Goal: Task Accomplishment & Management: Complete application form

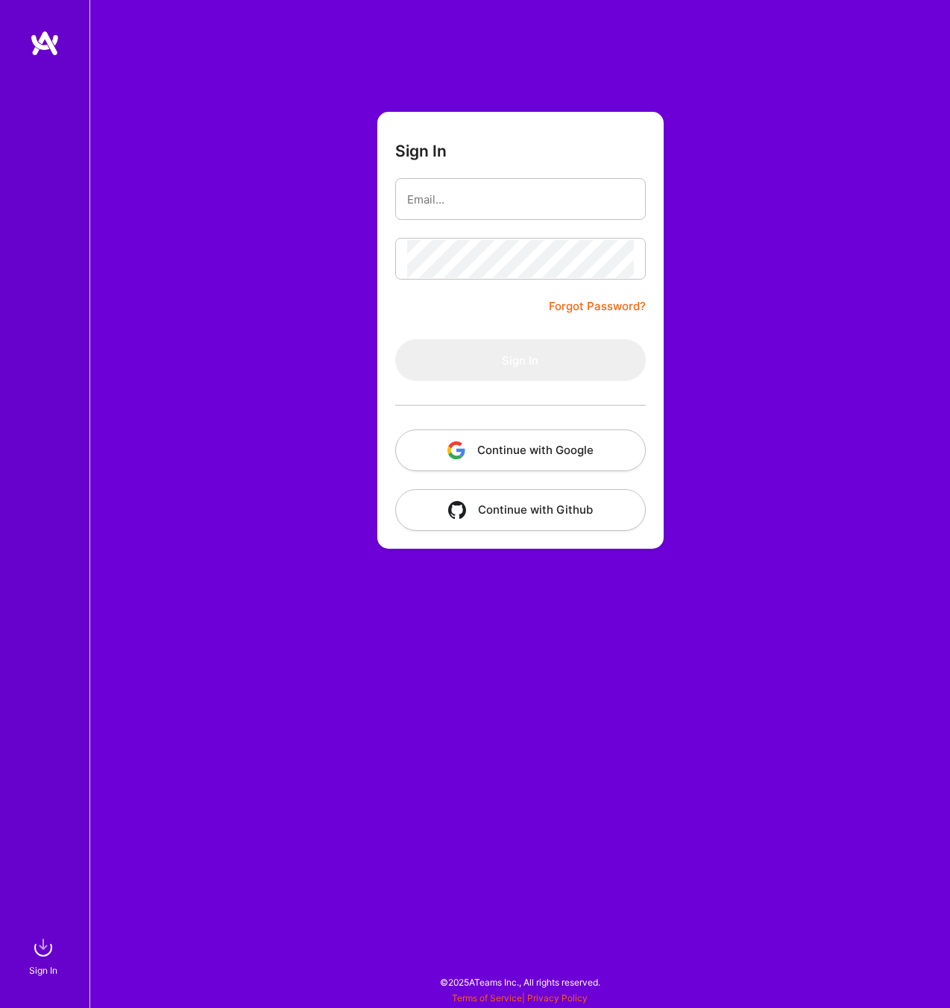
click at [505, 198] on input "email" at bounding box center [520, 199] width 227 height 38
type input "[EMAIL_ADDRESS][DOMAIN_NAME]"
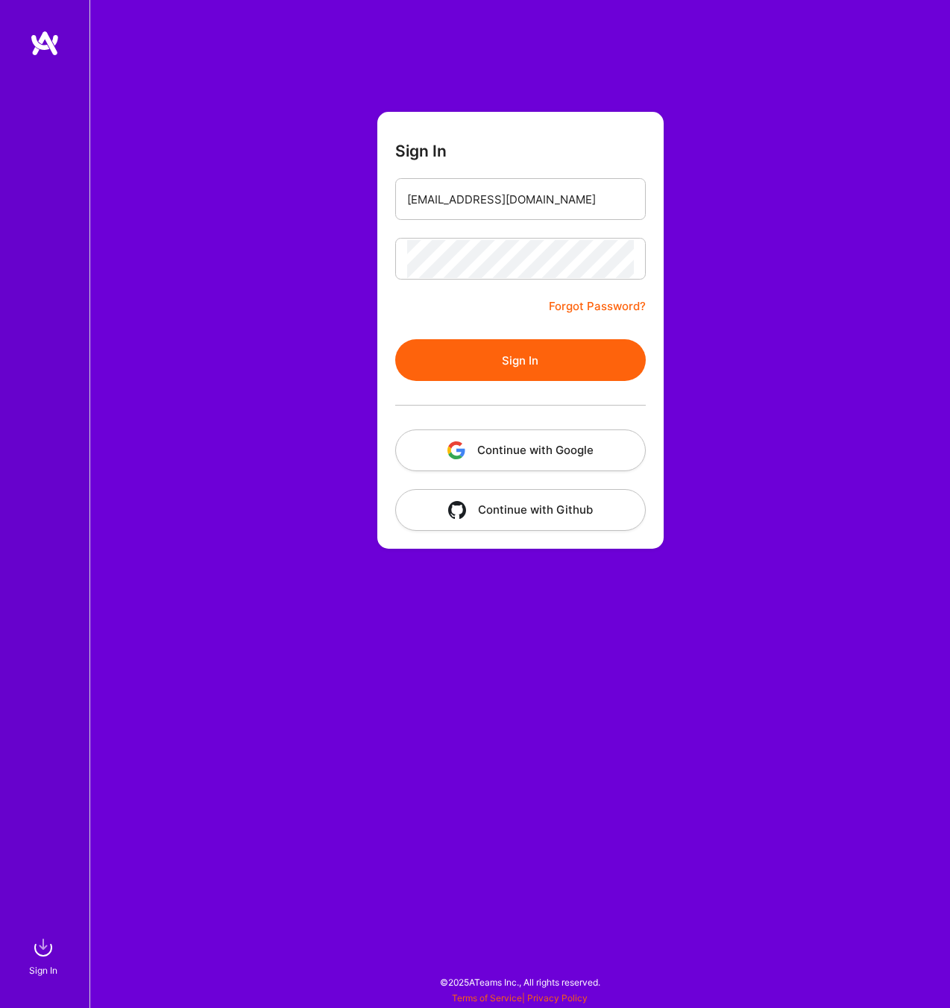
click at [579, 362] on button "Sign In" at bounding box center [520, 360] width 250 height 42
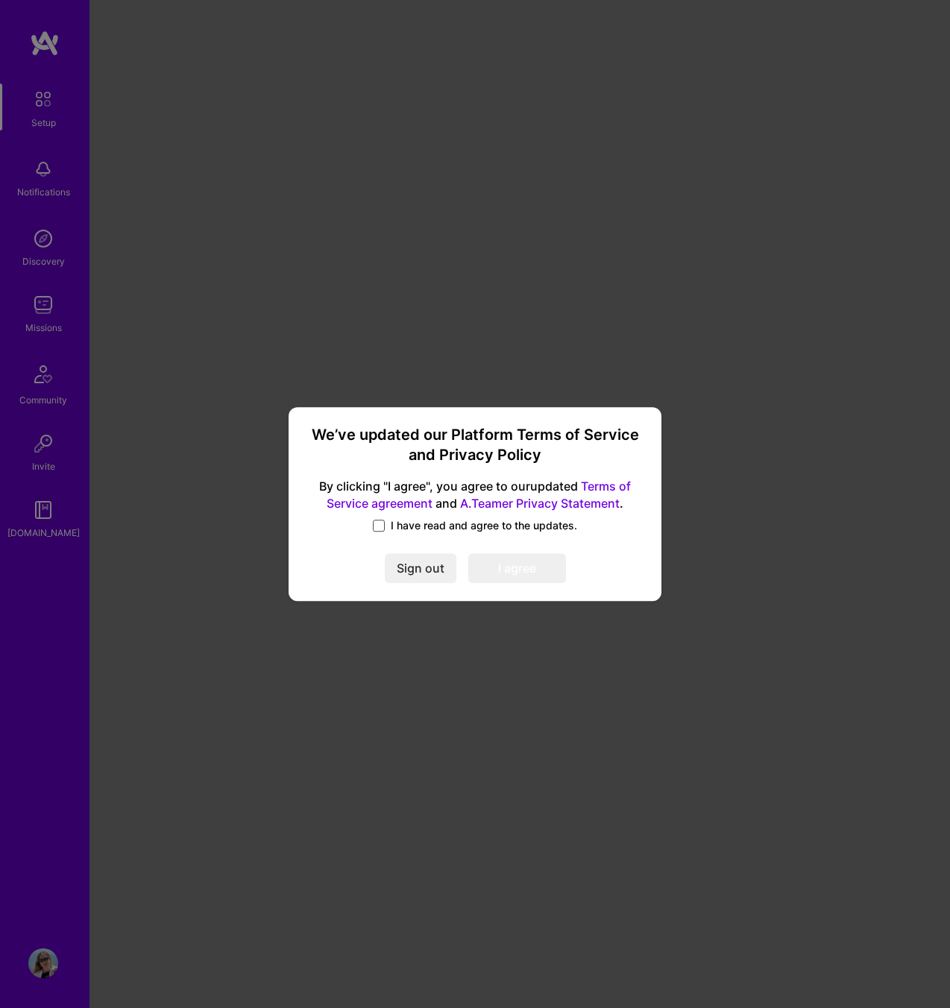
click at [380, 520] on span at bounding box center [379, 526] width 12 height 12
click at [0, 0] on input "I have read and agree to the updates." at bounding box center [0, 0] width 0 height 0
click at [545, 570] on button "I agree" at bounding box center [517, 568] width 98 height 30
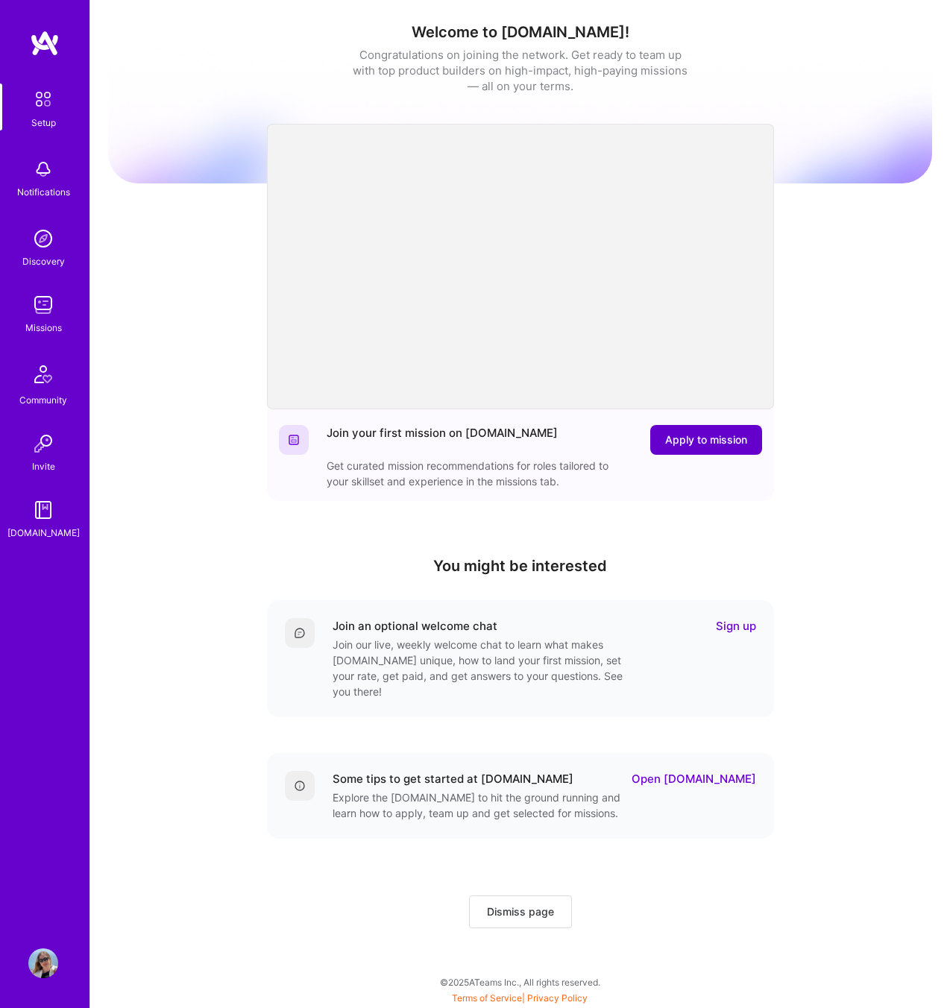
click at [672, 439] on span "Apply to mission" at bounding box center [706, 439] width 82 height 15
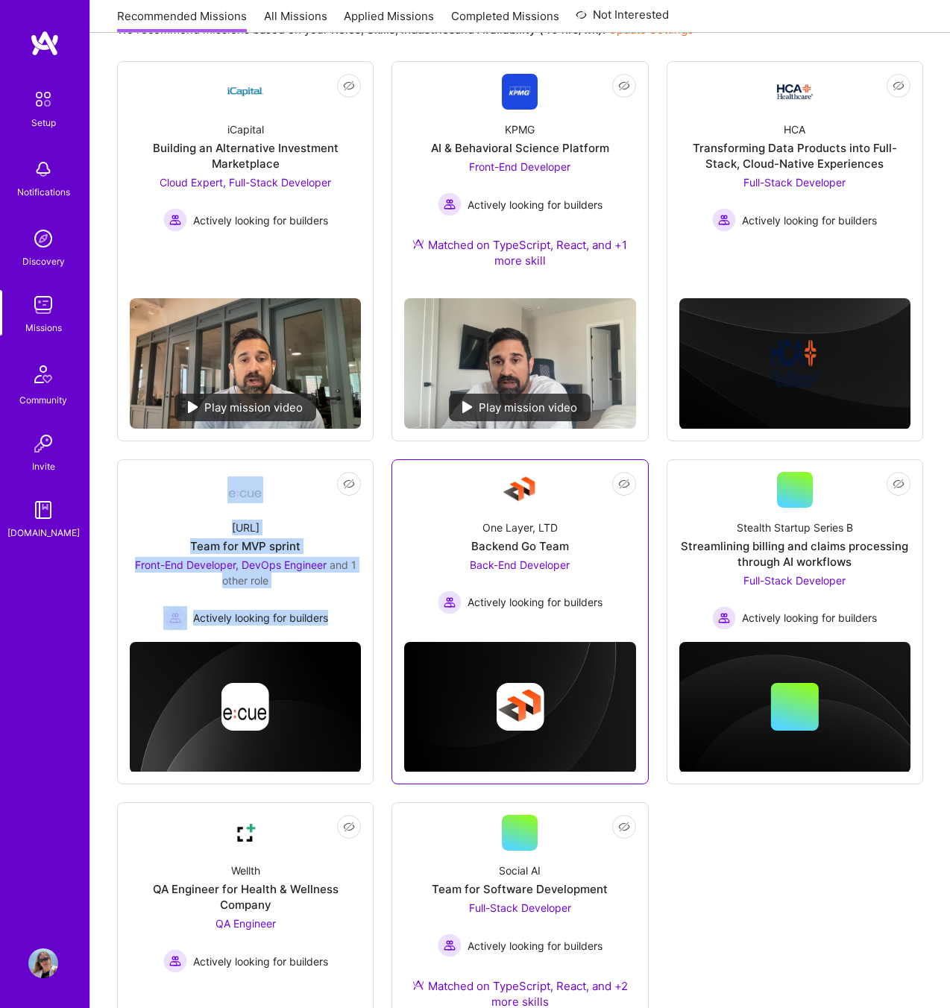
scroll to position [192, 0]
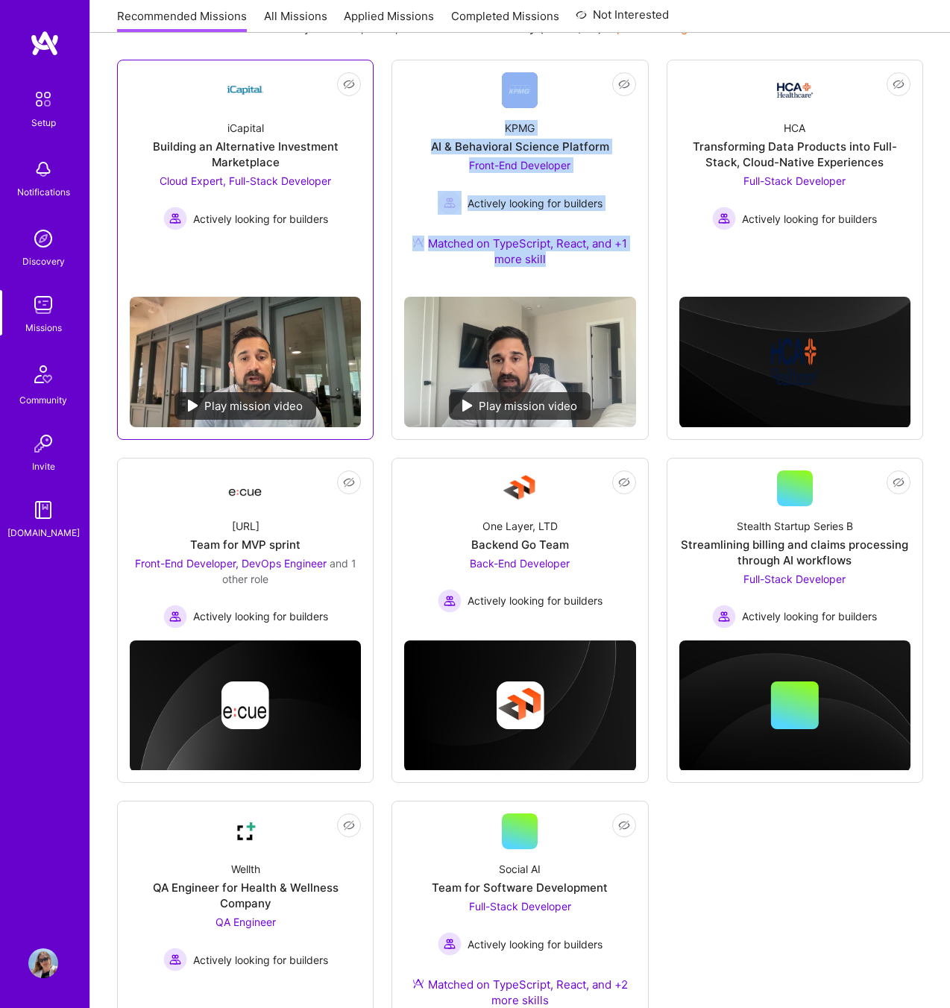
click at [255, 88] on img at bounding box center [245, 90] width 36 height 36
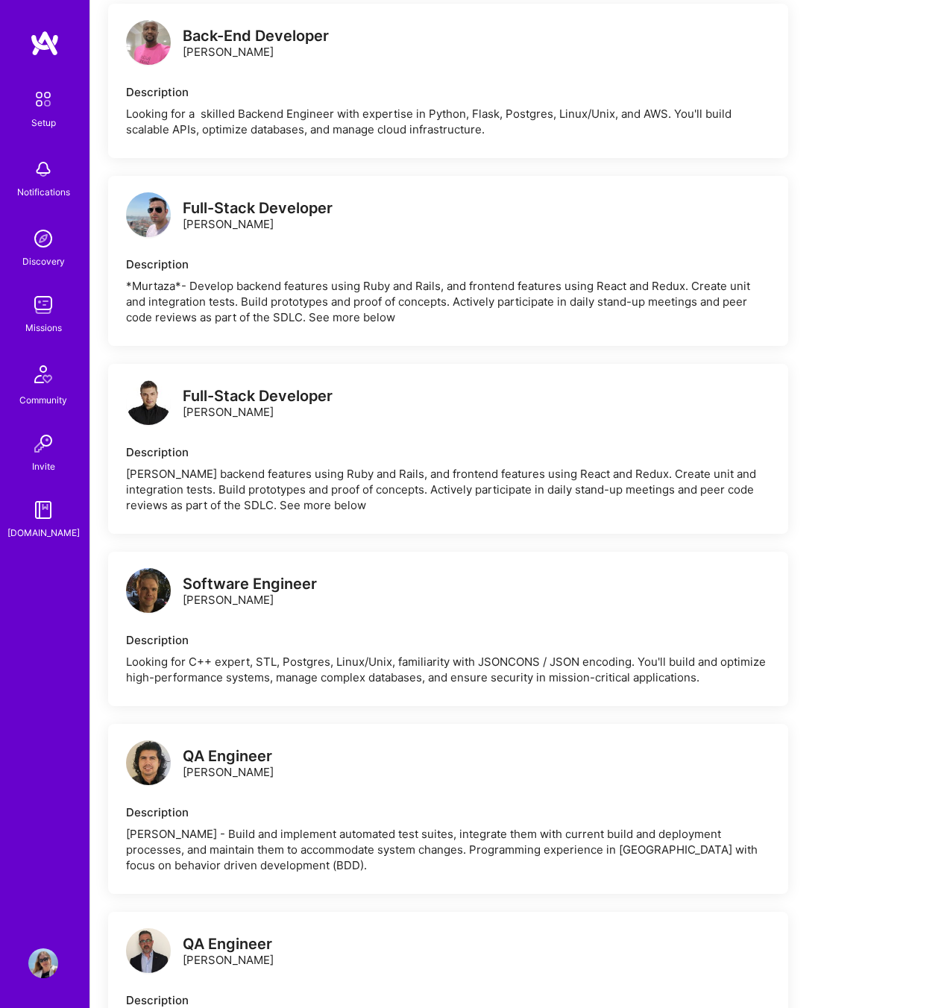
scroll to position [2353, 0]
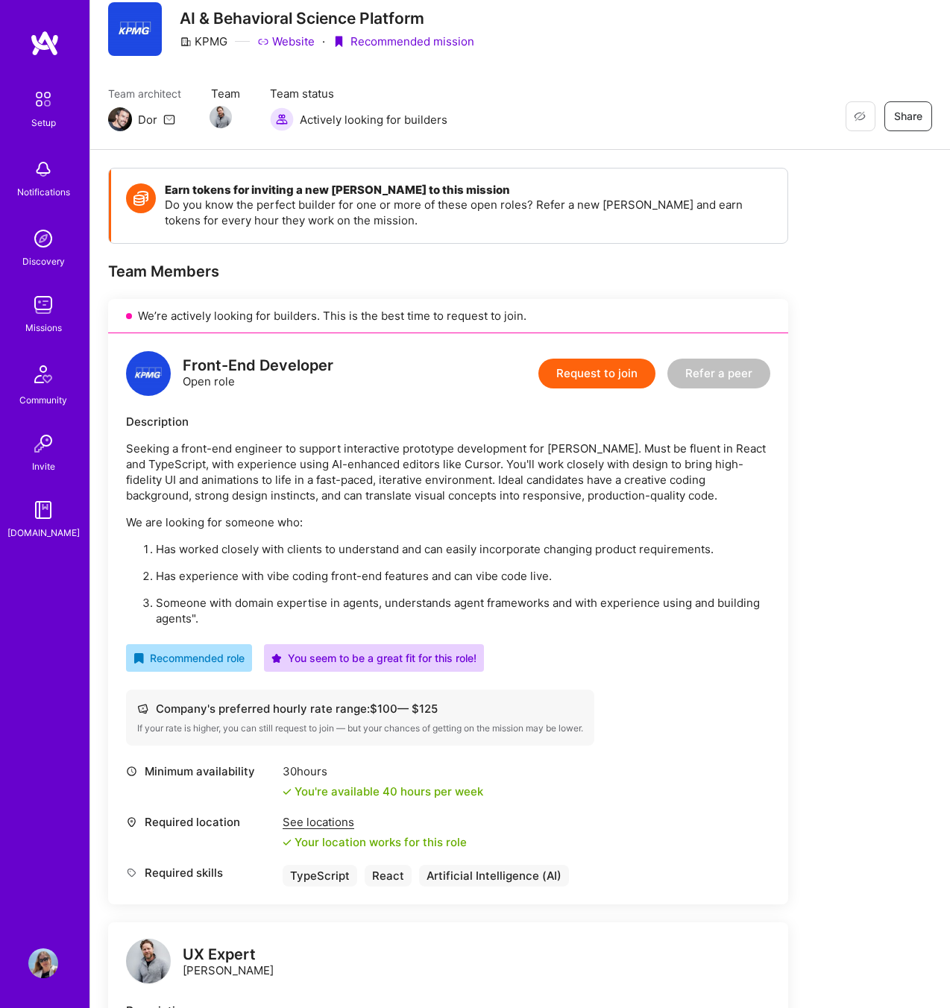
scroll to position [51, 0]
click at [583, 376] on button "Request to join" at bounding box center [596, 373] width 117 height 30
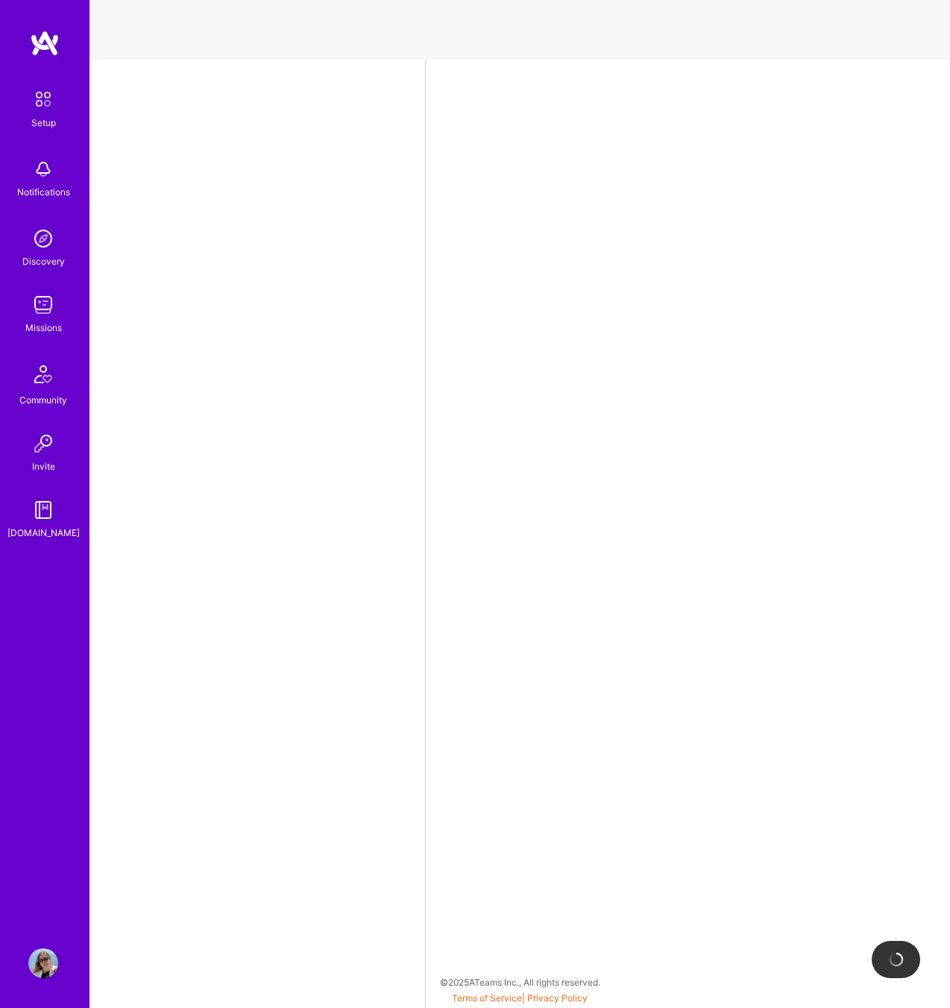
select select "US"
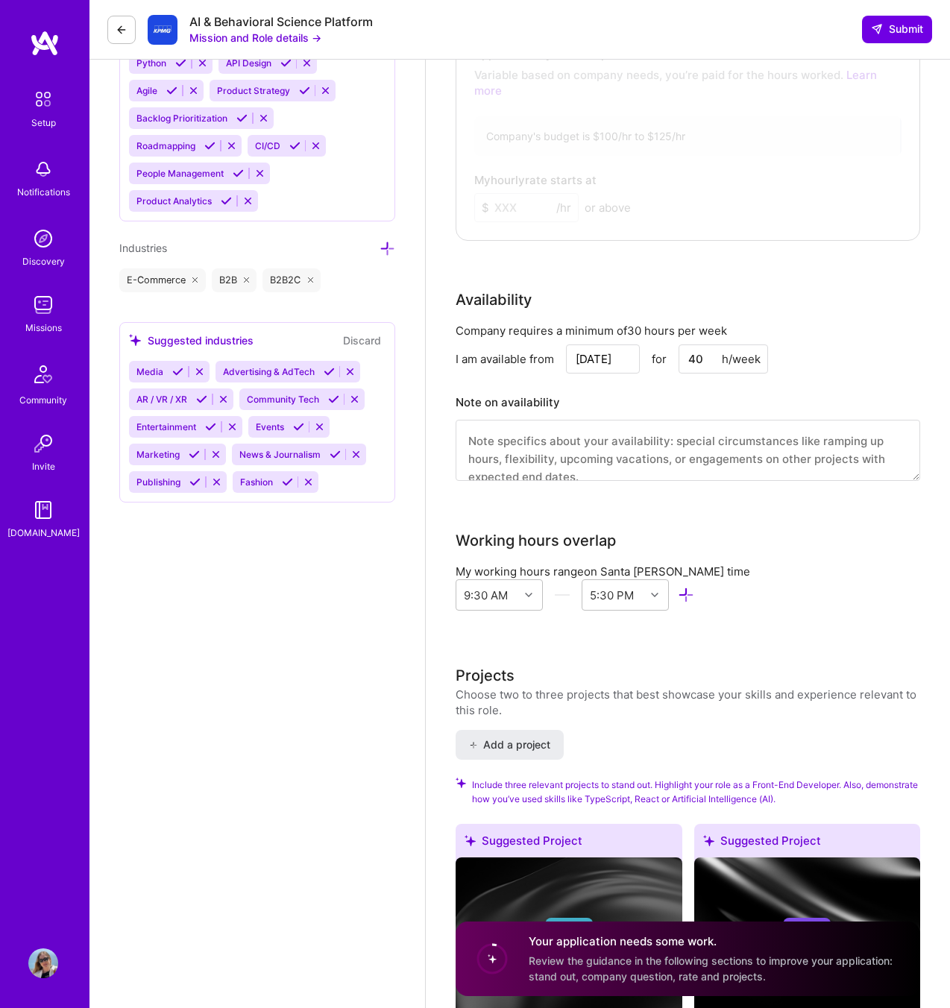
scroll to position [1339, 0]
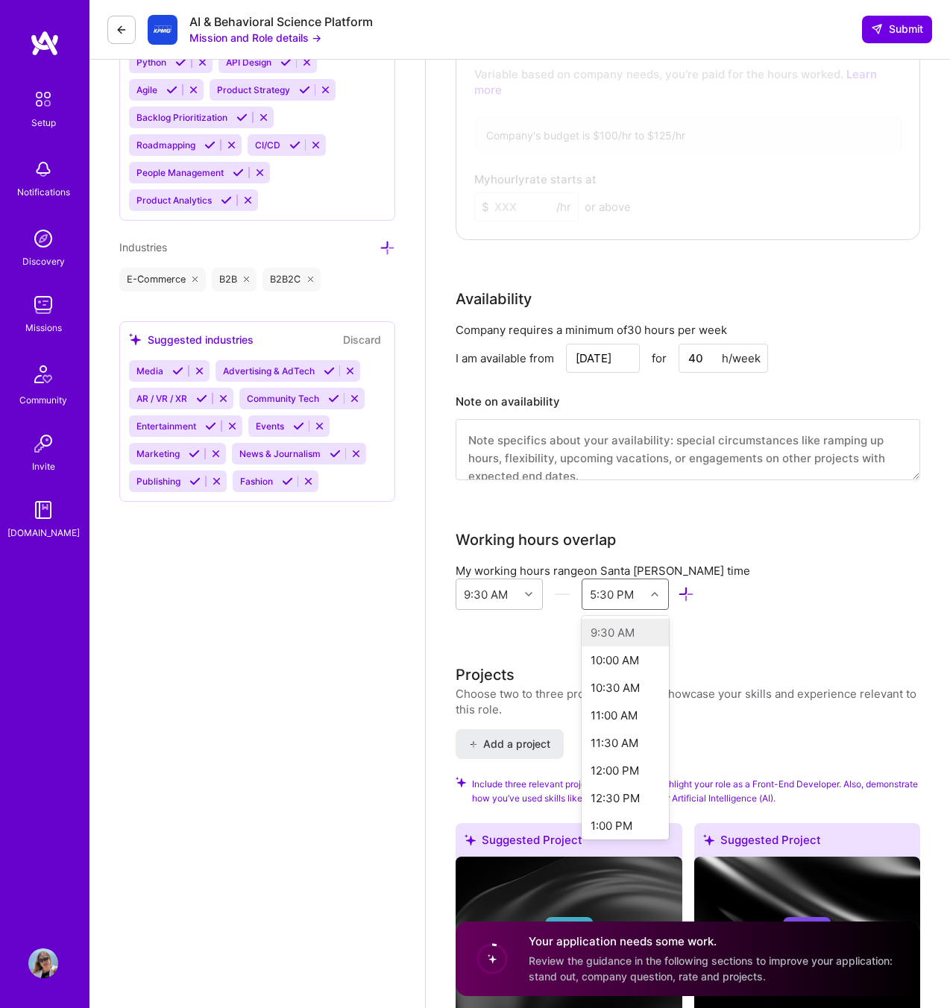
click at [648, 584] on div at bounding box center [656, 593] width 23 height 19
click at [529, 590] on icon at bounding box center [528, 593] width 7 height 7
click at [634, 579] on div "5:30 PM" at bounding box center [613, 594] width 63 height 30
click at [781, 621] on div "Front-End Developer role description Seeking a front-end engineer to support in…" at bounding box center [687, 345] width 464 height 3218
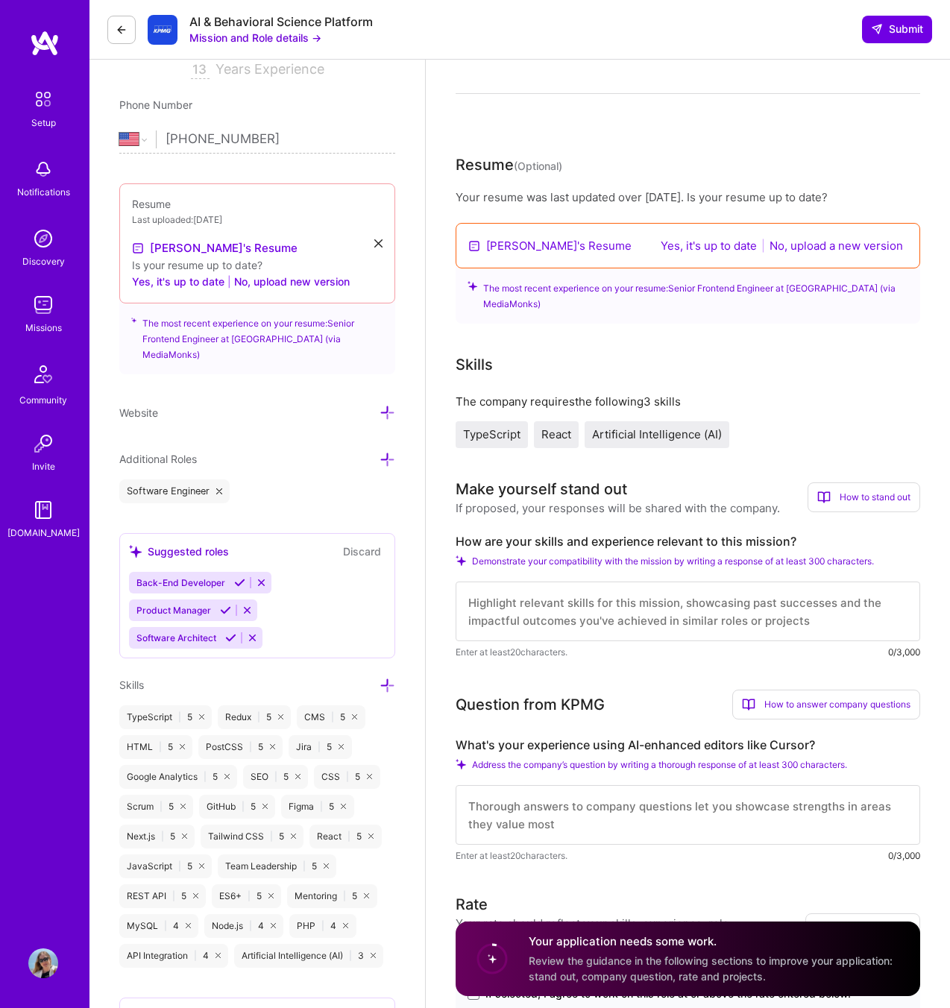
scroll to position [0, 0]
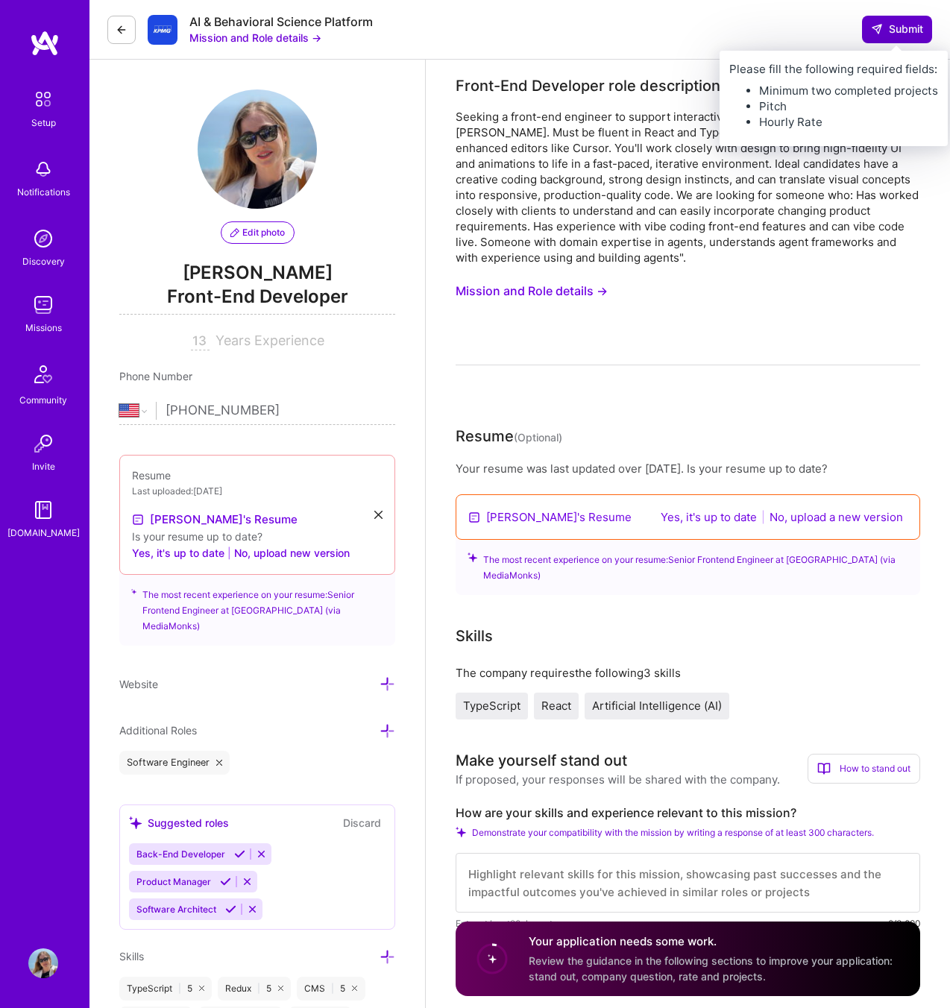
click at [898, 34] on span "Submit" at bounding box center [897, 29] width 52 height 15
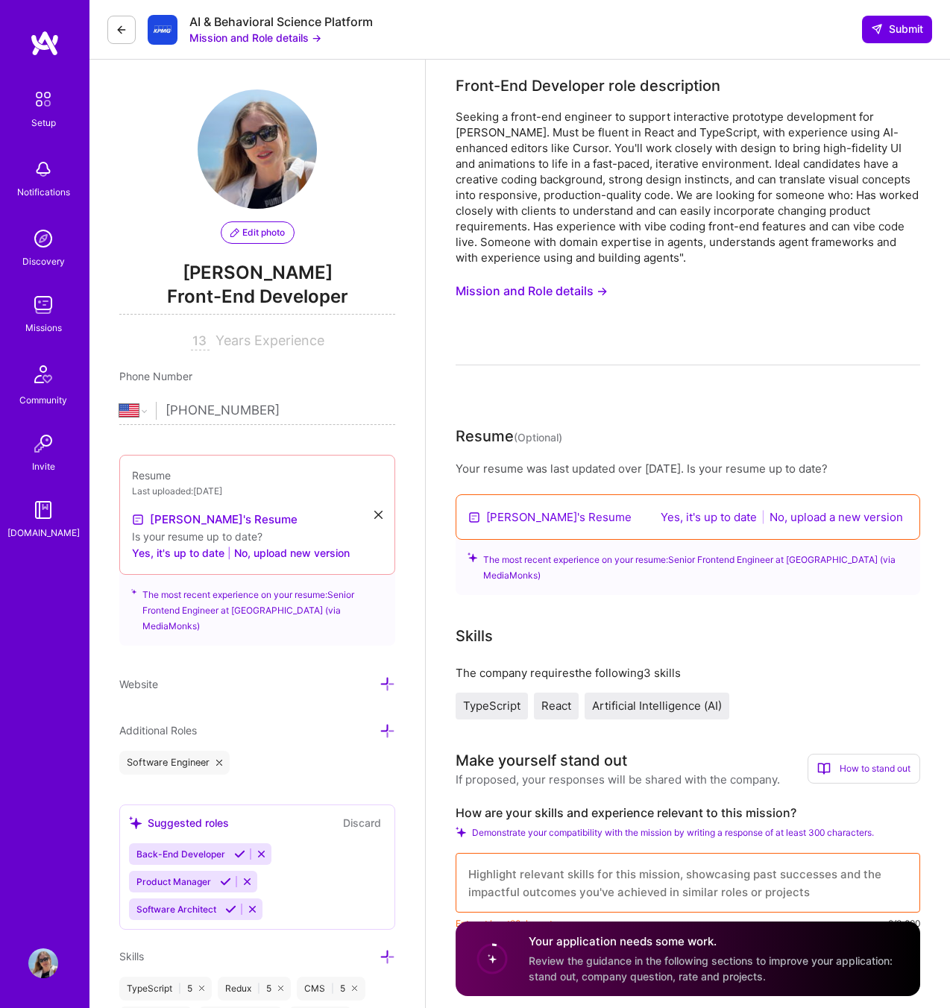
click at [719, 520] on button "Yes, it's up to date" at bounding box center [708, 516] width 105 height 17
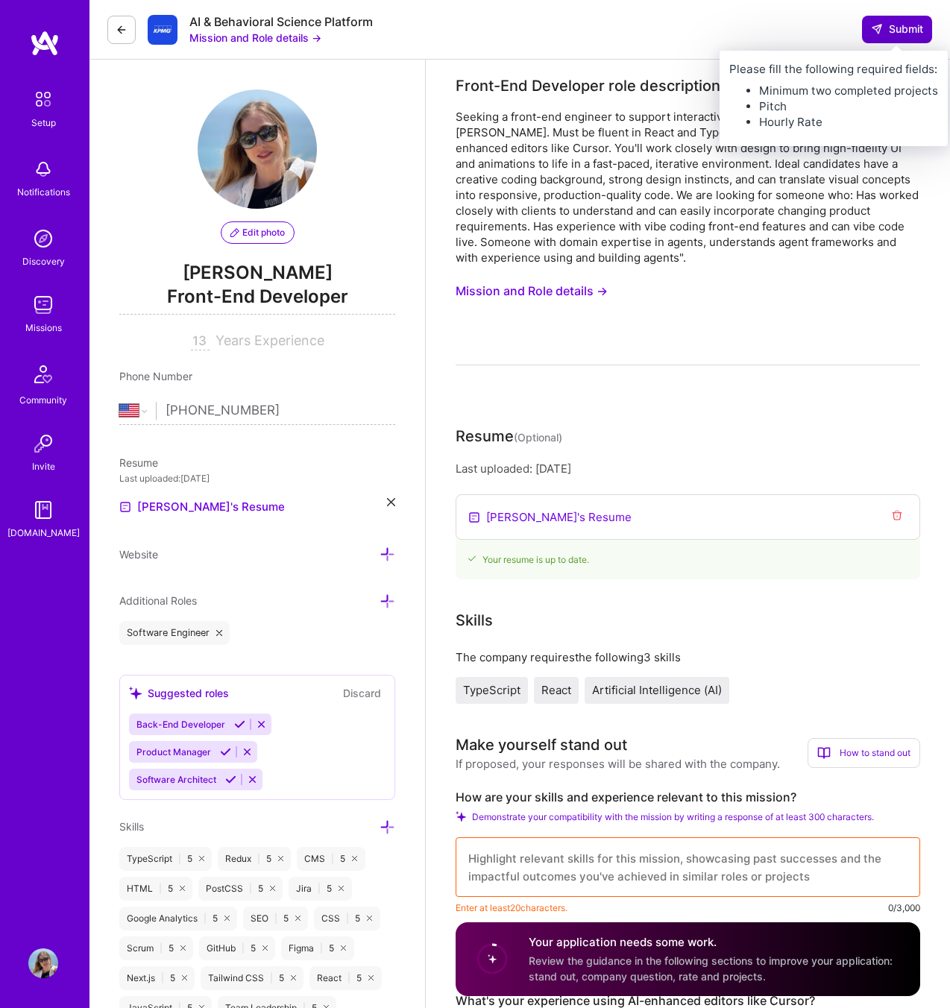
click at [909, 31] on span "Submit" at bounding box center [897, 29] width 52 height 15
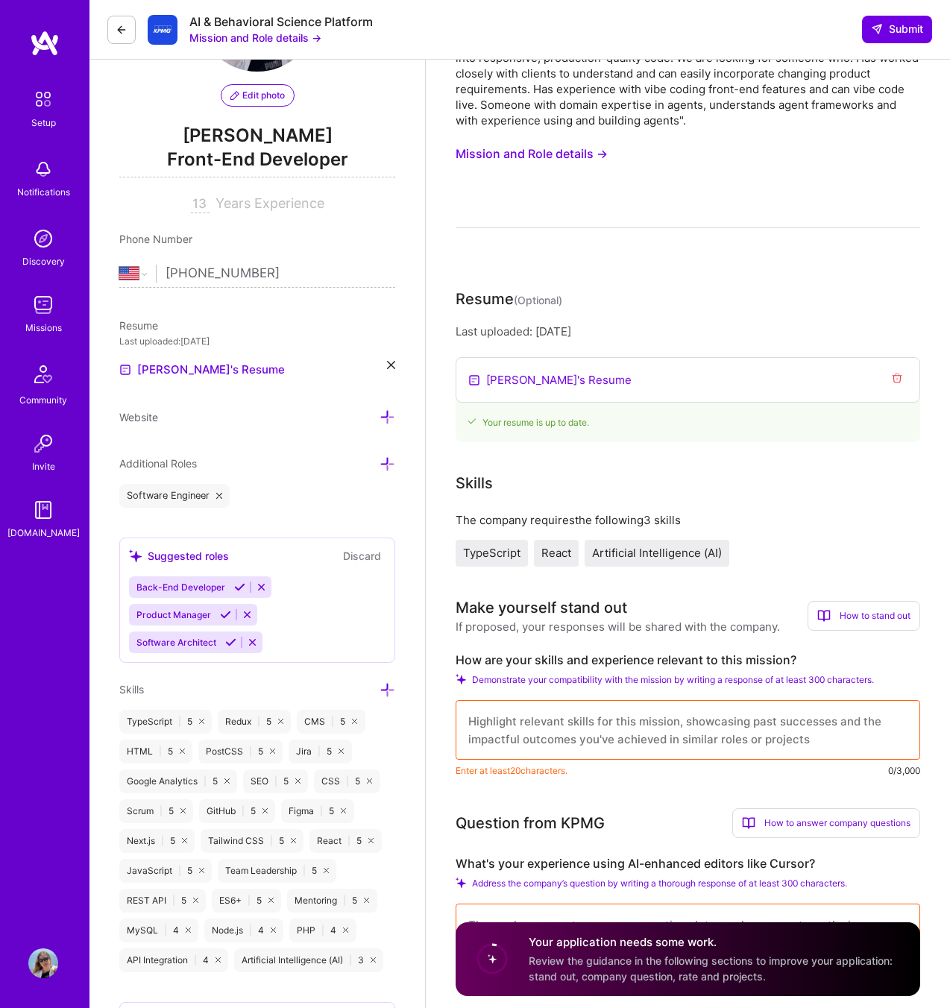
scroll to position [144, 0]
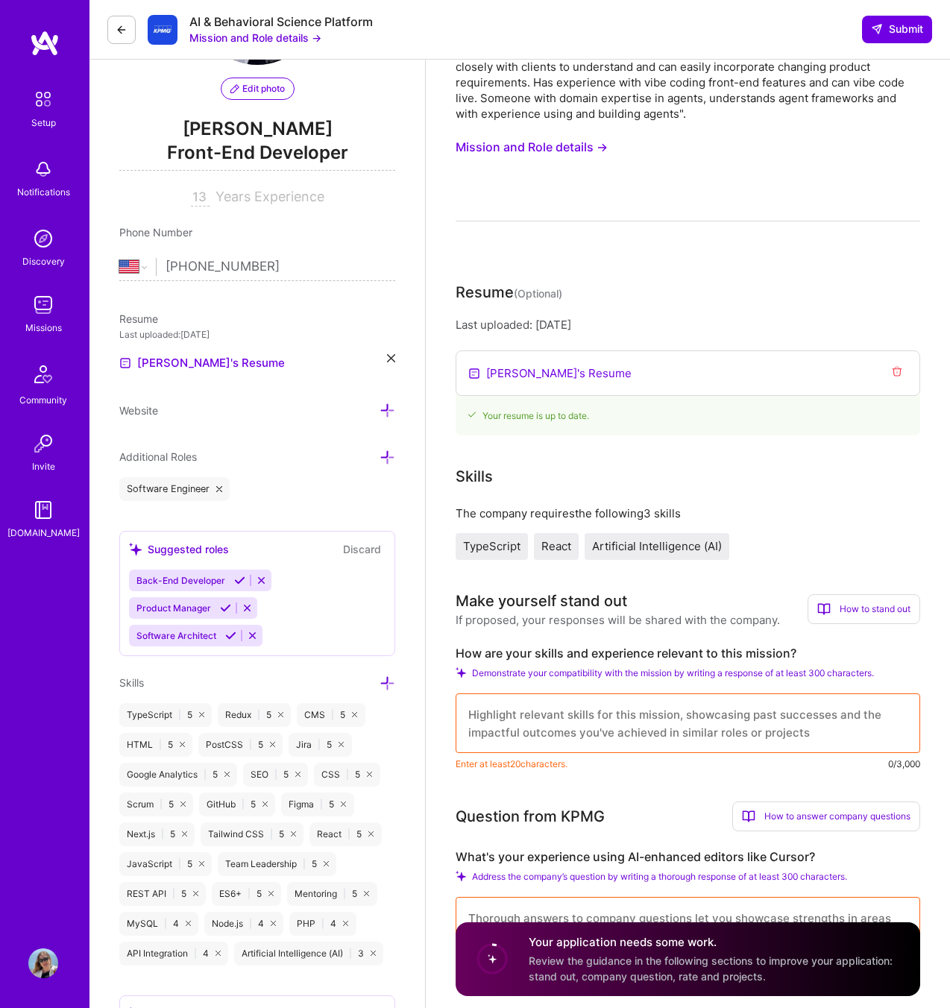
click at [626, 652] on label "How are your skills and experience relevant to this mission?" at bounding box center [687, 654] width 464 height 16
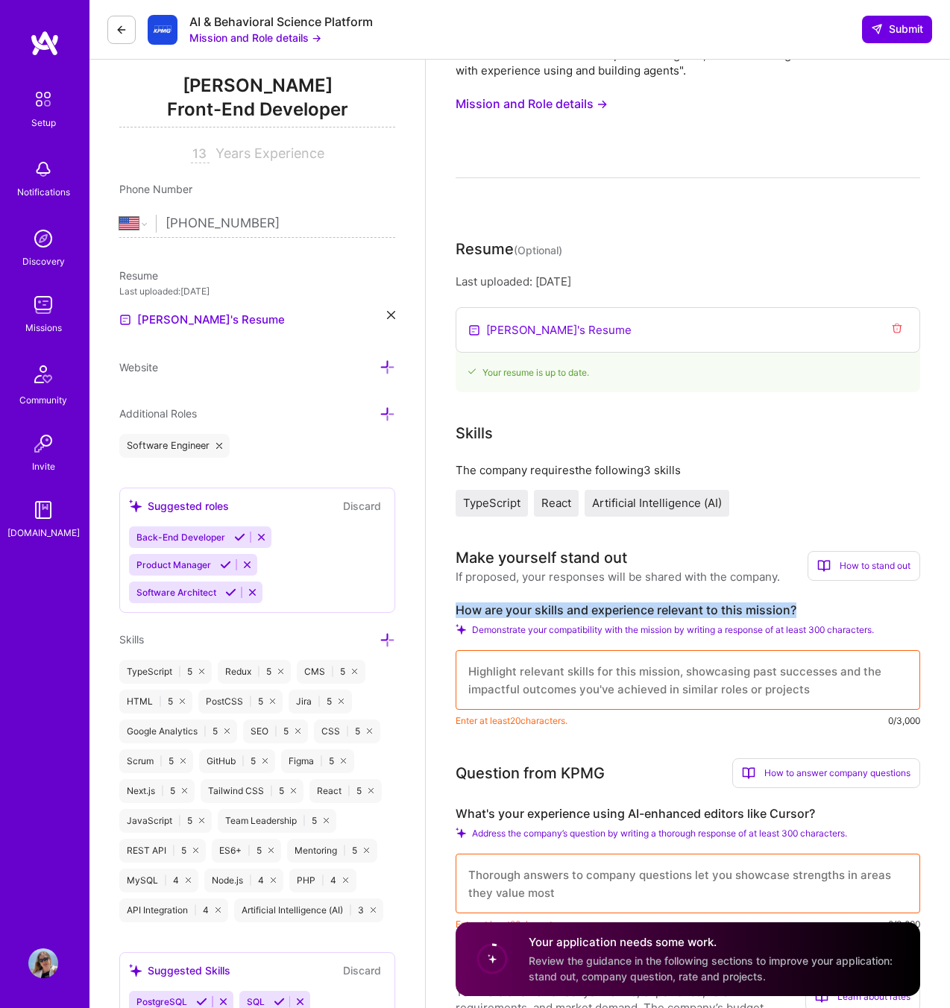
scroll to position [0, 0]
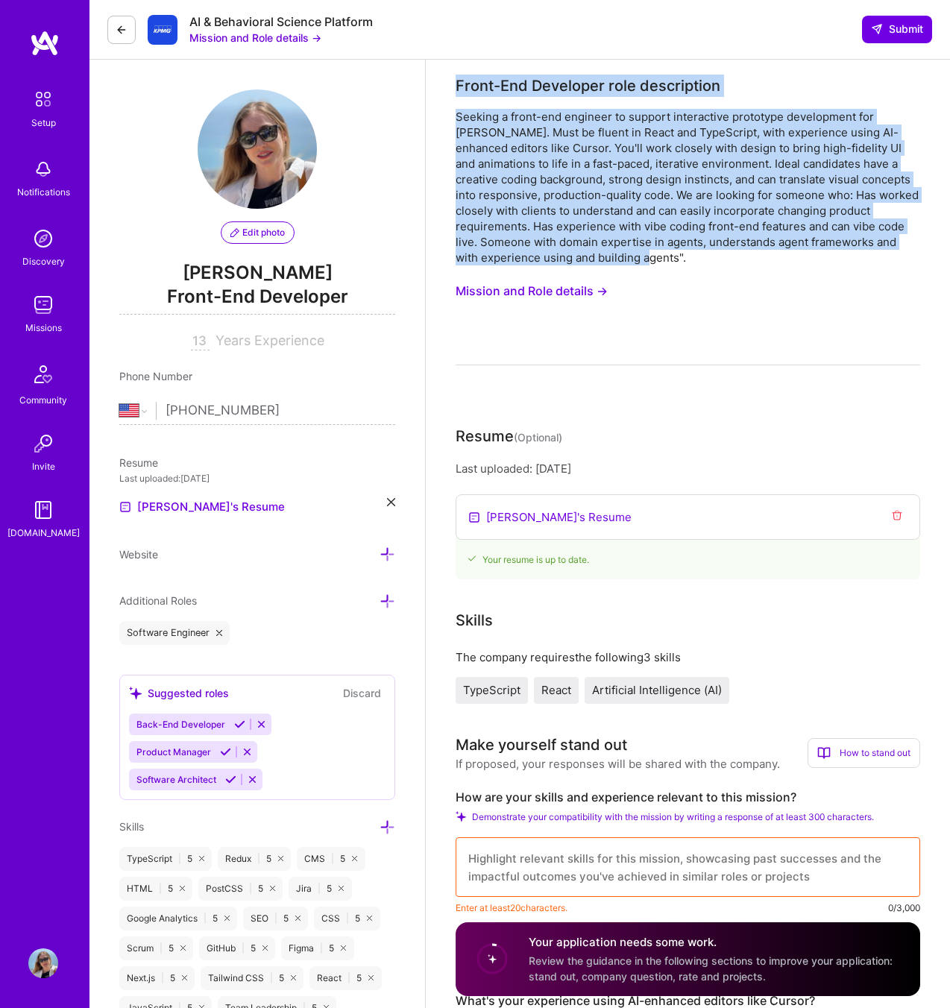
drag, startPoint x: 453, startPoint y: 79, endPoint x: 631, endPoint y: 254, distance: 249.3
copy div "Front-End Developer role description Seeking a front-end engineer to support in…"
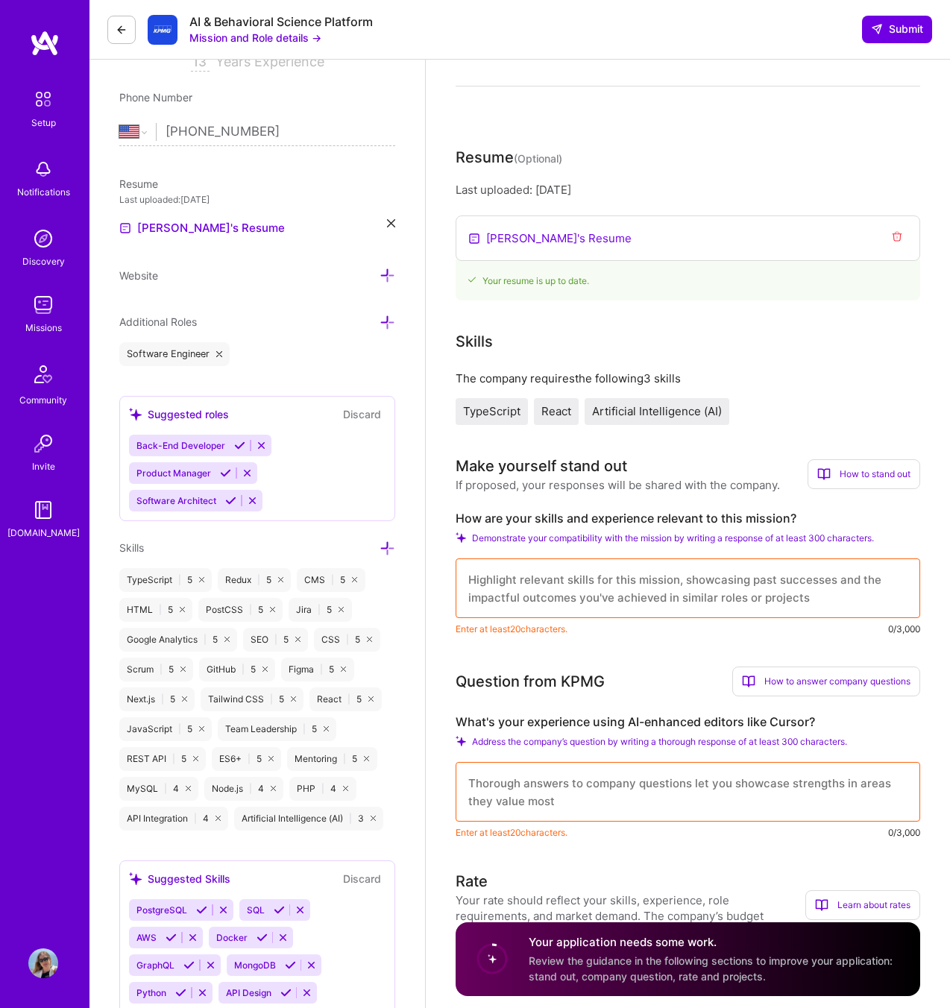
scroll to position [287, 0]
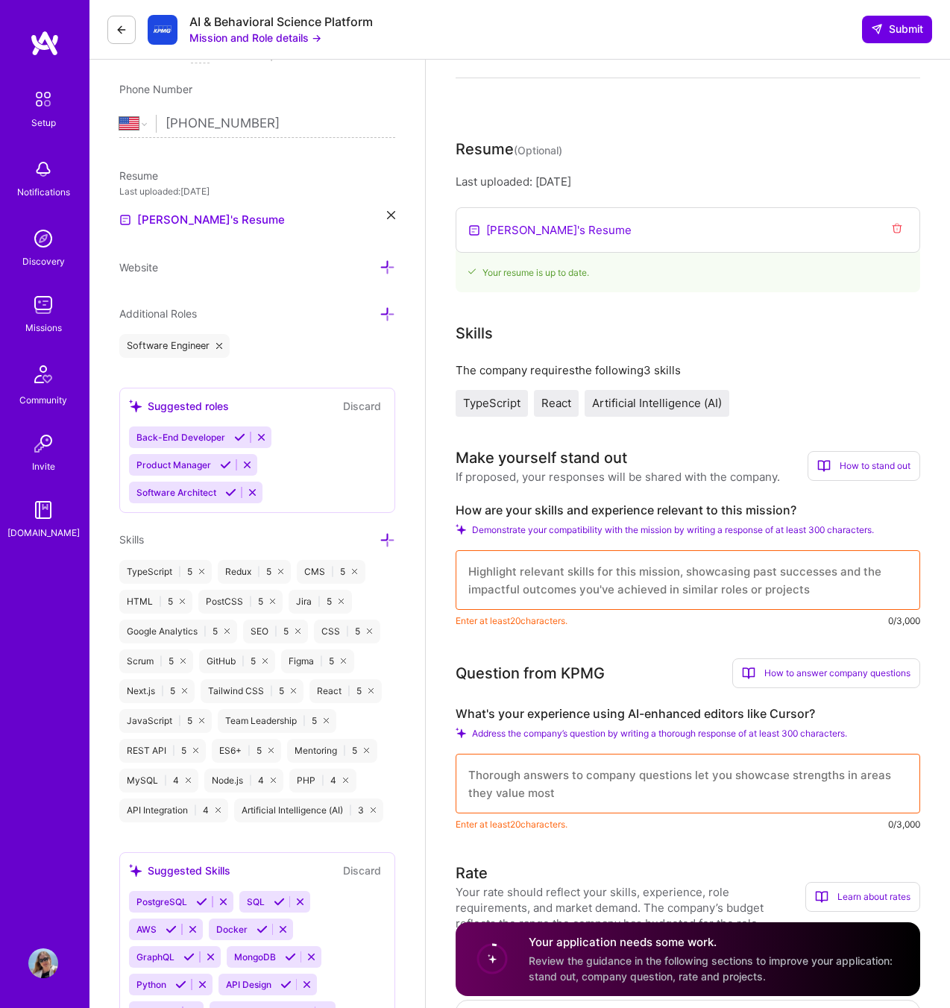
click at [539, 454] on div "Make yourself stand out" at bounding box center [540, 458] width 171 height 22
copy div "Make yourself stand out"
click at [568, 505] on label "How are your skills and experience relevant to this mission?" at bounding box center [687, 510] width 464 height 16
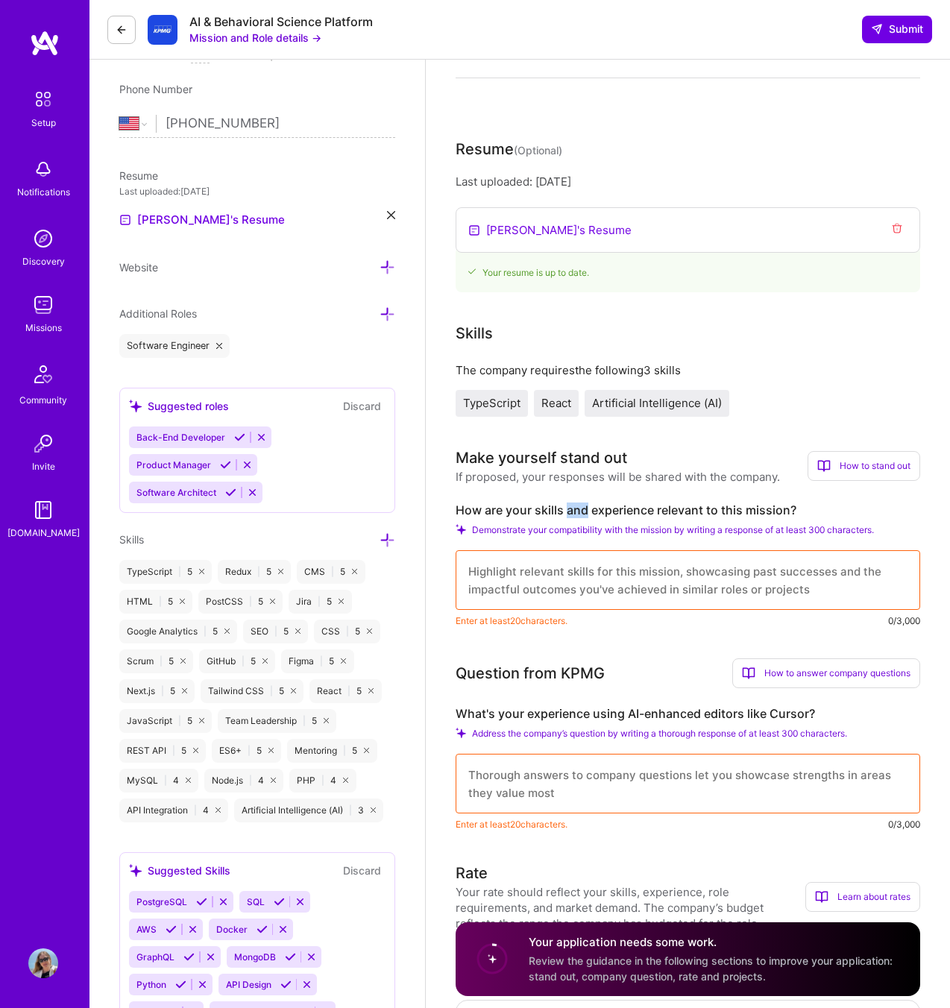
click at [568, 505] on label "How are your skills and experience relevant to this mission?" at bounding box center [687, 510] width 464 height 16
copy label "How are your skills and experience relevant to this mission?"
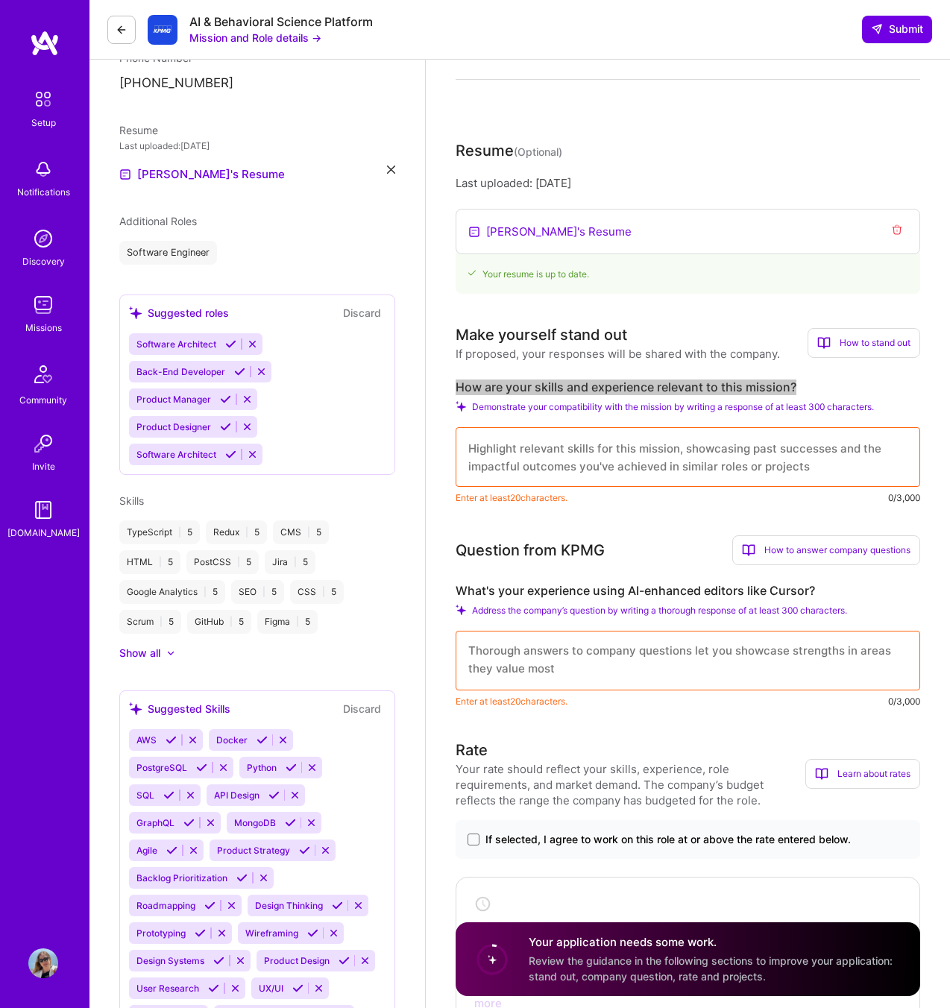
scroll to position [274, 0]
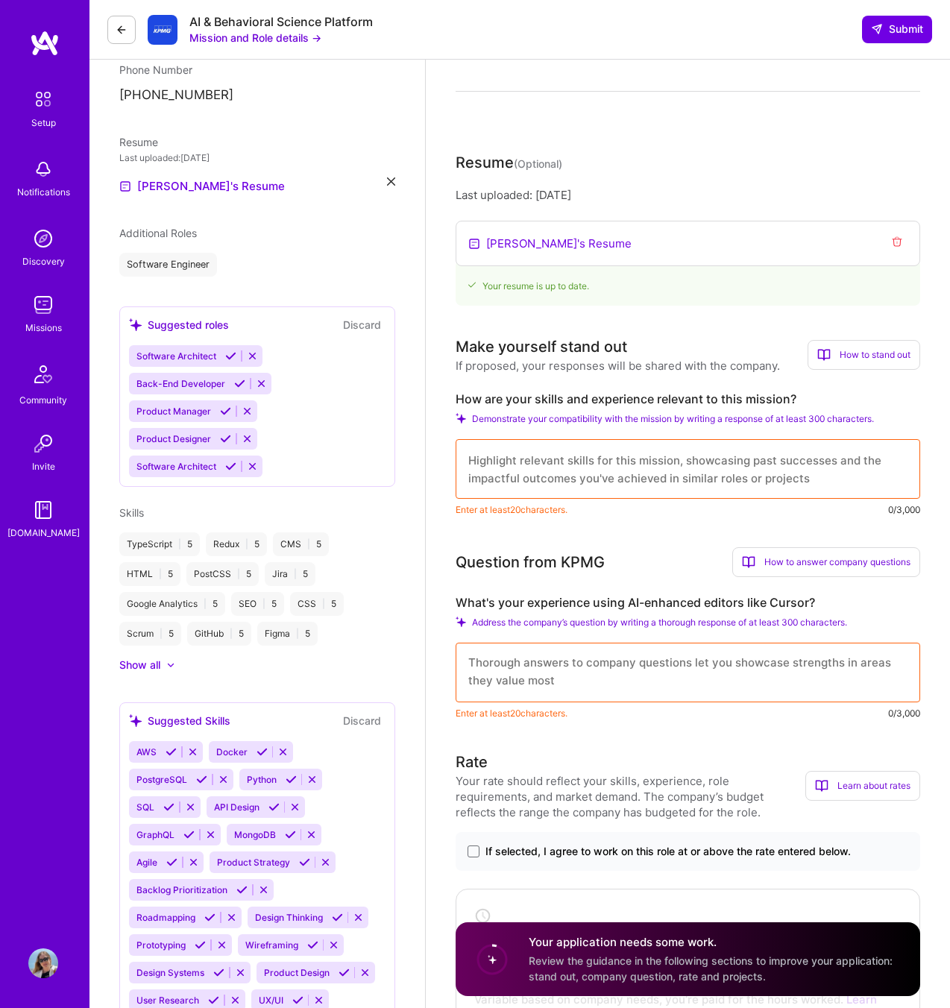
click at [542, 456] on textarea at bounding box center [687, 469] width 464 height 60
paste textarea "I bring over a decade of front-end experience building high-performance, design…"
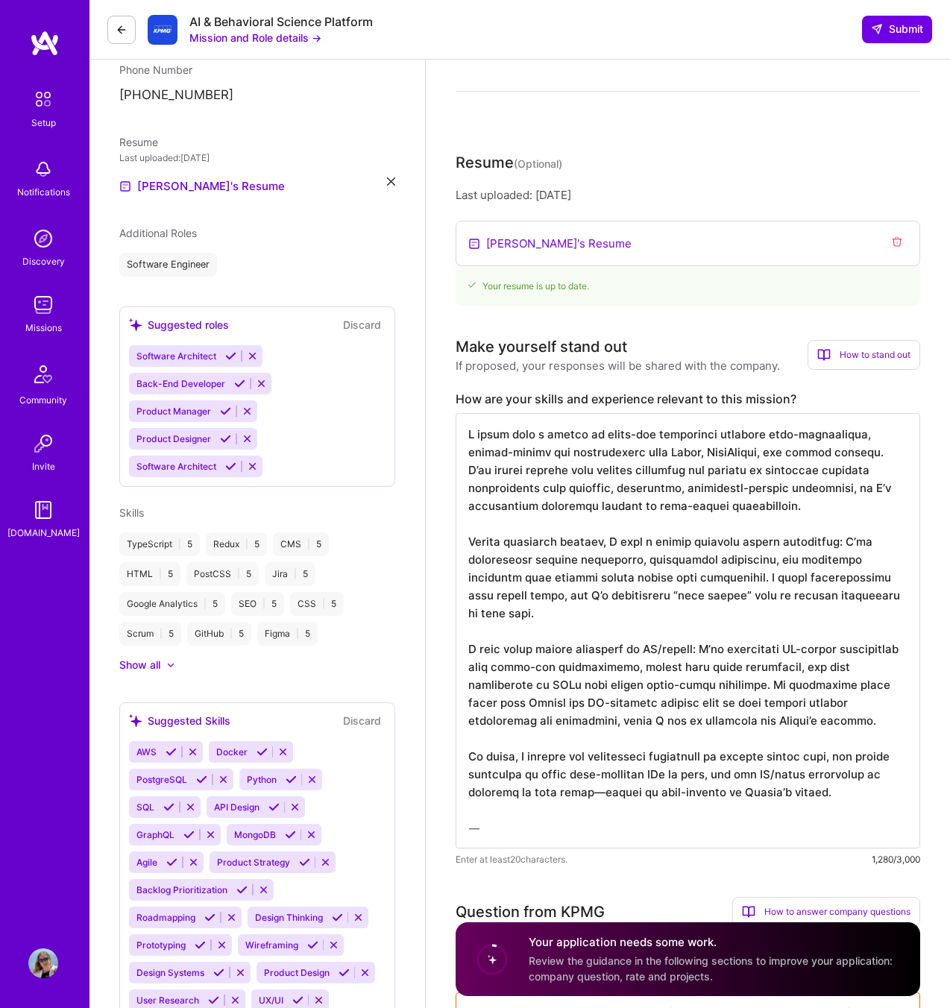
scroll to position [219, 0]
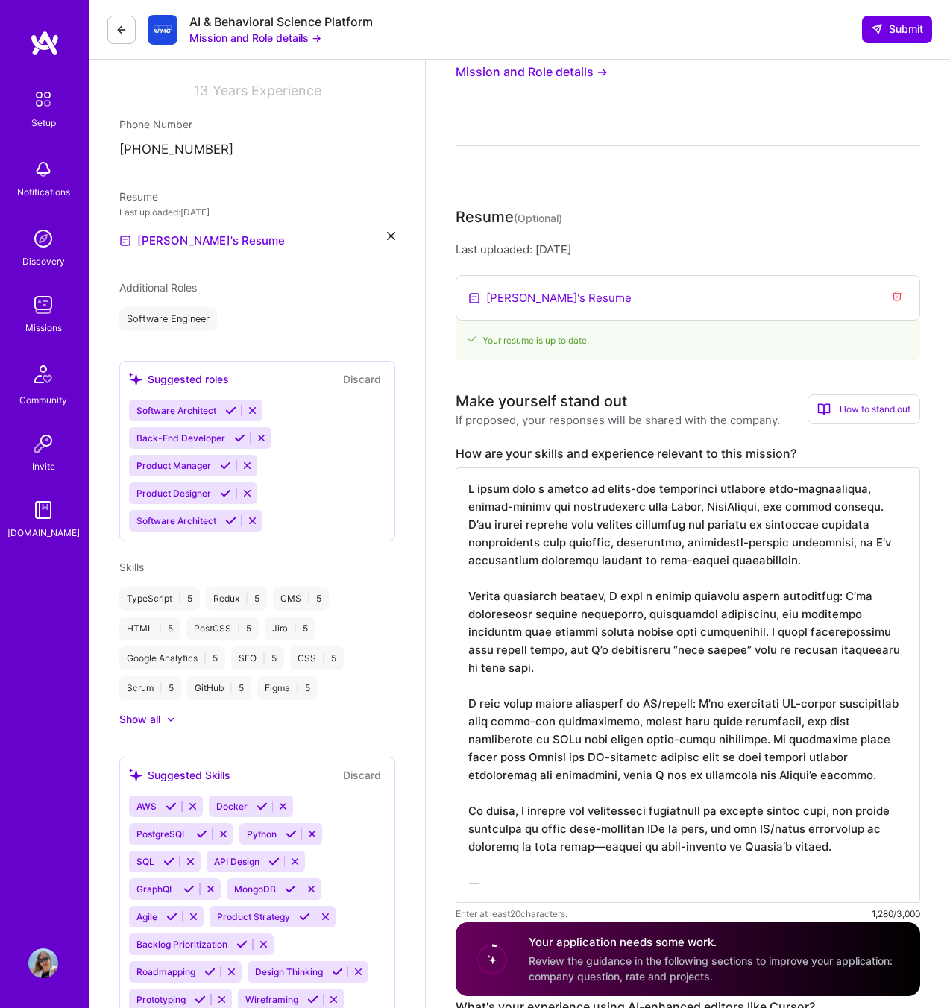
drag, startPoint x: 710, startPoint y: 633, endPoint x: 915, endPoint y: 658, distance: 205.7
click at [915, 658] on textarea at bounding box center [687, 684] width 464 height 435
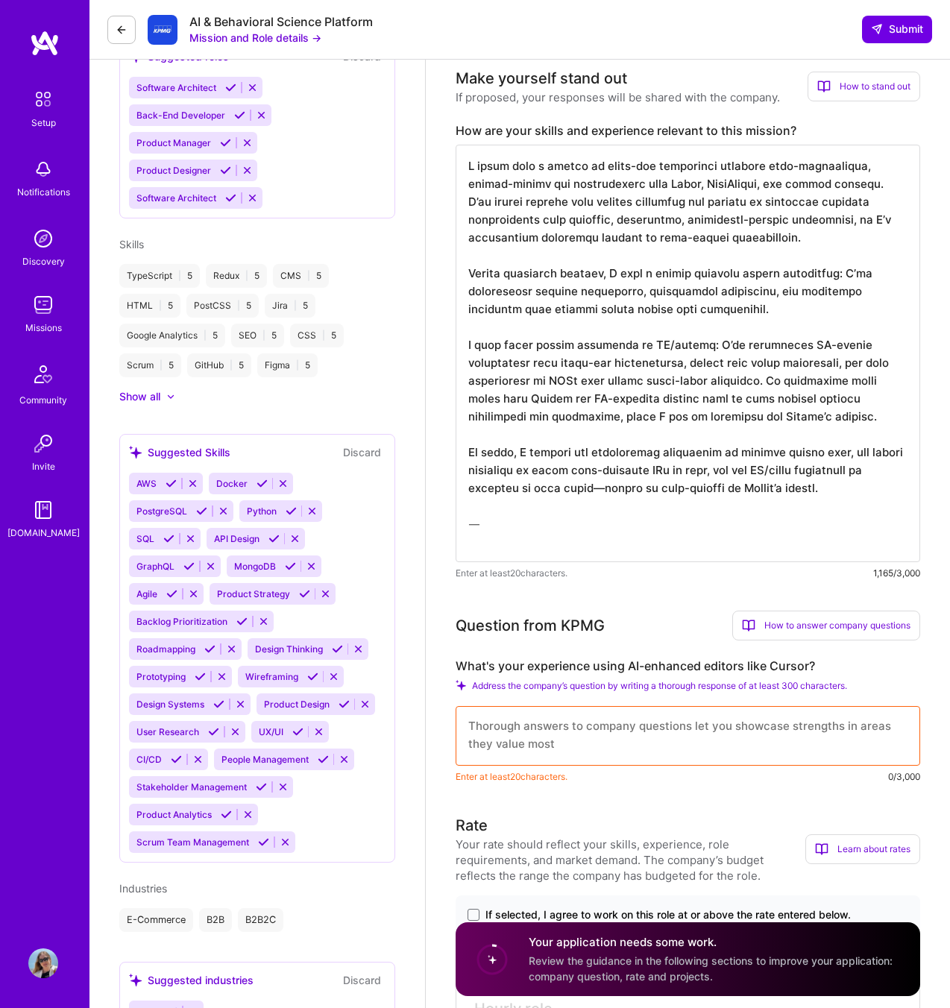
scroll to position [543, 0]
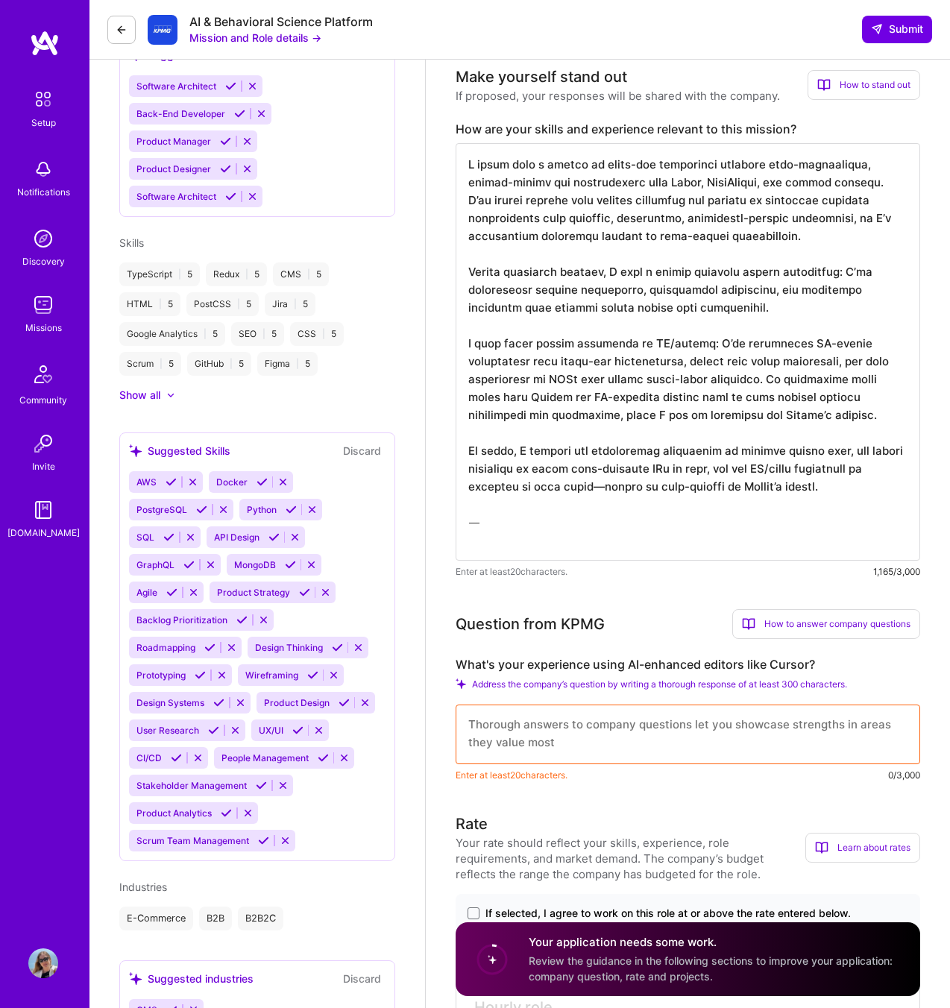
drag, startPoint x: 769, startPoint y: 414, endPoint x: 434, endPoint y: 346, distance: 341.7
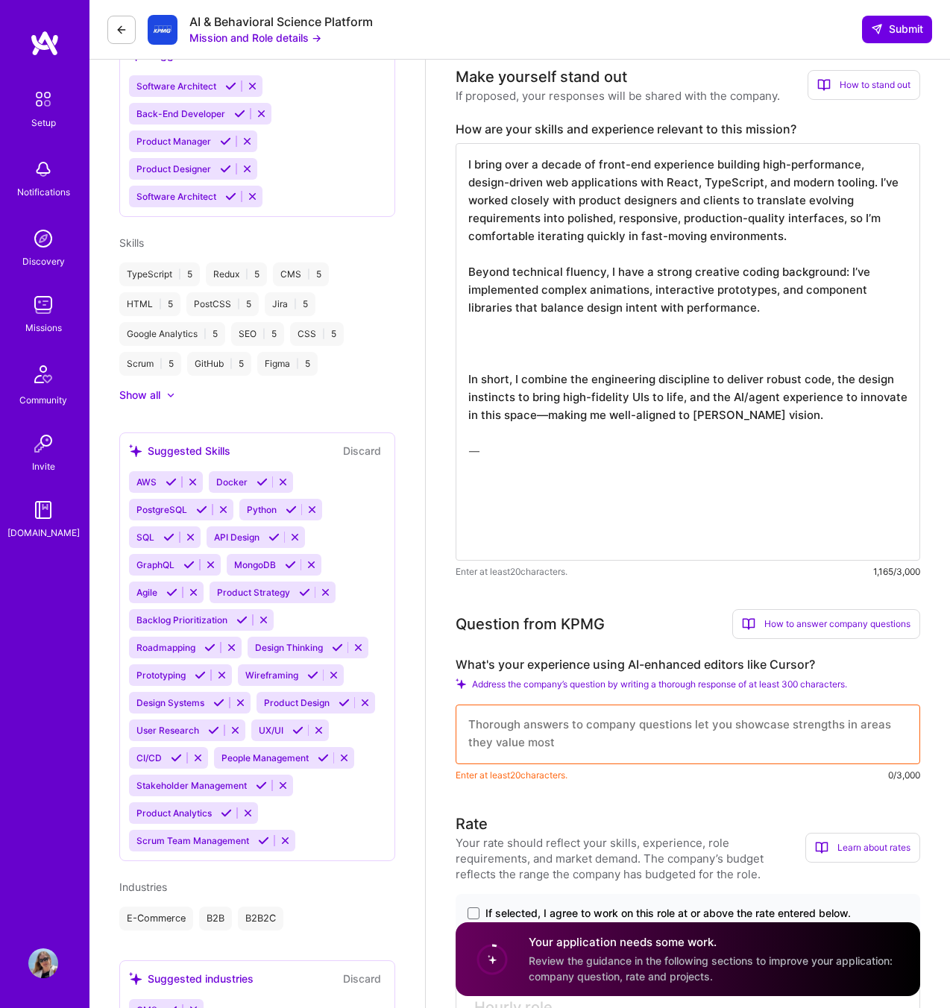
scroll to position [0, 0]
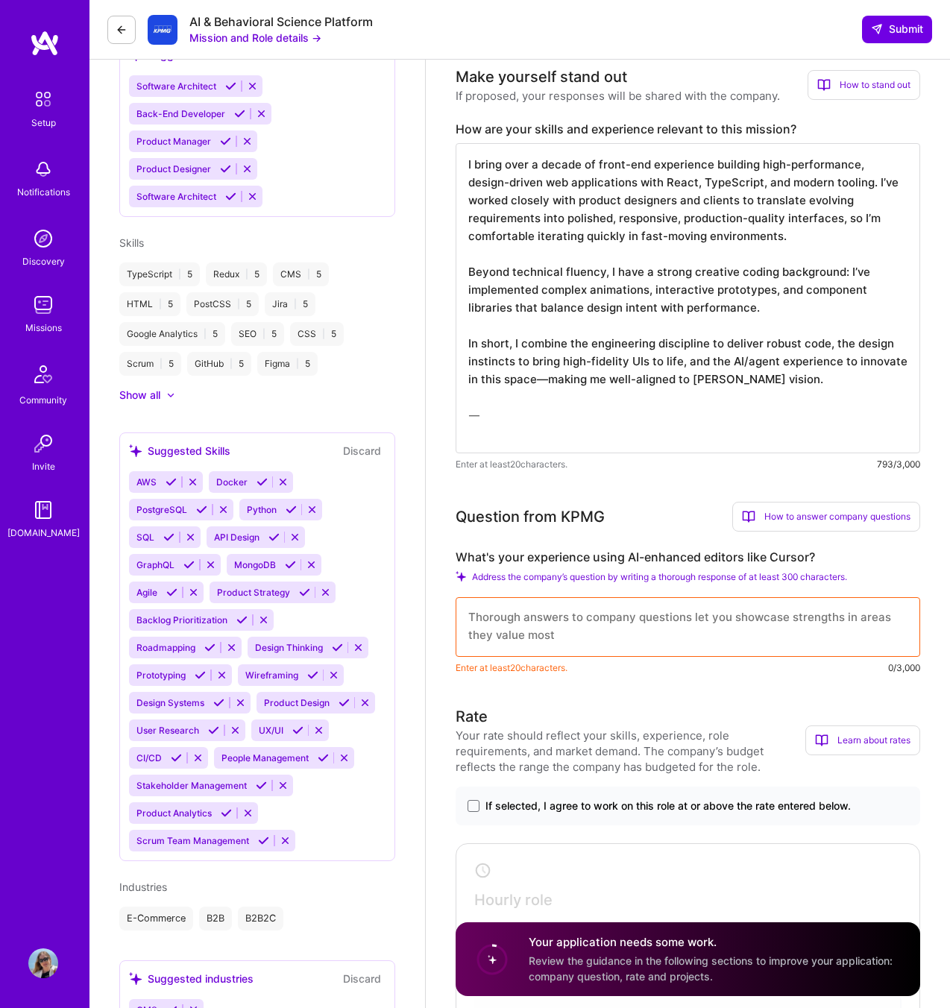
click at [780, 378] on textarea "I bring over a decade of front-end experience building high-performance, design…" at bounding box center [687, 298] width 464 height 310
type textarea "I bring over a decade of front-end experience building high-performance, design…"
click at [649, 625] on textarea at bounding box center [687, 627] width 464 height 60
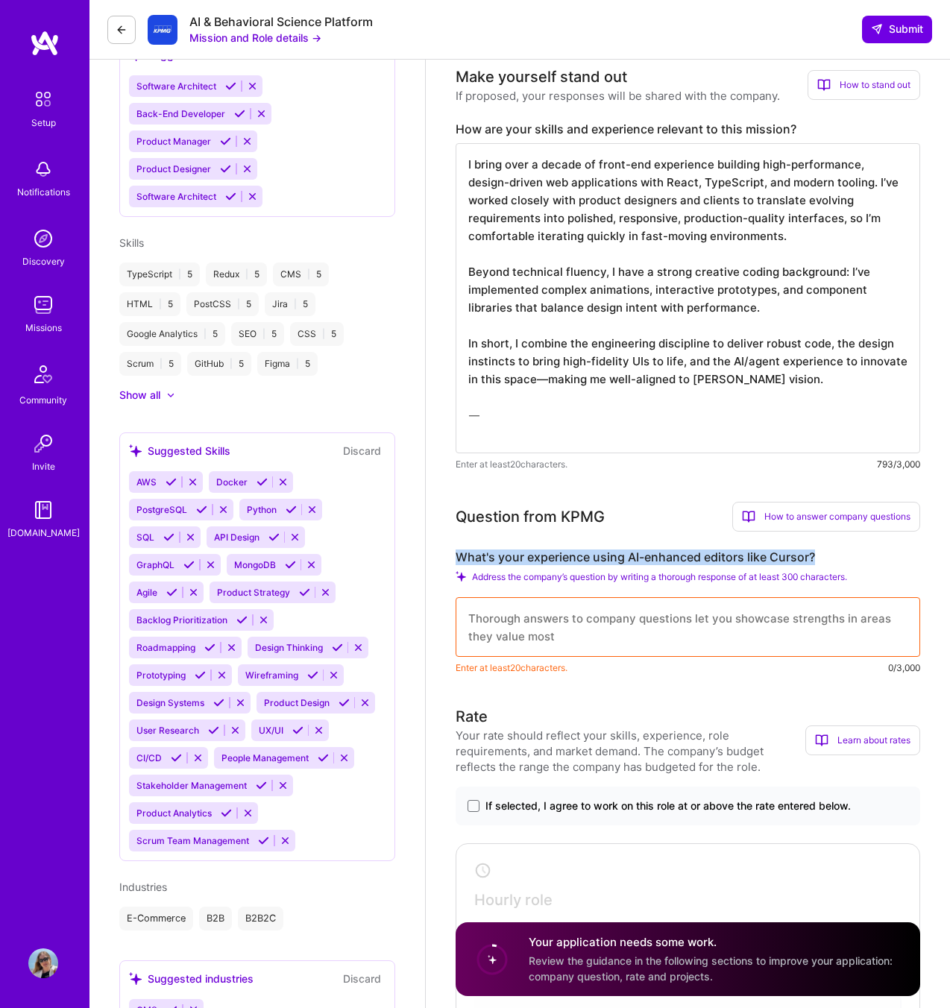
drag, startPoint x: 453, startPoint y: 554, endPoint x: 839, endPoint y: 555, distance: 385.4
click at [842, 561] on div "Front-End Developer role description Seeking a front-end engineer to support in…" at bounding box center [688, 983] width 524 height 2934
copy label "What's your experience using AI-enhanced editors like Cursor?"
click at [485, 621] on textarea at bounding box center [687, 627] width 464 height 60
paste textarea "I’ve been actively using AI-enhanced editors like Cursor in my daily workflow. …"
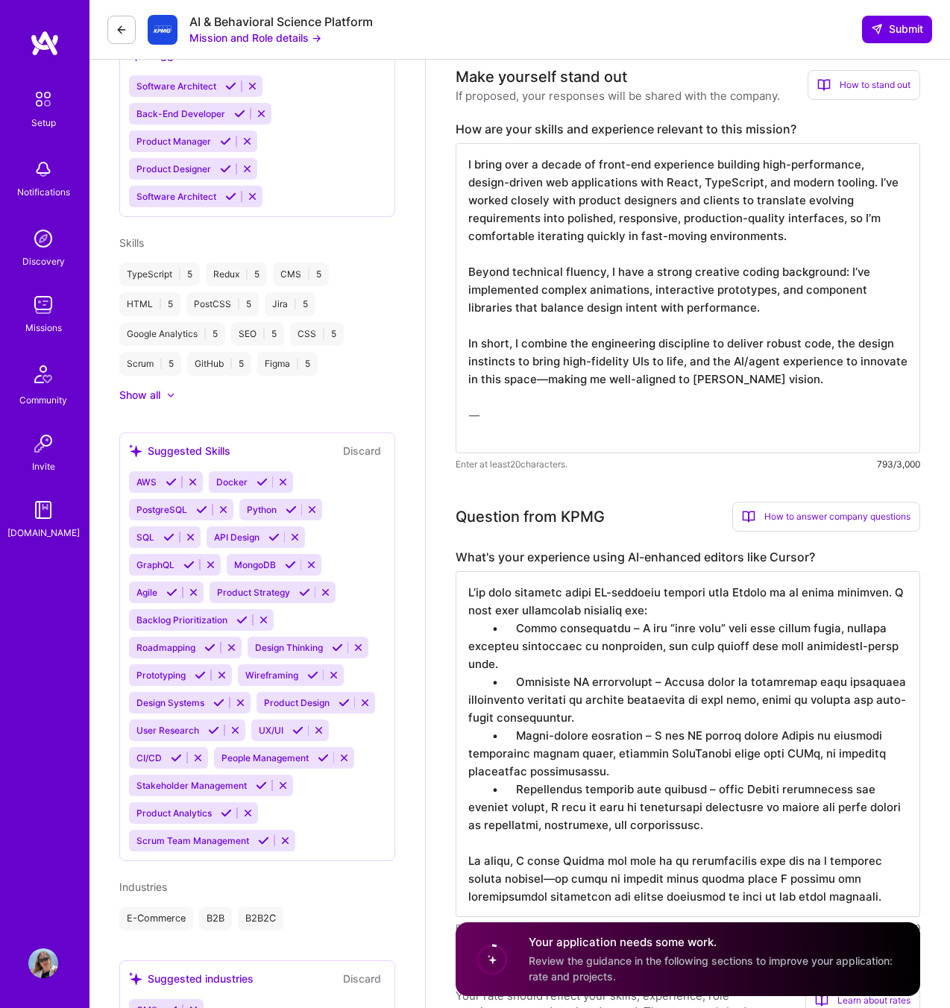
drag, startPoint x: 512, startPoint y: 624, endPoint x: 425, endPoint y: 624, distance: 87.2
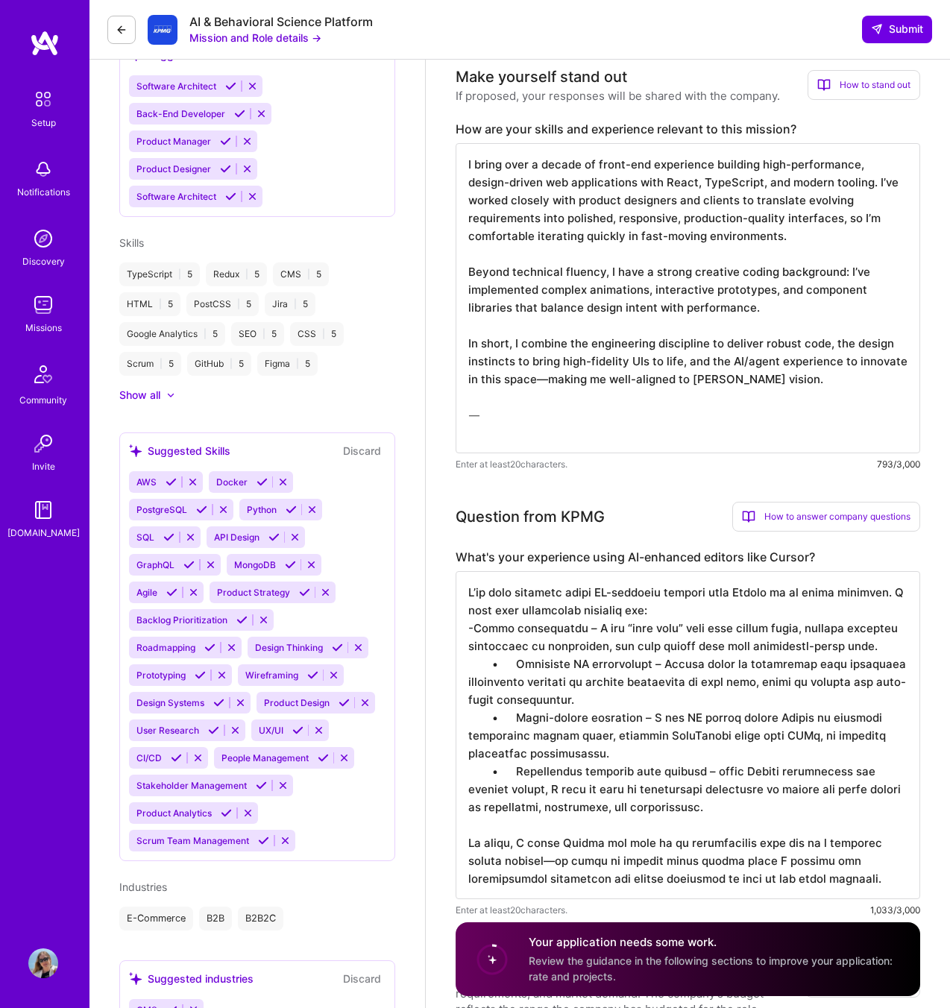
drag, startPoint x: 515, startPoint y: 664, endPoint x: 412, endPoint y: 664, distance: 102.9
drag, startPoint x: 516, startPoint y: 716, endPoint x: 434, endPoint y: 719, distance: 82.1
drag, startPoint x: 514, startPoint y: 770, endPoint x: 430, endPoint y: 769, distance: 84.3
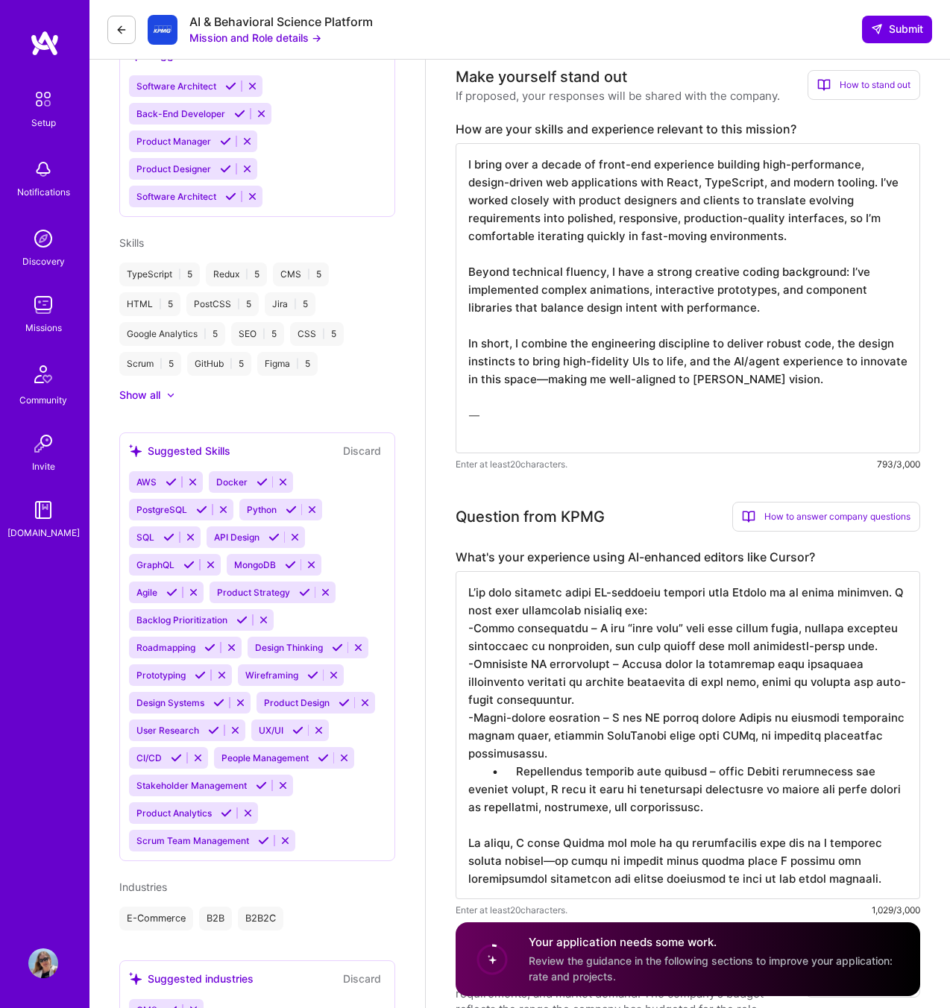
drag, startPoint x: 515, startPoint y: 842, endPoint x: 452, endPoint y: 842, distance: 63.4
click at [489, 854] on textarea at bounding box center [687, 735] width 464 height 328
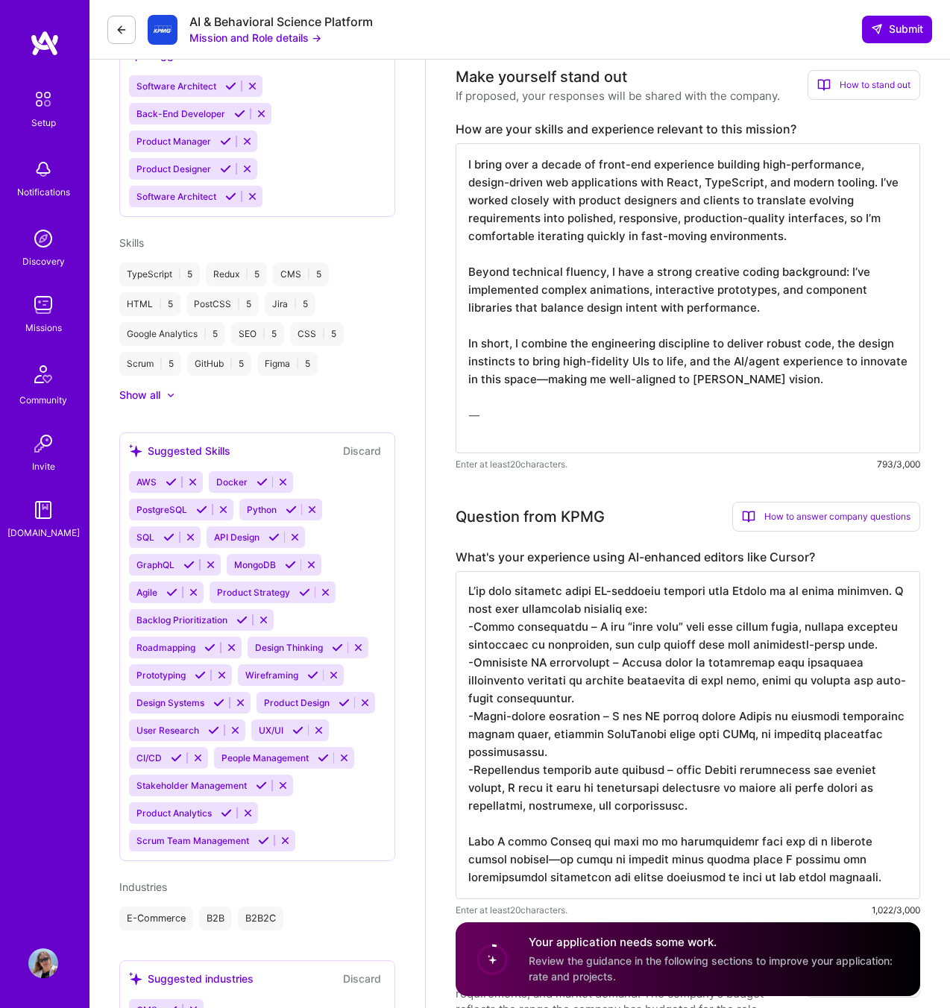
click at [489, 854] on textarea at bounding box center [687, 735] width 464 height 328
click at [481, 857] on textarea at bounding box center [687, 735] width 464 height 328
click at [479, 861] on textarea at bounding box center [687, 735] width 464 height 328
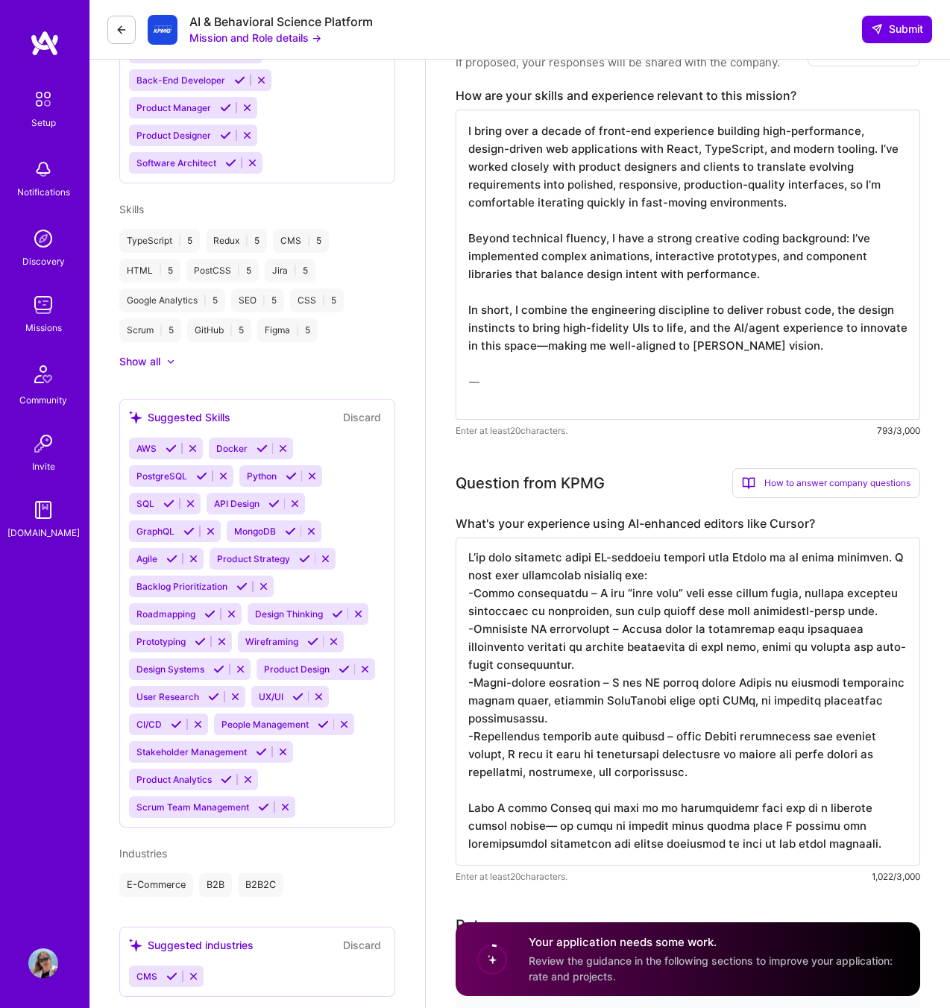
type textarea "I’ve been actively using AI-enhanced editors like Cursor in my daily workflow. …"
drag, startPoint x: 516, startPoint y: 304, endPoint x: 426, endPoint y: 304, distance: 89.5
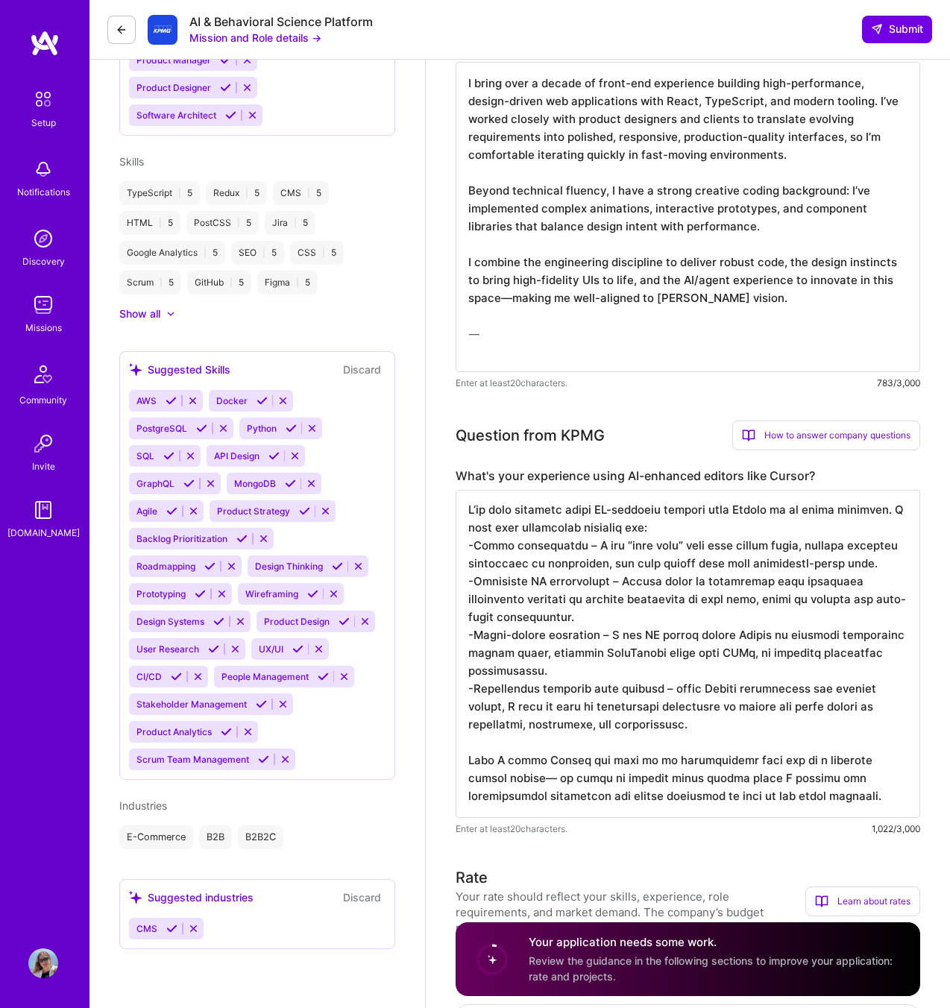
scroll to position [602, 0]
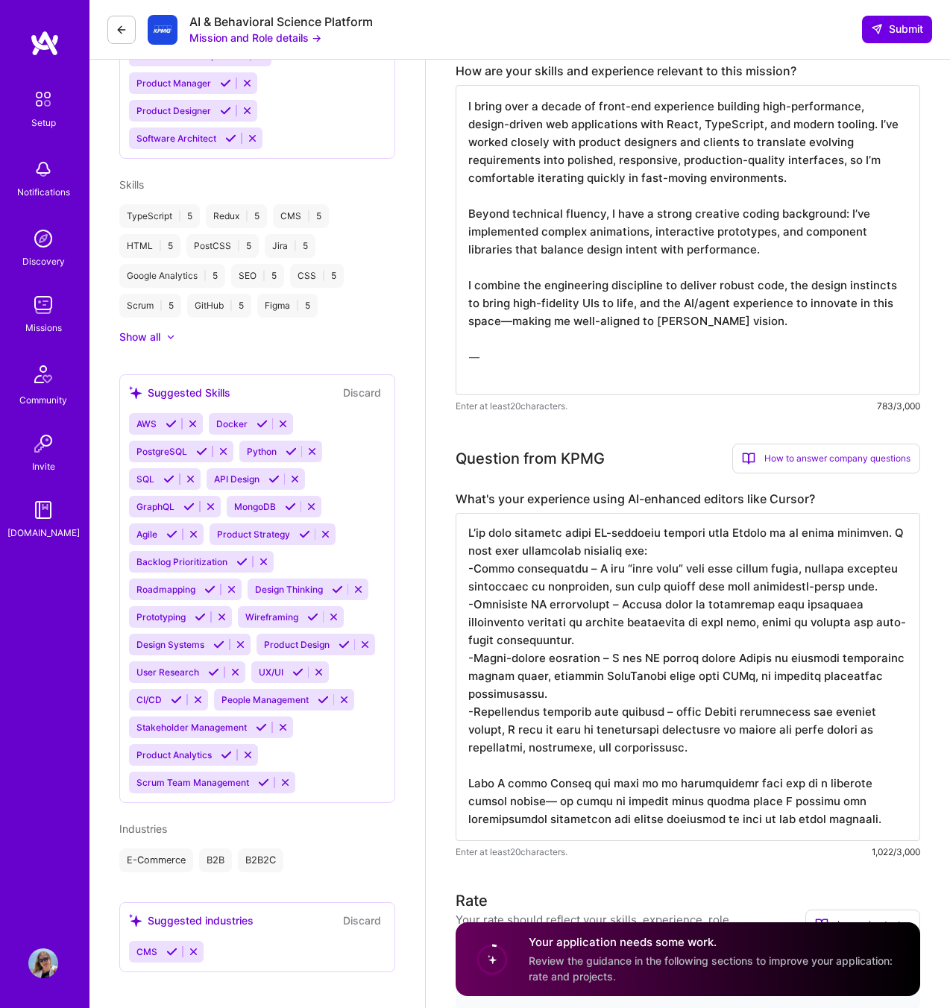
click at [475, 318] on textarea "I bring over a decade of front-end experience building high-performance, design…" at bounding box center [687, 240] width 464 height 310
drag, startPoint x: 564, startPoint y: 357, endPoint x: 417, endPoint y: 352, distance: 147.0
click at [417, 352] on div "Olena Pashchenko Front-End Developer 13 Years Experience Phone Number +14088393…" at bounding box center [519, 1016] width 860 height 3236
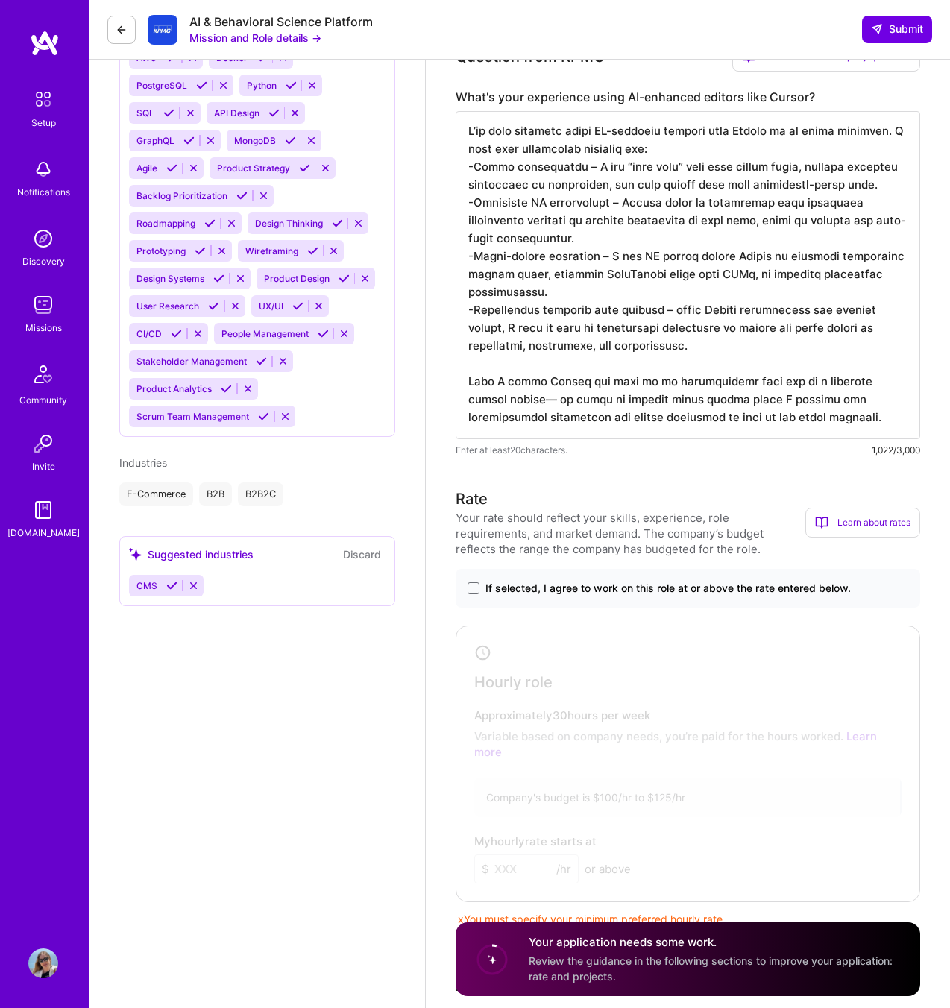
scroll to position [983, 0]
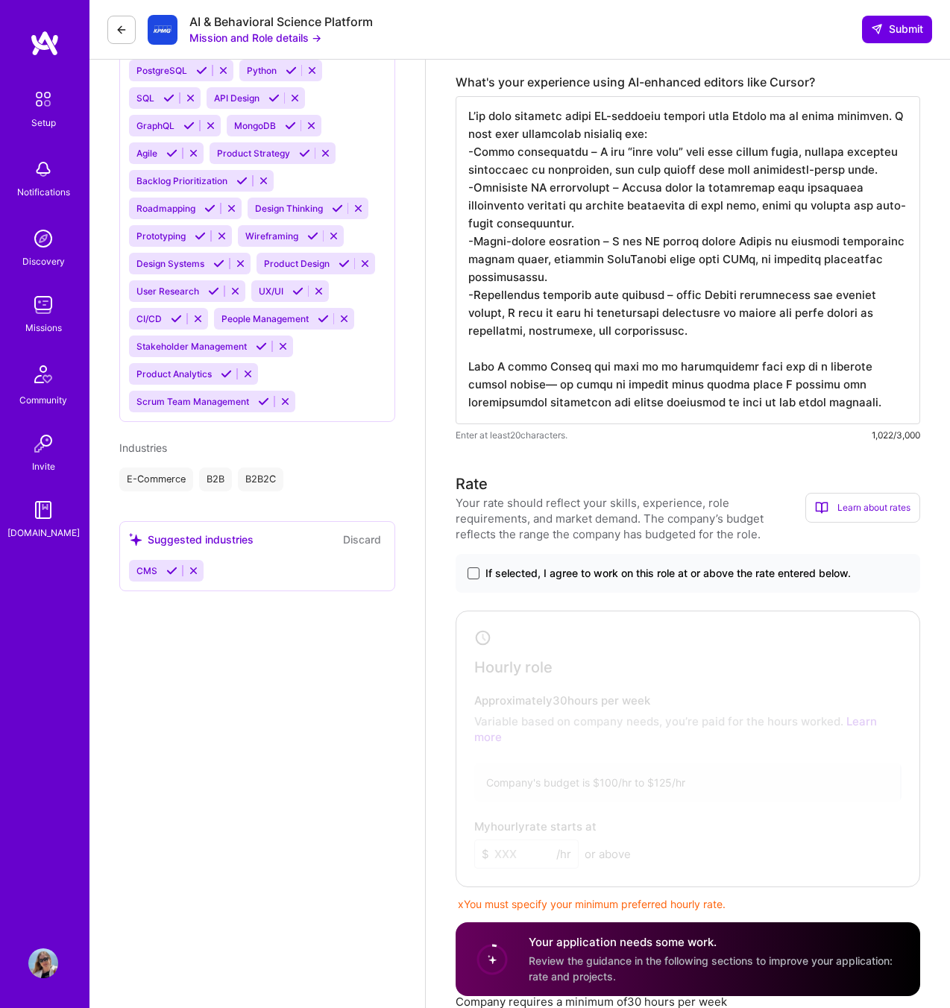
type textarea "I bring over a decade of front-end experience building high-performance, design…"
click at [475, 574] on span at bounding box center [473, 573] width 12 height 12
click at [0, 0] on input "If selected, I agree to work on this role at or above the rate entered below." at bounding box center [0, 0] width 0 height 0
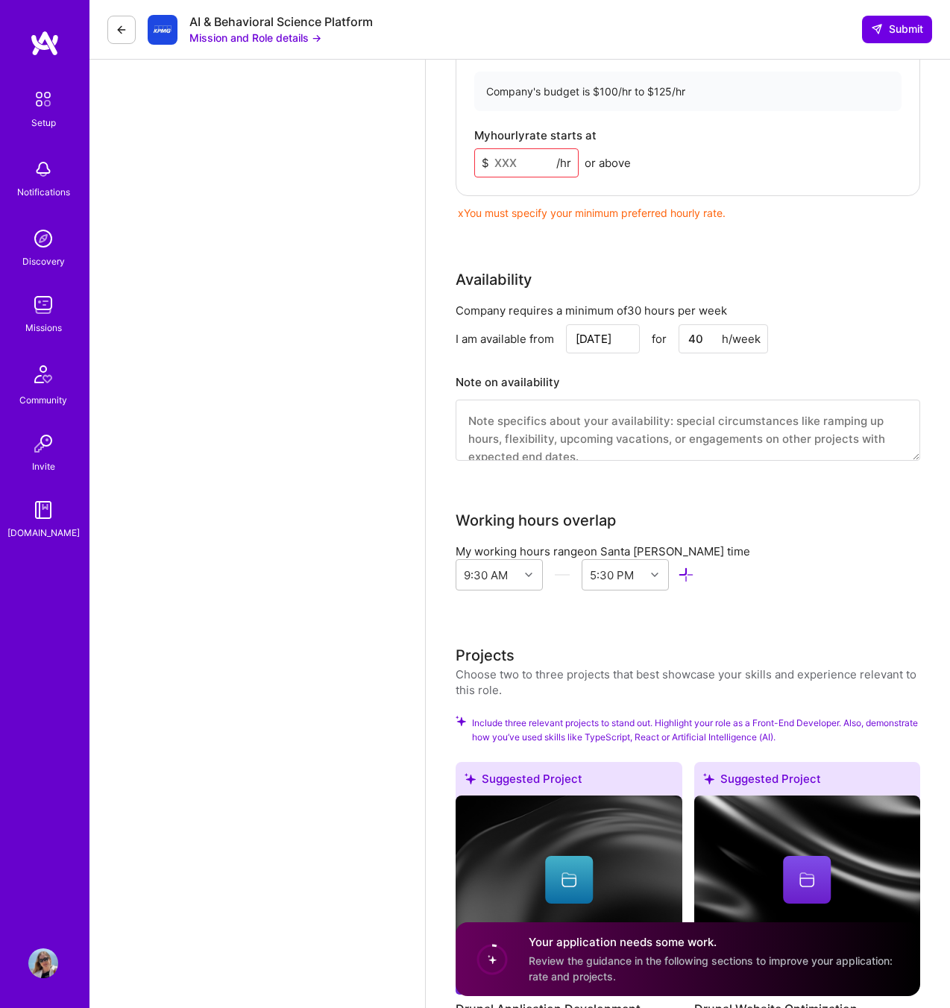
scroll to position [1678, 0]
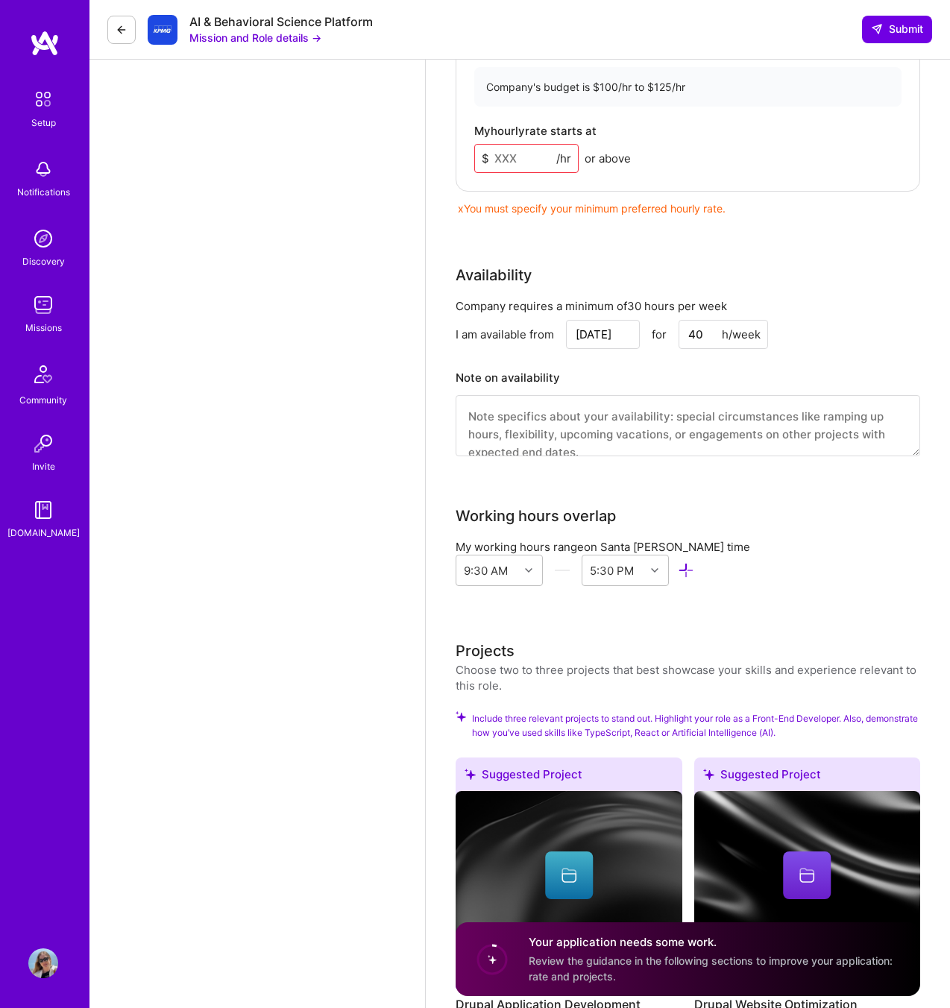
click at [494, 148] on input at bounding box center [526, 158] width 104 height 29
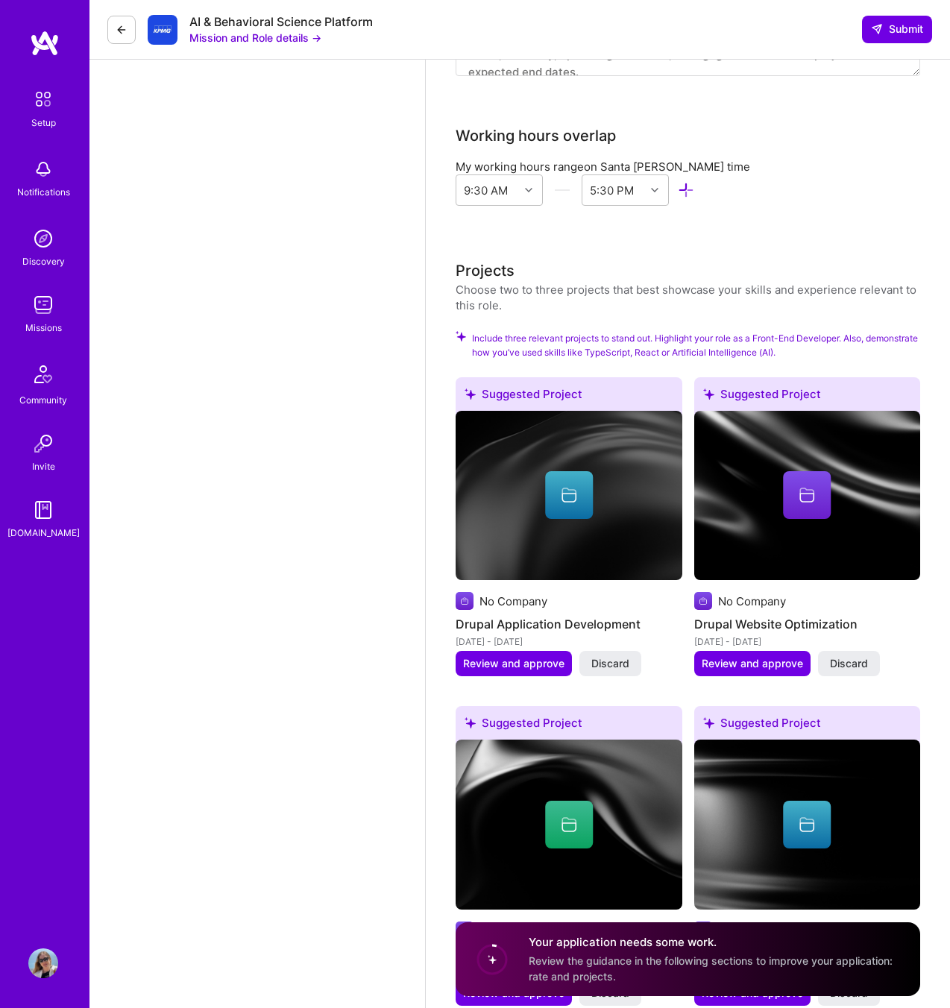
scroll to position [2168, 0]
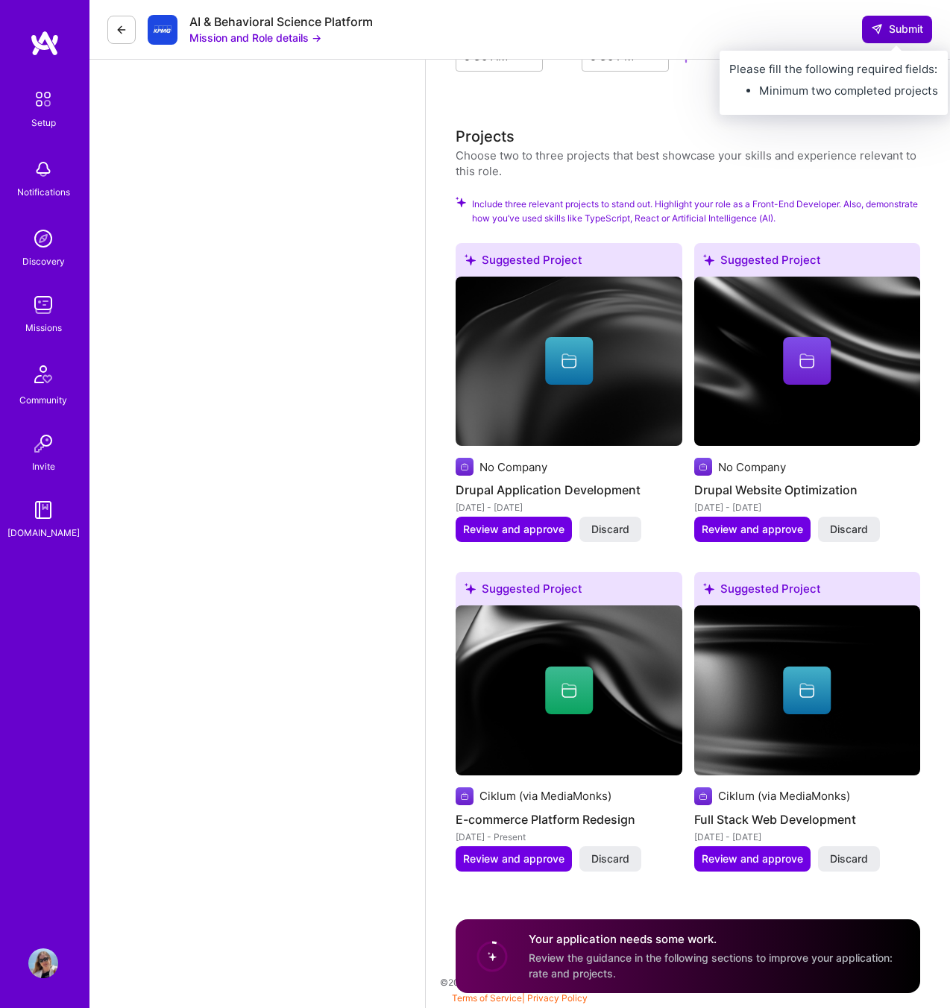
type input "100"
click at [898, 28] on span "Submit" at bounding box center [897, 29] width 52 height 15
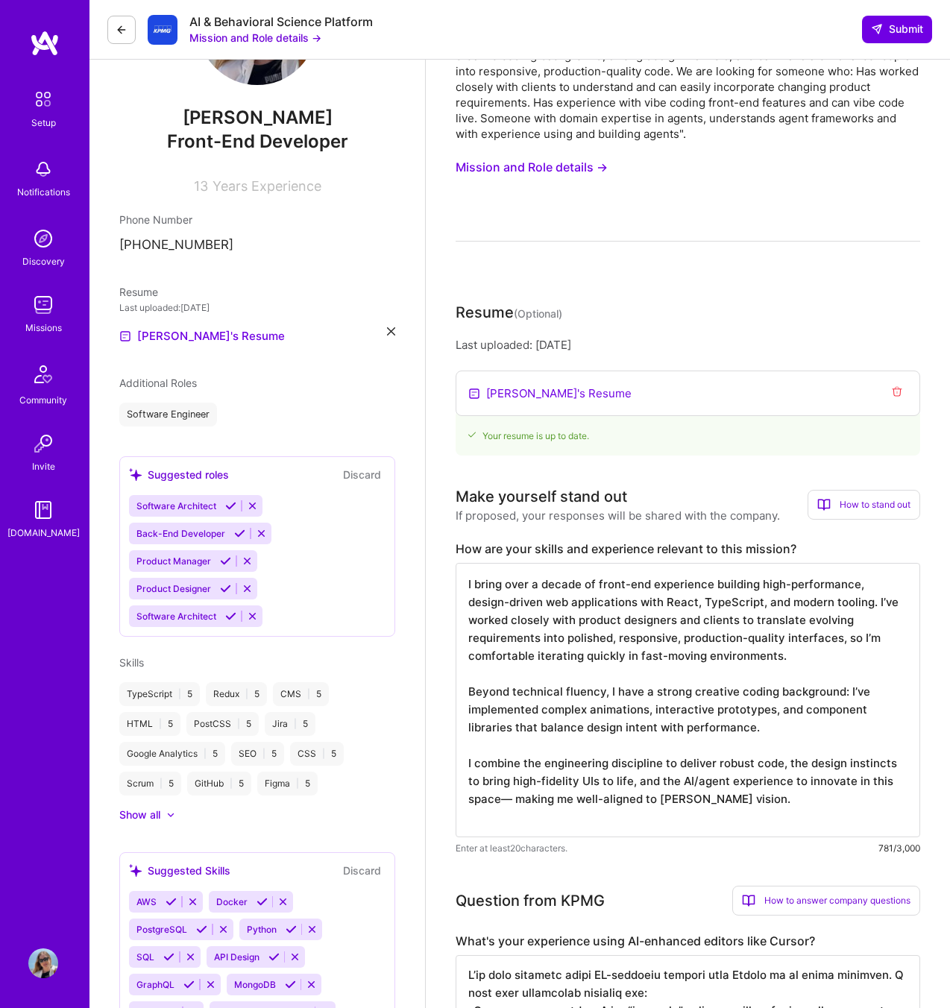
scroll to position [0, 0]
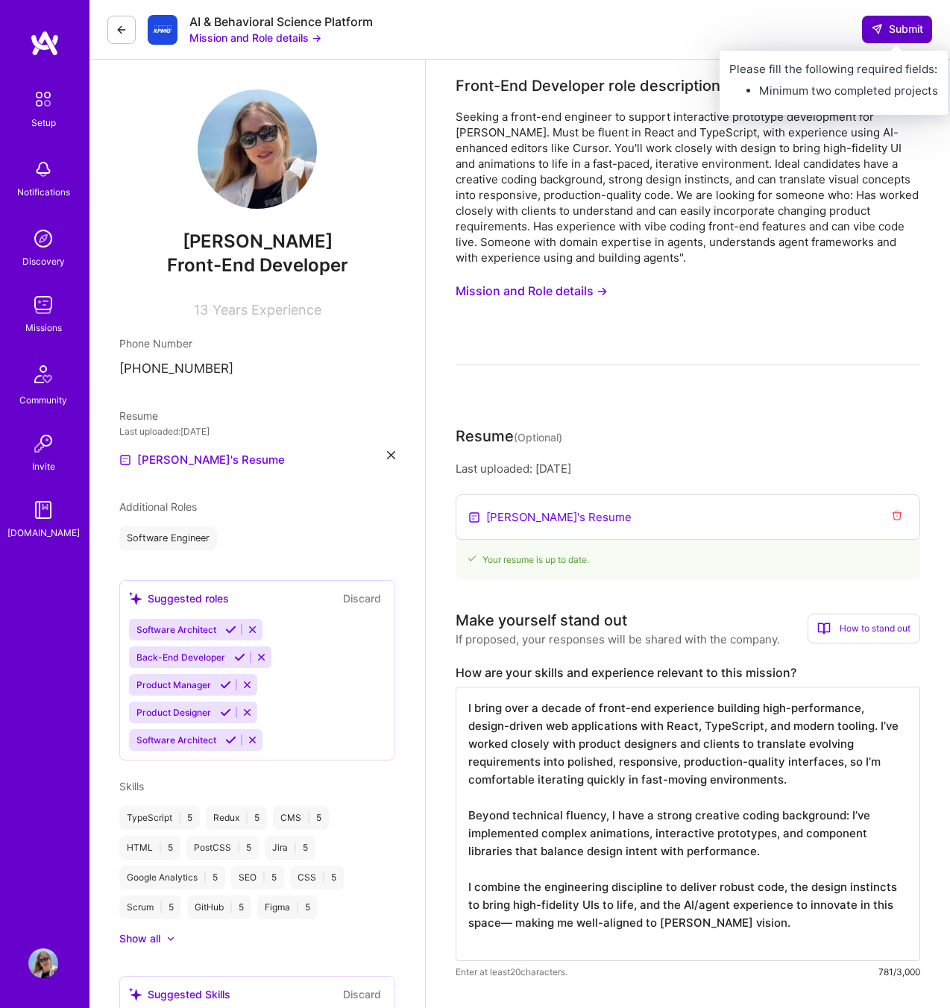
click at [889, 32] on span "Submit" at bounding box center [897, 29] width 52 height 15
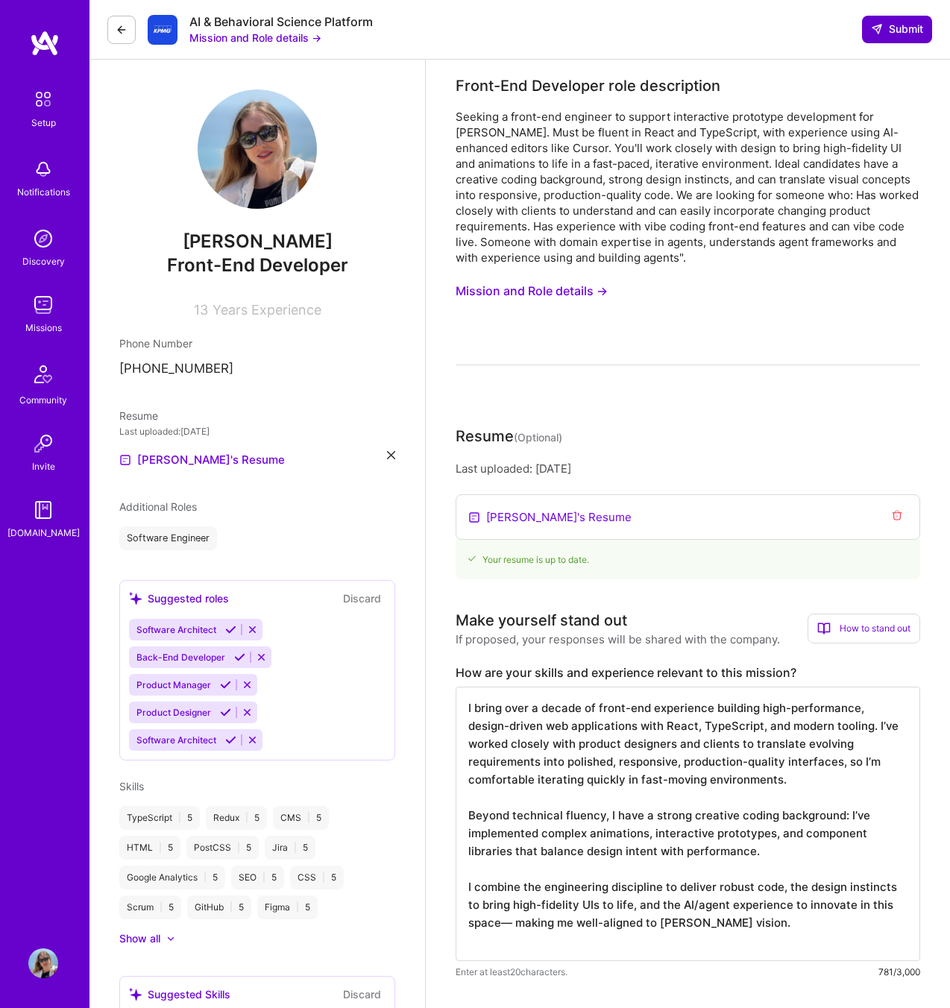
click at [889, 19] on button "Submit" at bounding box center [897, 29] width 70 height 27
click at [630, 788] on textarea "I bring over a decade of front-end experience building high-performance, design…" at bounding box center [687, 824] width 464 height 274
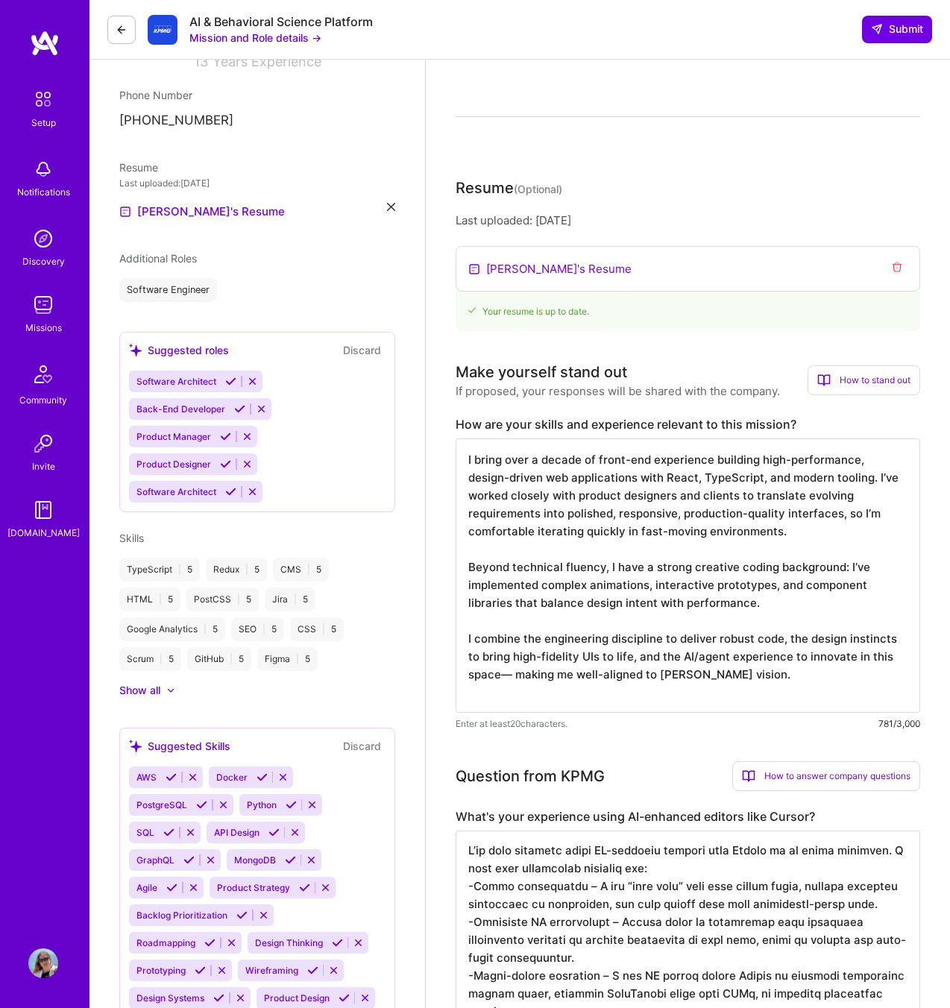
scroll to position [344, 0]
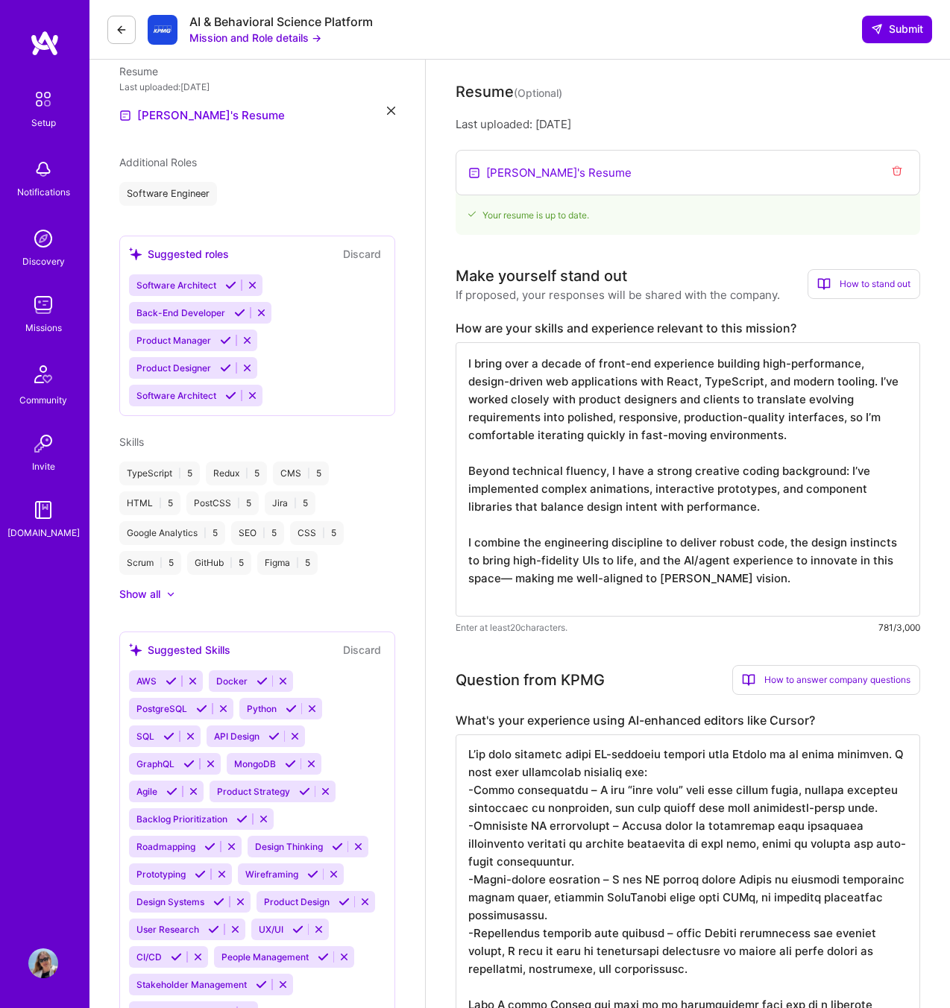
click at [622, 885] on textarea at bounding box center [687, 898] width 464 height 328
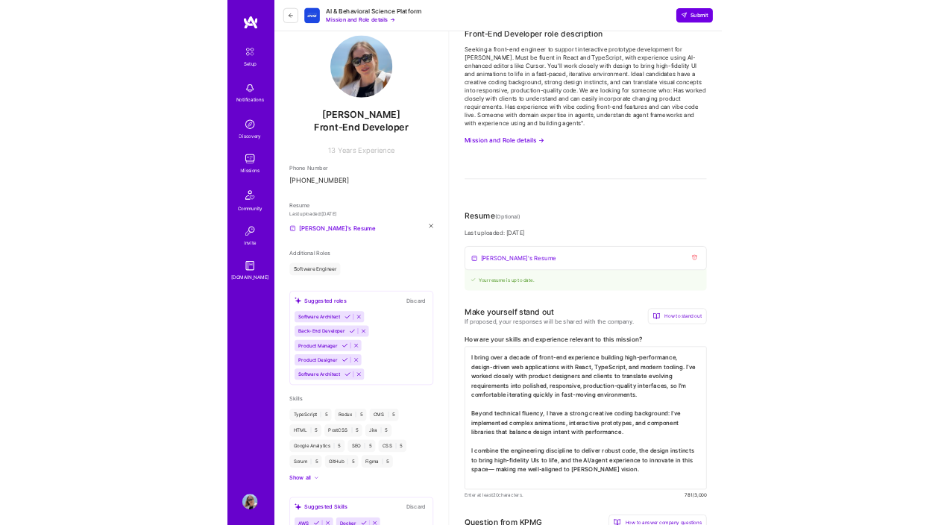
scroll to position [0, 0]
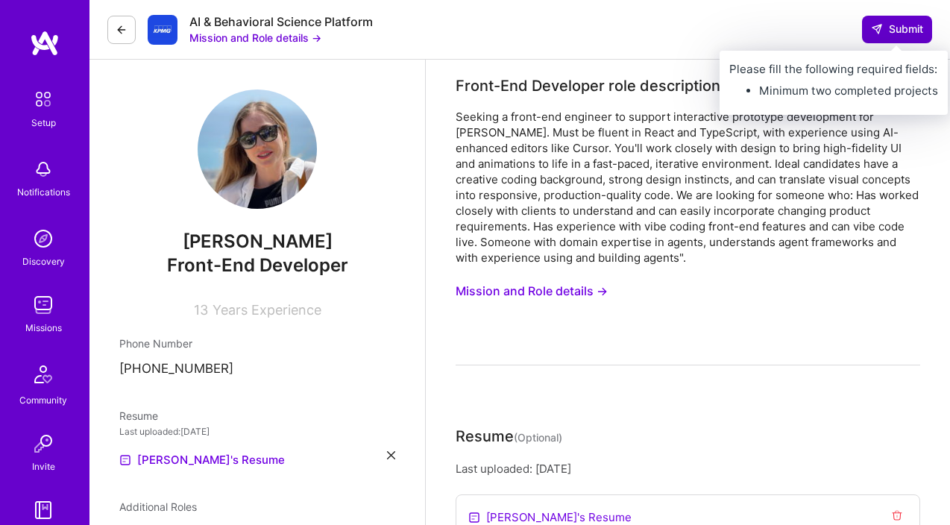
click at [909, 31] on span "Submit" at bounding box center [897, 29] width 52 height 15
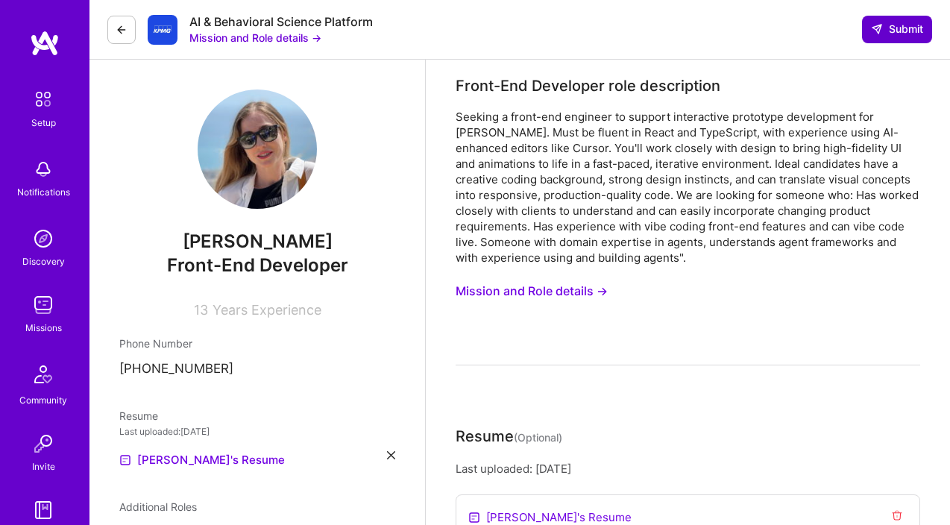
click at [909, 31] on span "Submit" at bounding box center [897, 29] width 52 height 15
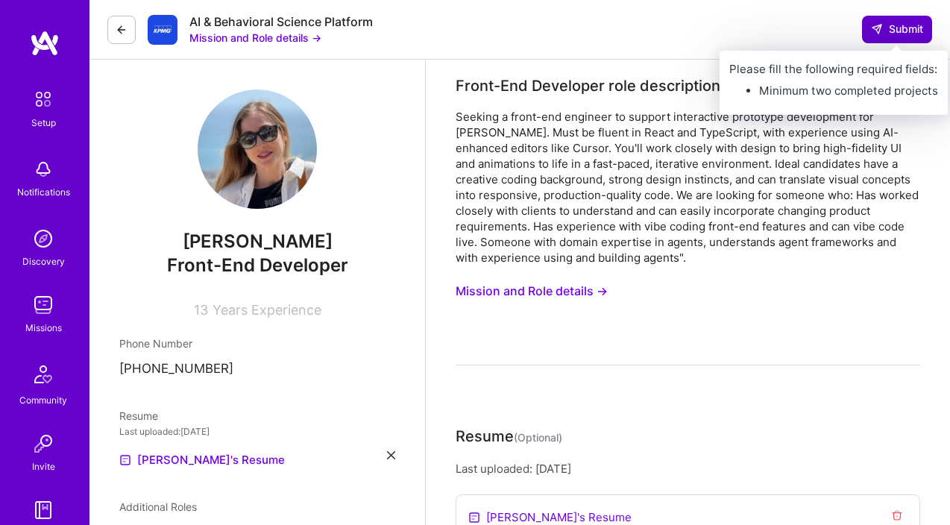
click at [893, 35] on span "Submit" at bounding box center [897, 29] width 52 height 15
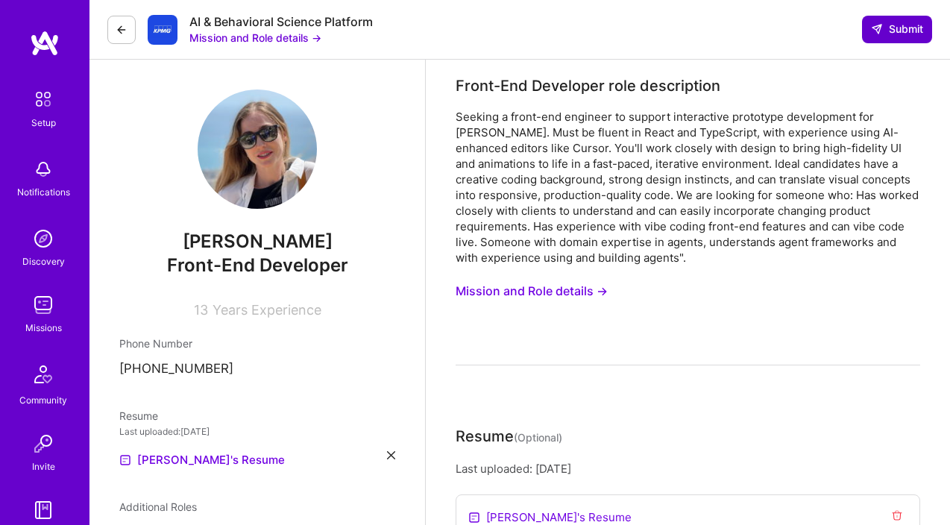
click at [893, 35] on span "Submit" at bounding box center [897, 29] width 52 height 15
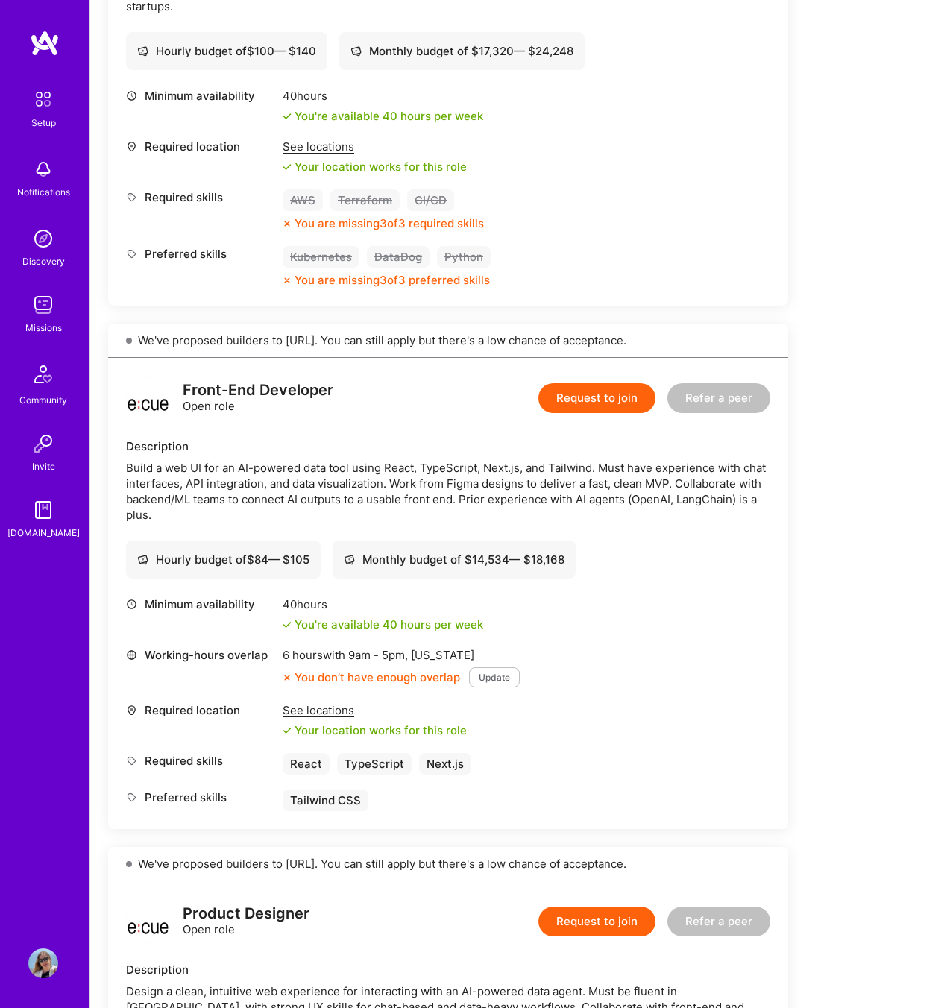
scroll to position [553, 0]
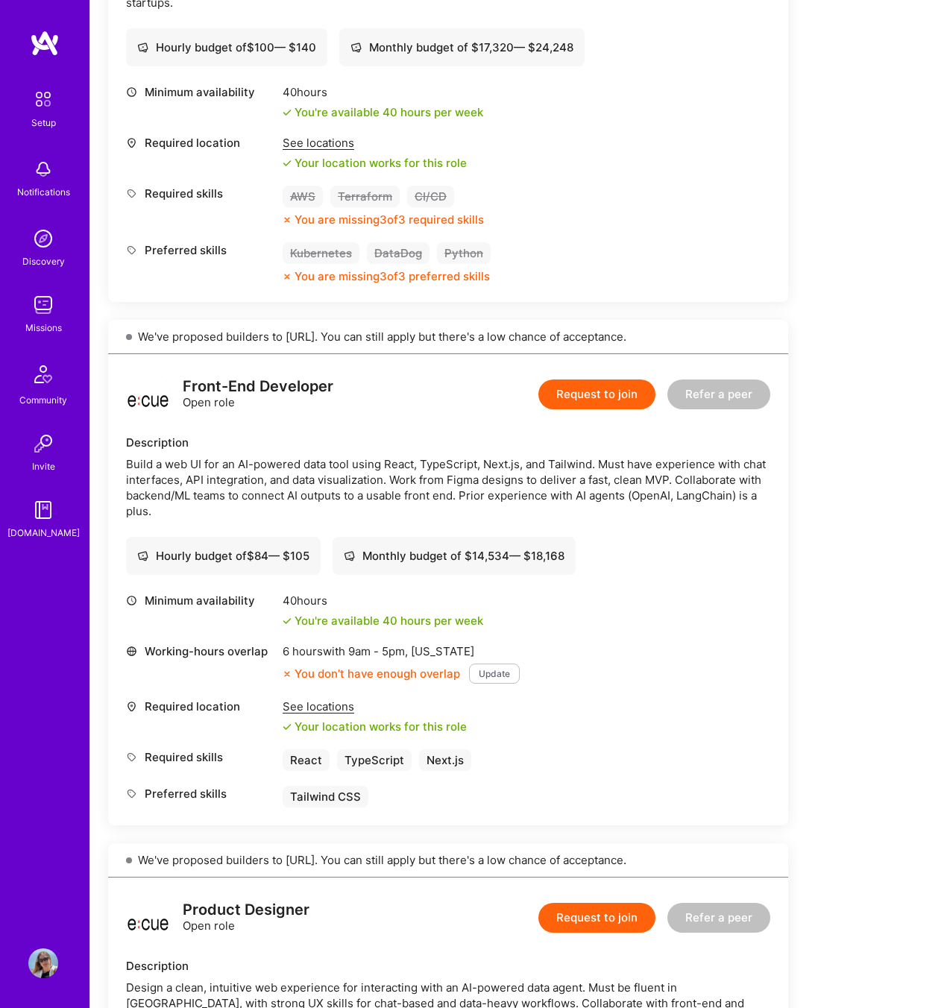
click at [502, 673] on button "Update" at bounding box center [494, 673] width 51 height 20
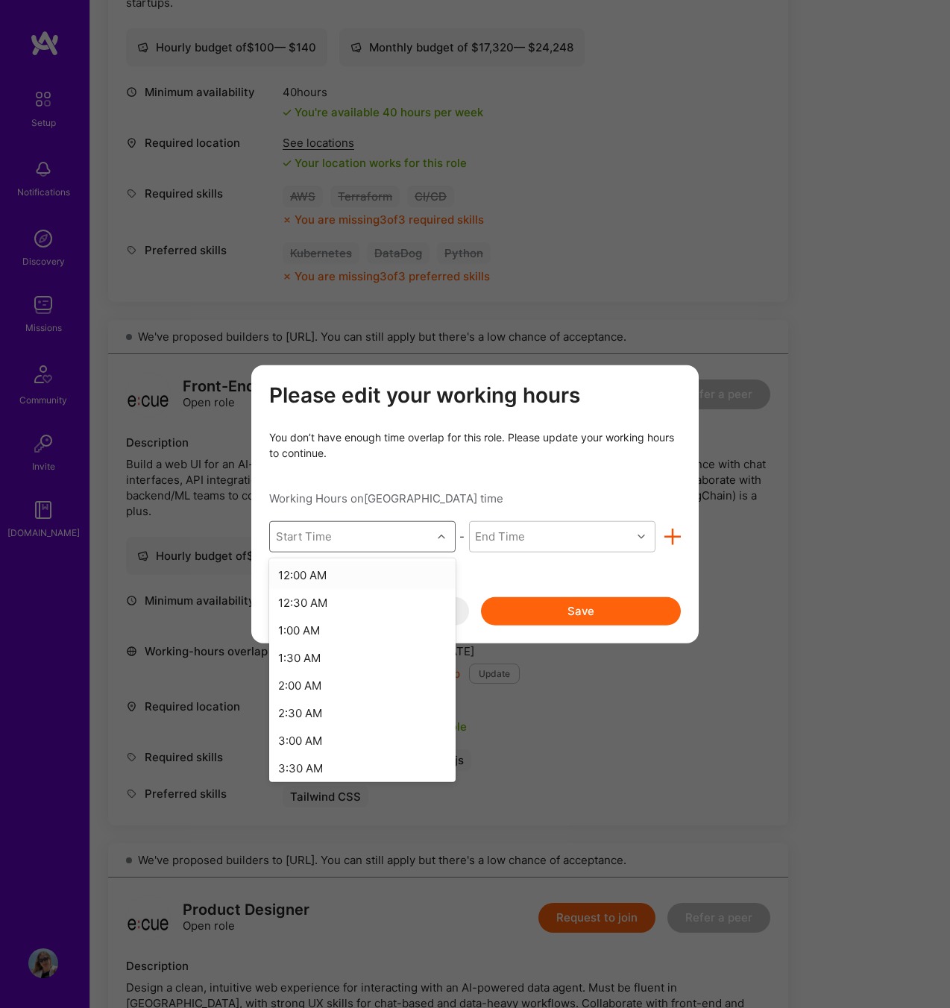
click at [441, 537] on icon "modal" at bounding box center [441, 535] width 7 height 7
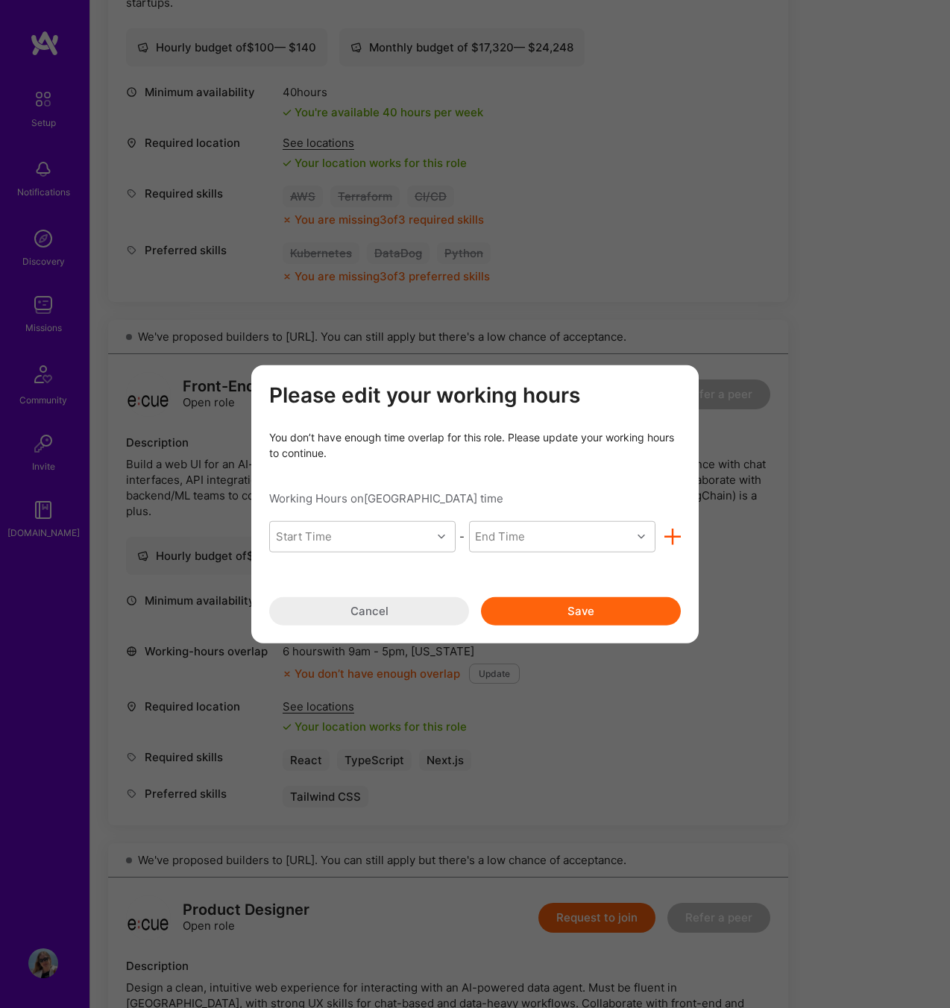
click at [789, 426] on div "Please edit your working hours You don’t have enough time overlap for this role…" at bounding box center [475, 504] width 950 height 1008
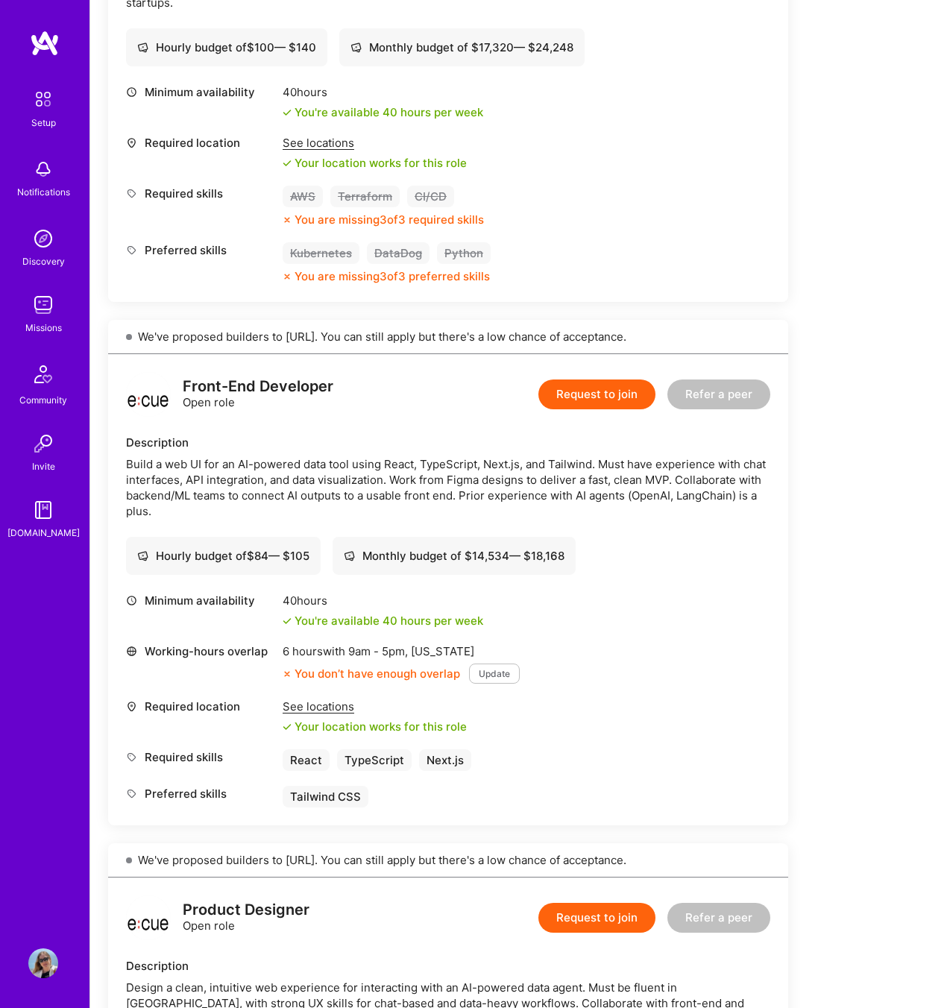
drag, startPoint x: 248, startPoint y: 554, endPoint x: 321, endPoint y: 547, distance: 73.4
click at [321, 547] on div "Hourly budget of $ 84 — $ 105" at bounding box center [223, 556] width 195 height 38
click at [495, 673] on button "Update" at bounding box center [494, 673] width 51 height 20
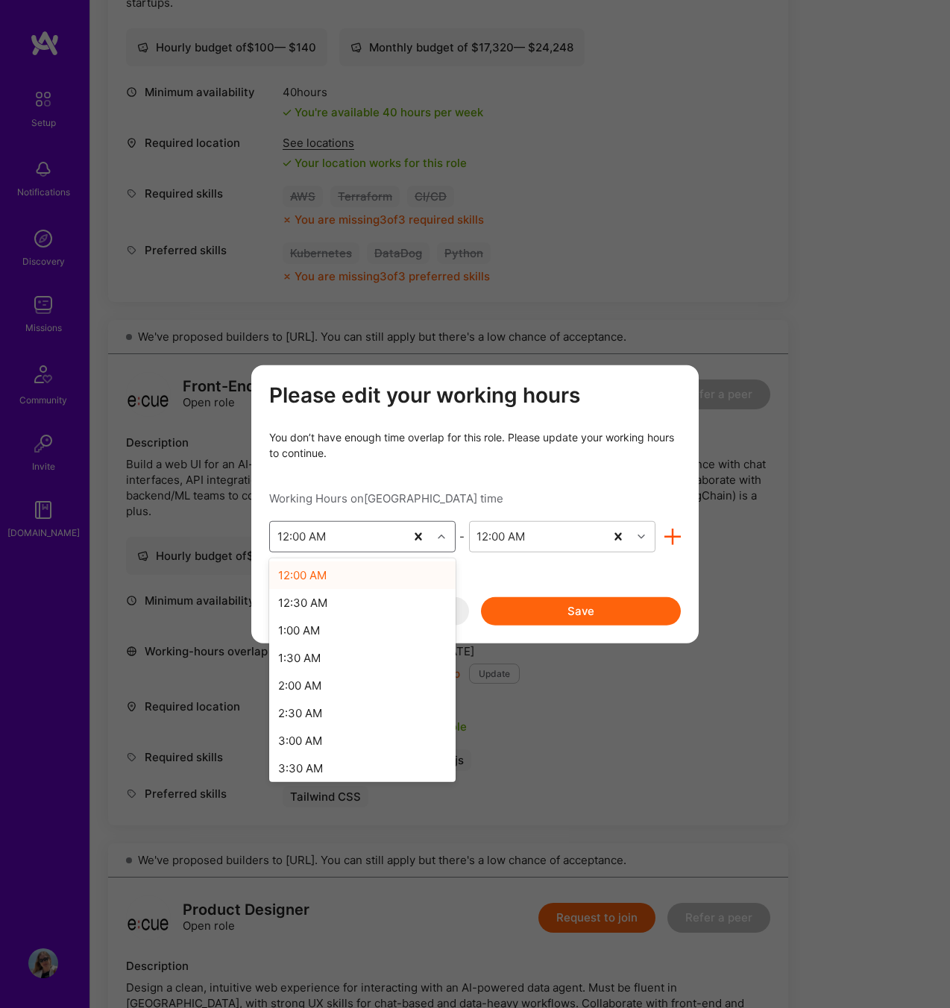
click at [383, 538] on div "12:00 AM" at bounding box center [337, 536] width 135 height 30
click at [311, 722] on div "6:00 AM" at bounding box center [362, 729] width 186 height 28
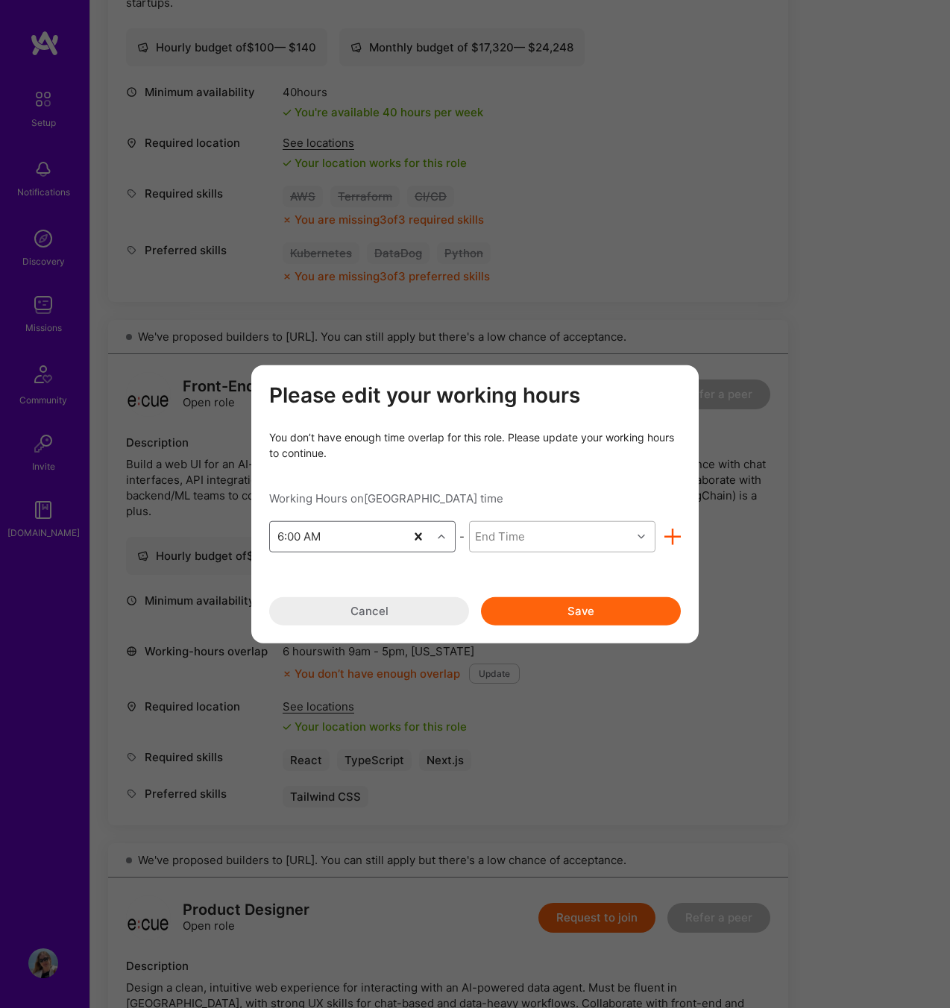
click at [522, 530] on div "End Time" at bounding box center [500, 537] width 50 height 16
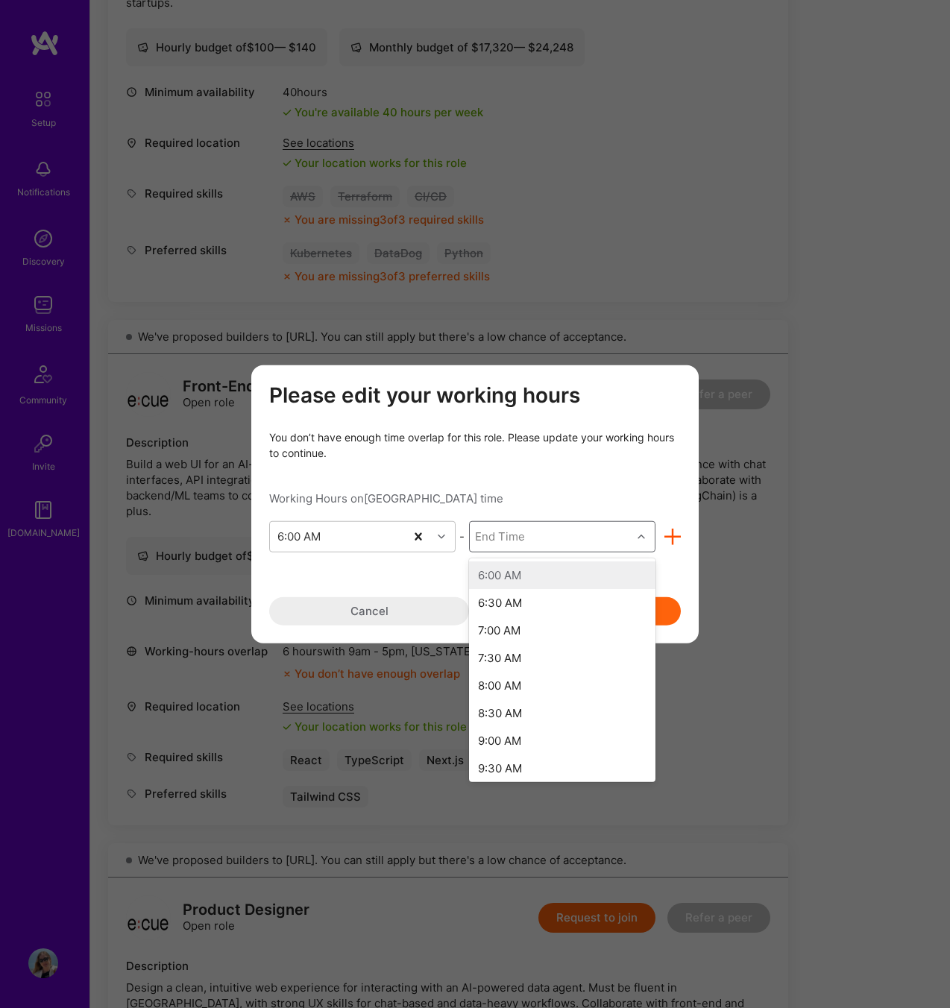
click at [543, 536] on div "End Time" at bounding box center [551, 536] width 162 height 30
click at [532, 576] on div "2:00 AM" at bounding box center [562, 572] width 186 height 28
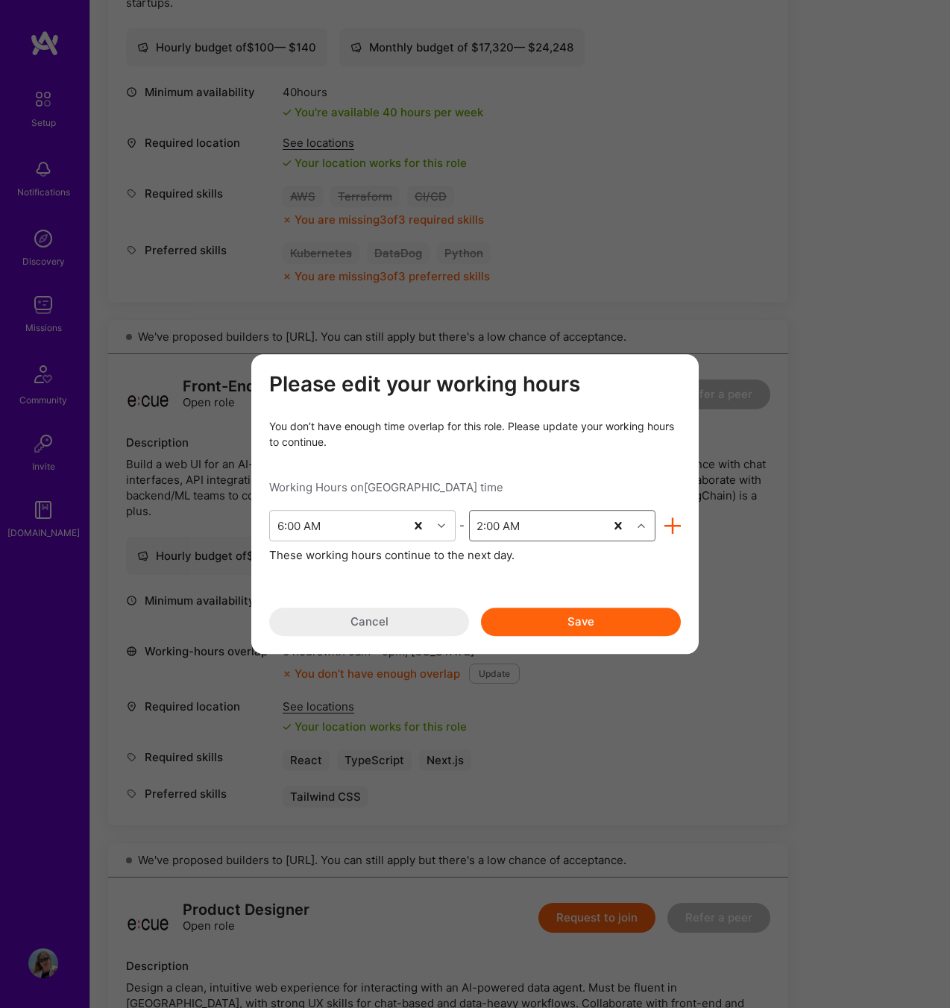
click at [538, 517] on div "2:00 AM" at bounding box center [537, 526] width 135 height 30
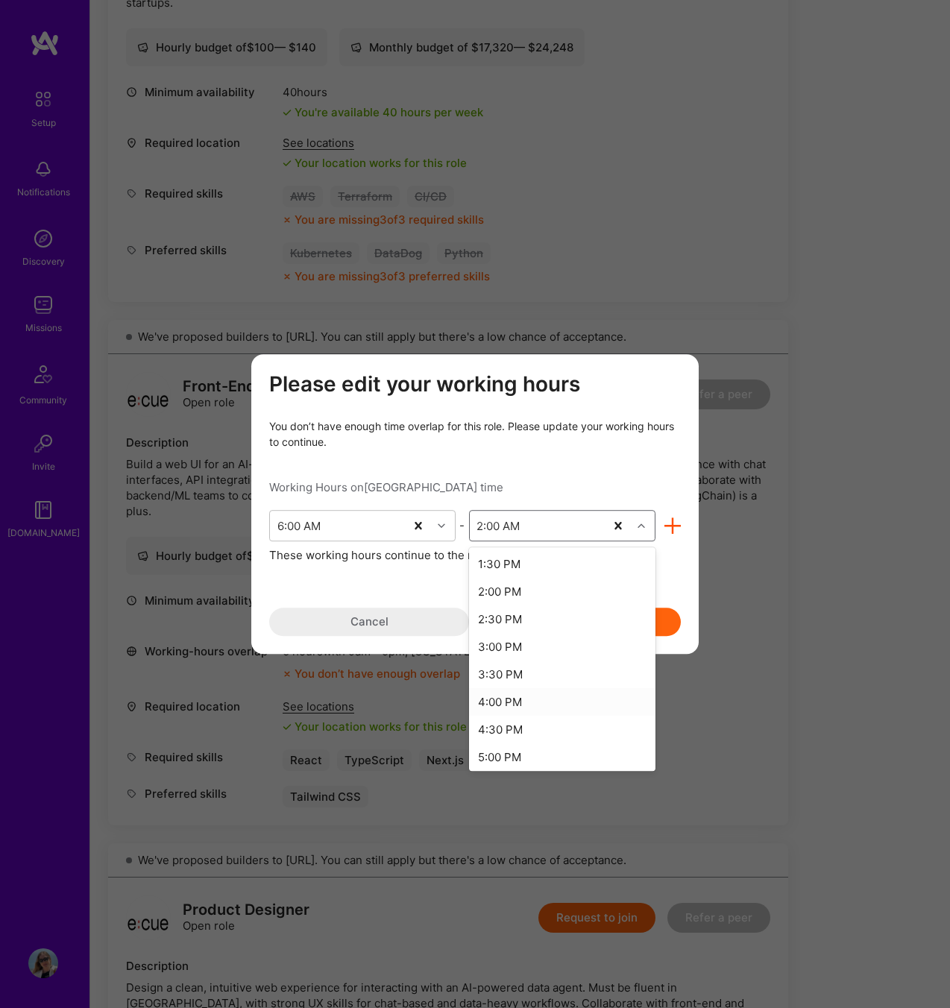
scroll to position [413, 0]
click at [511, 587] on div "2:00 PM" at bounding box center [562, 593] width 186 height 28
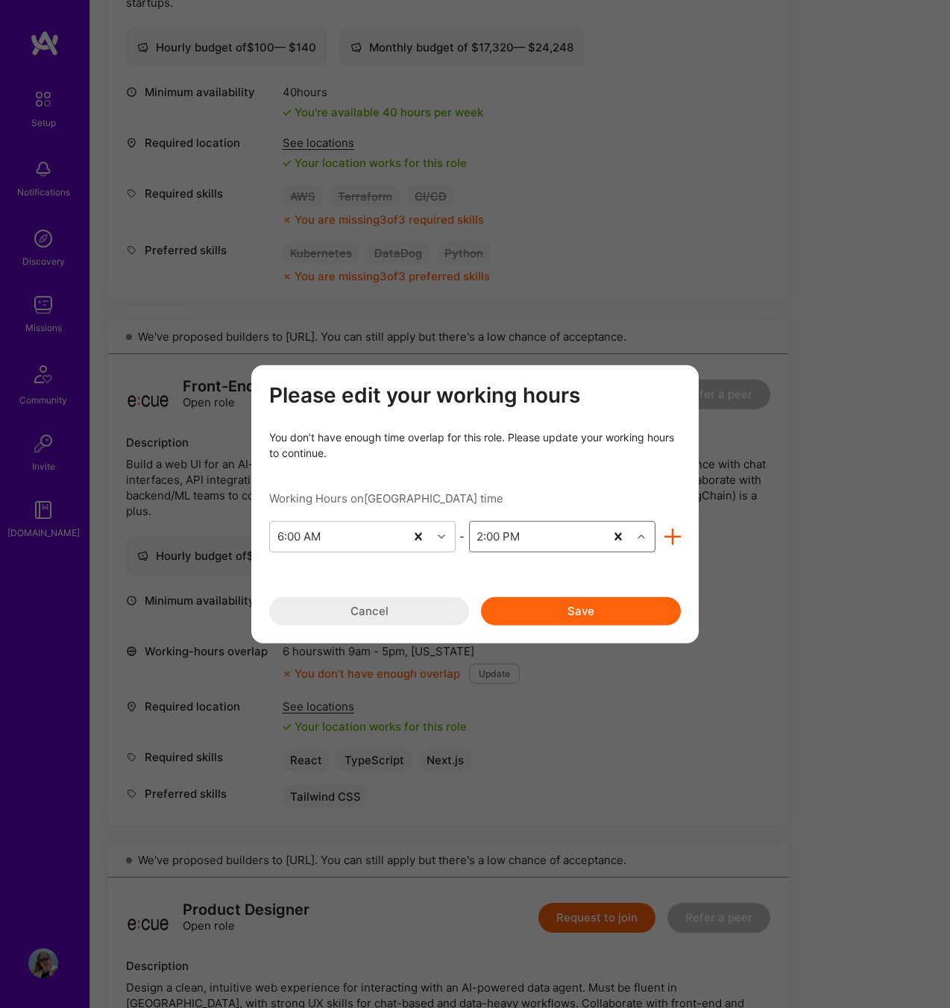
click at [550, 608] on button "Save" at bounding box center [581, 610] width 200 height 28
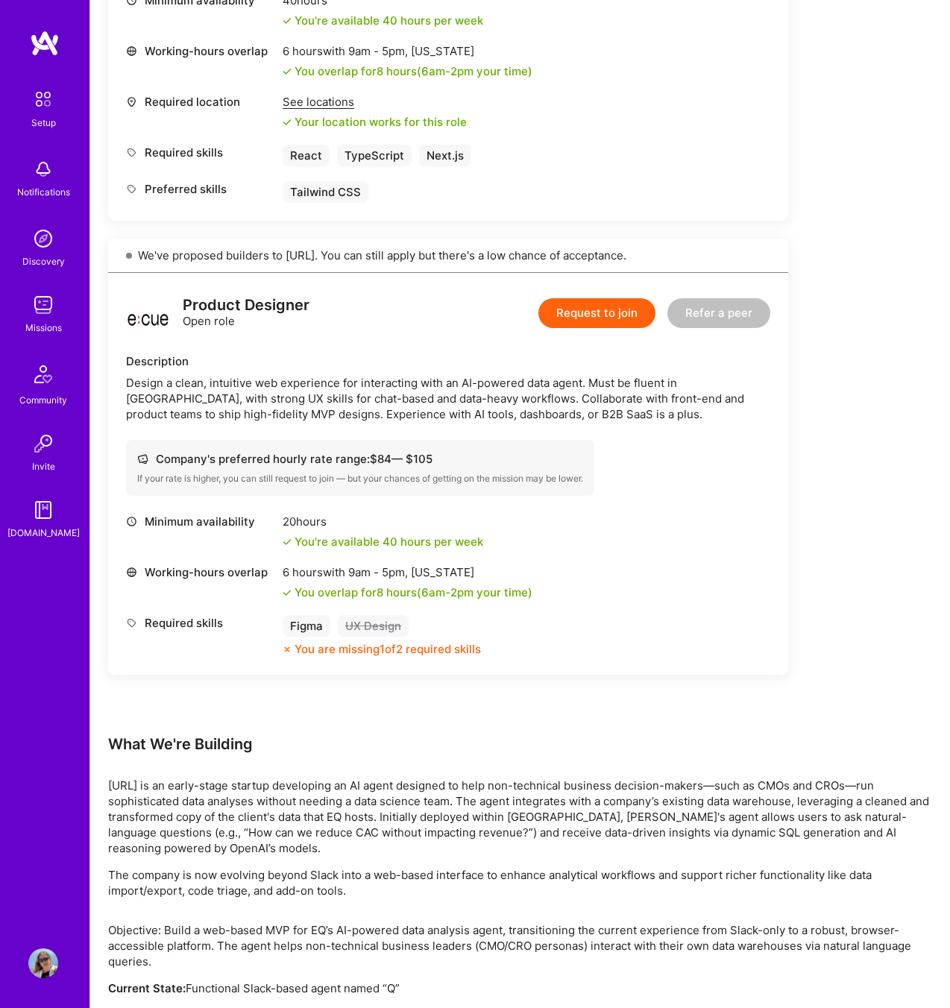
scroll to position [1154, 0]
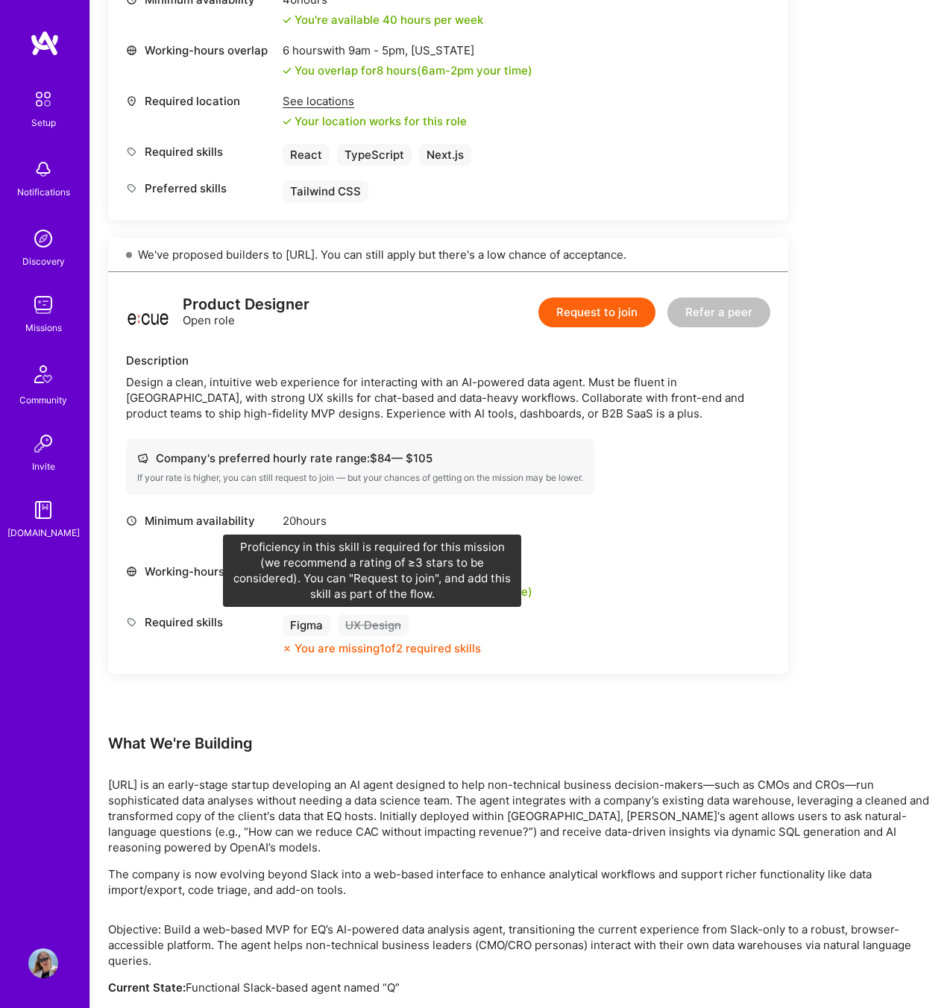
click at [364, 622] on div "UX Design" at bounding box center [373, 625] width 71 height 22
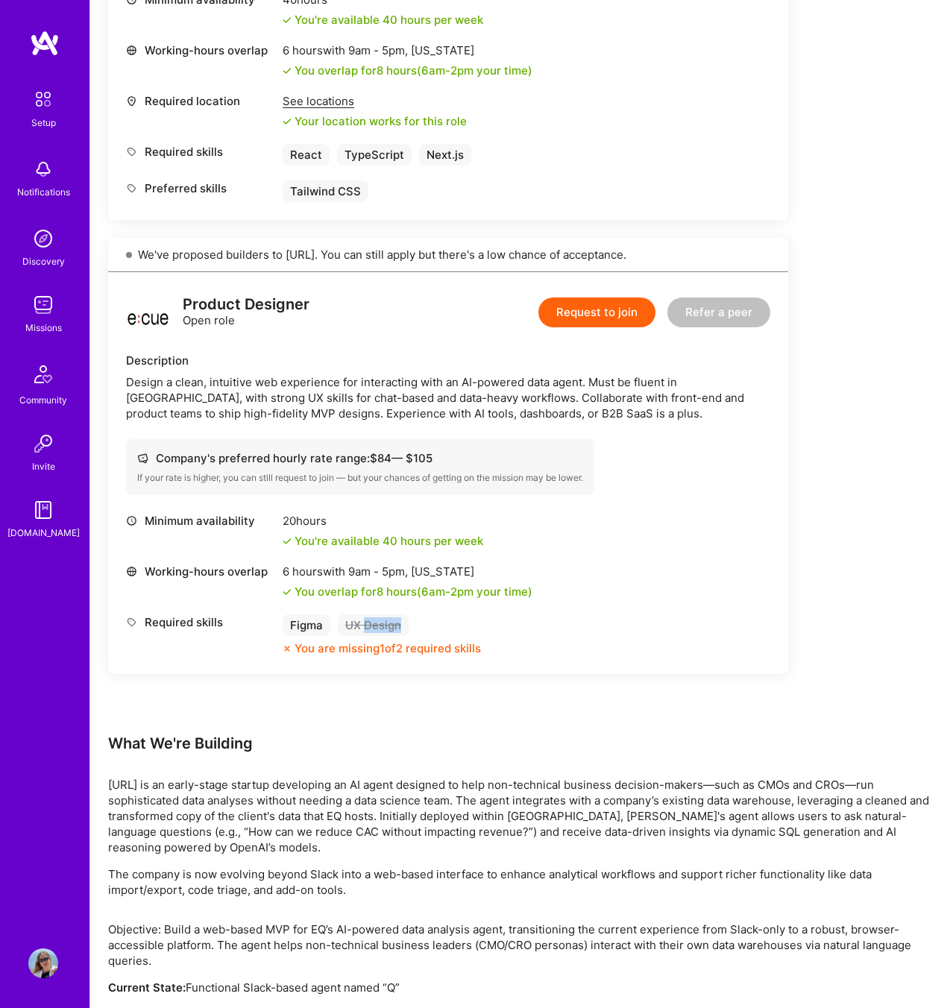
click at [364, 622] on div "UX Design" at bounding box center [373, 625] width 71 height 22
click at [294, 622] on div "Figma" at bounding box center [307, 625] width 48 height 22
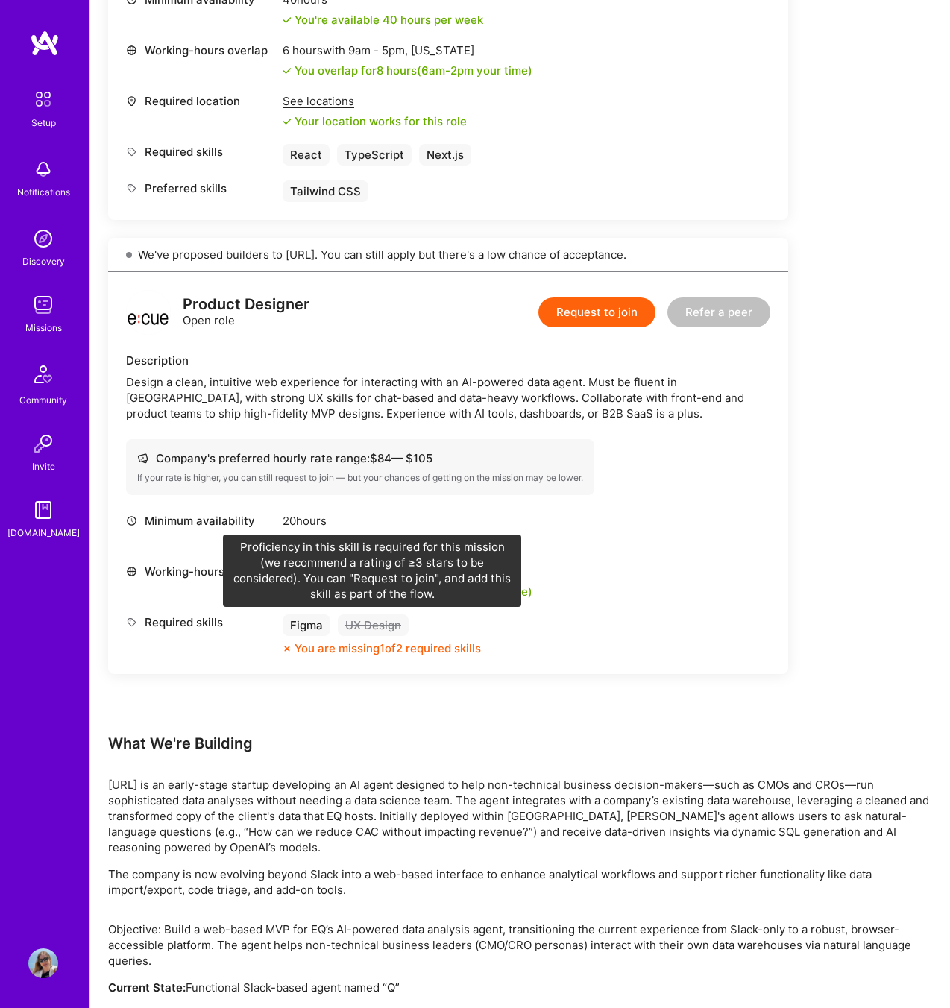
click at [380, 617] on div "UX Design" at bounding box center [373, 625] width 71 height 22
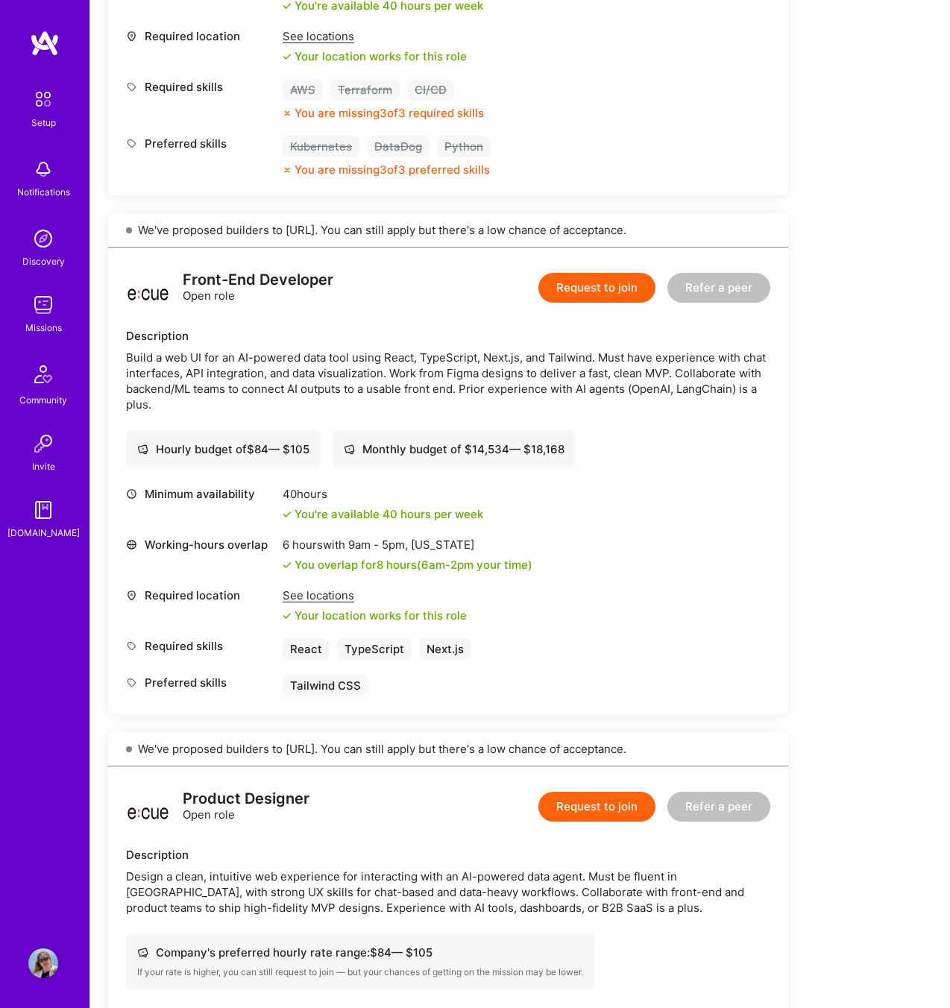
scroll to position [656, 0]
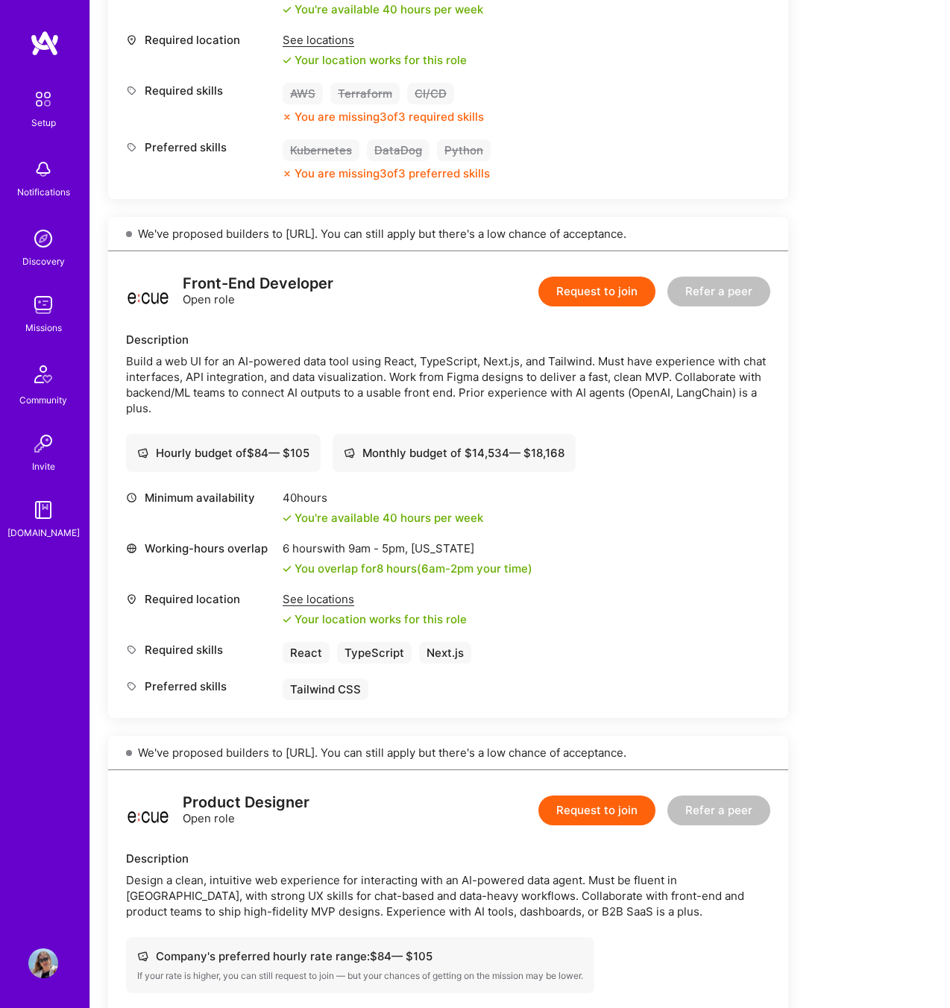
click at [600, 290] on button "Request to join" at bounding box center [596, 292] width 117 height 30
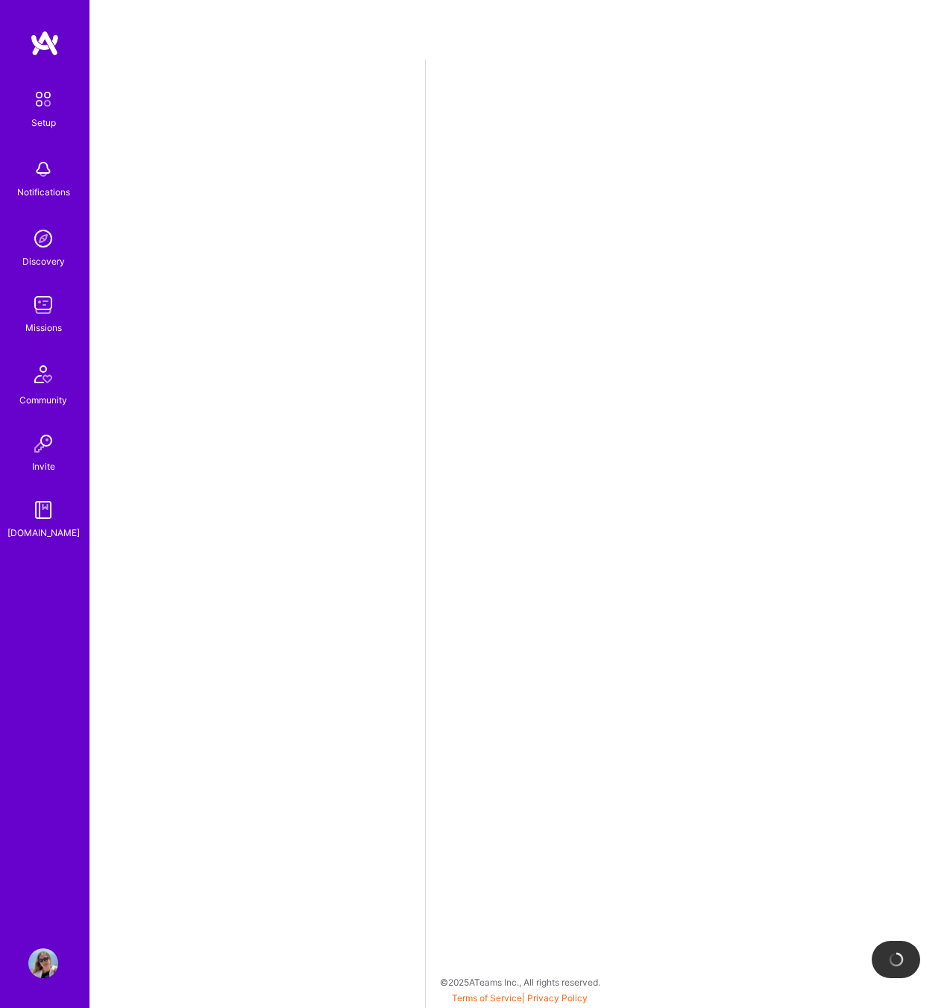
select select "US"
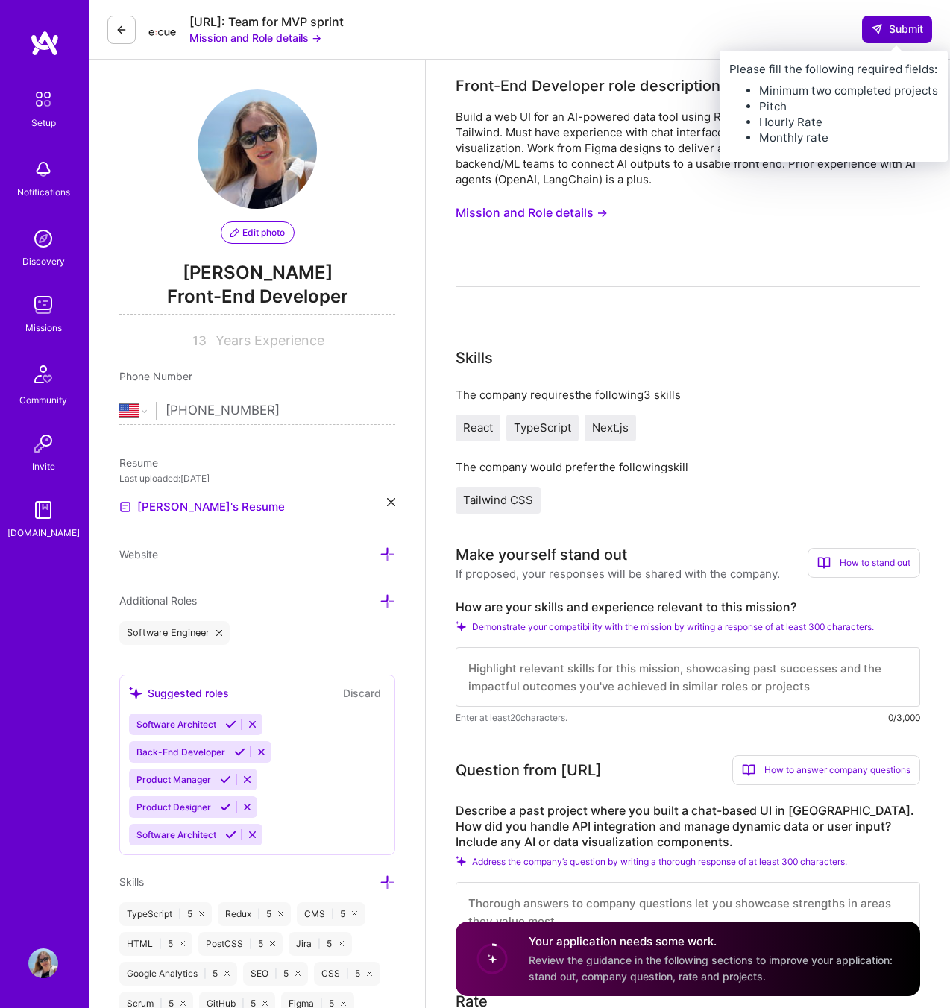
click at [904, 28] on span "Submit" at bounding box center [897, 29] width 52 height 15
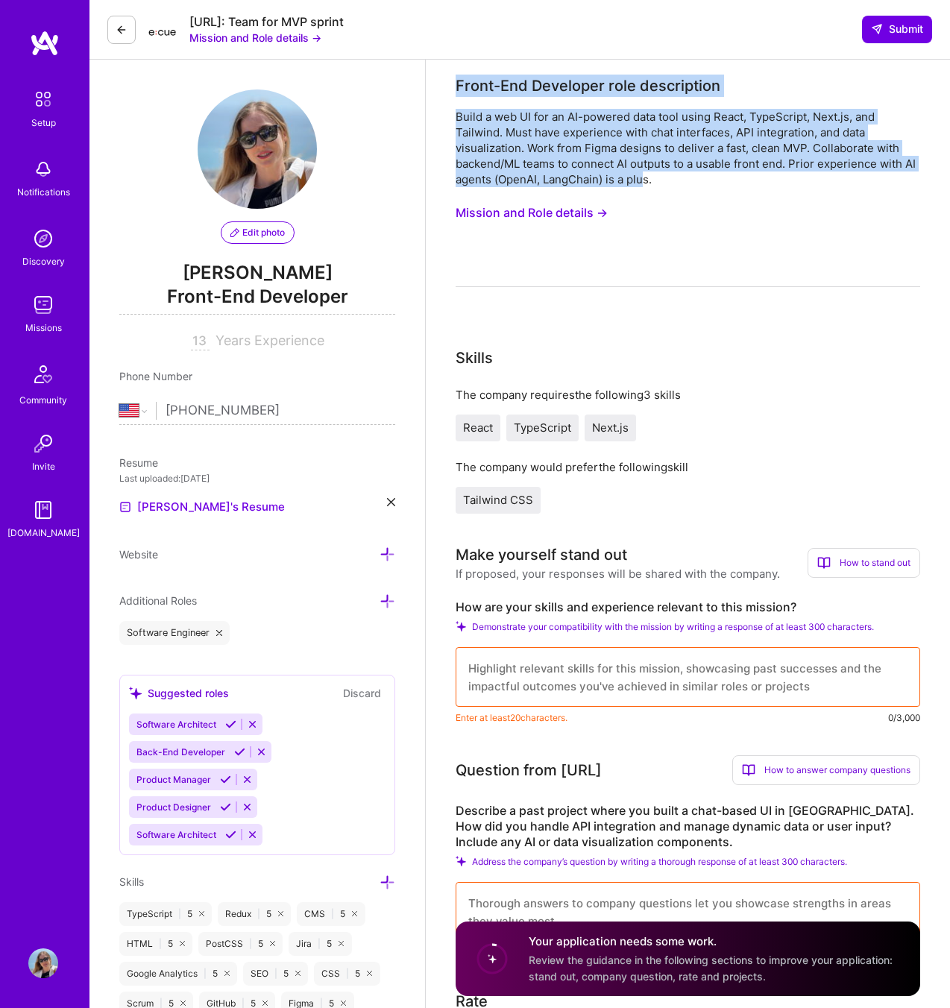
drag, startPoint x: 458, startPoint y: 83, endPoint x: 643, endPoint y: 177, distance: 207.4
click at [643, 177] on div "Front-End Developer role description Build a web UI for an AI-powered data tool…" at bounding box center [687, 181] width 464 height 212
click at [496, 91] on div "Front-End Developer role description" at bounding box center [587, 86] width 265 height 22
drag, startPoint x: 497, startPoint y: 83, endPoint x: 704, endPoint y: 186, distance: 230.4
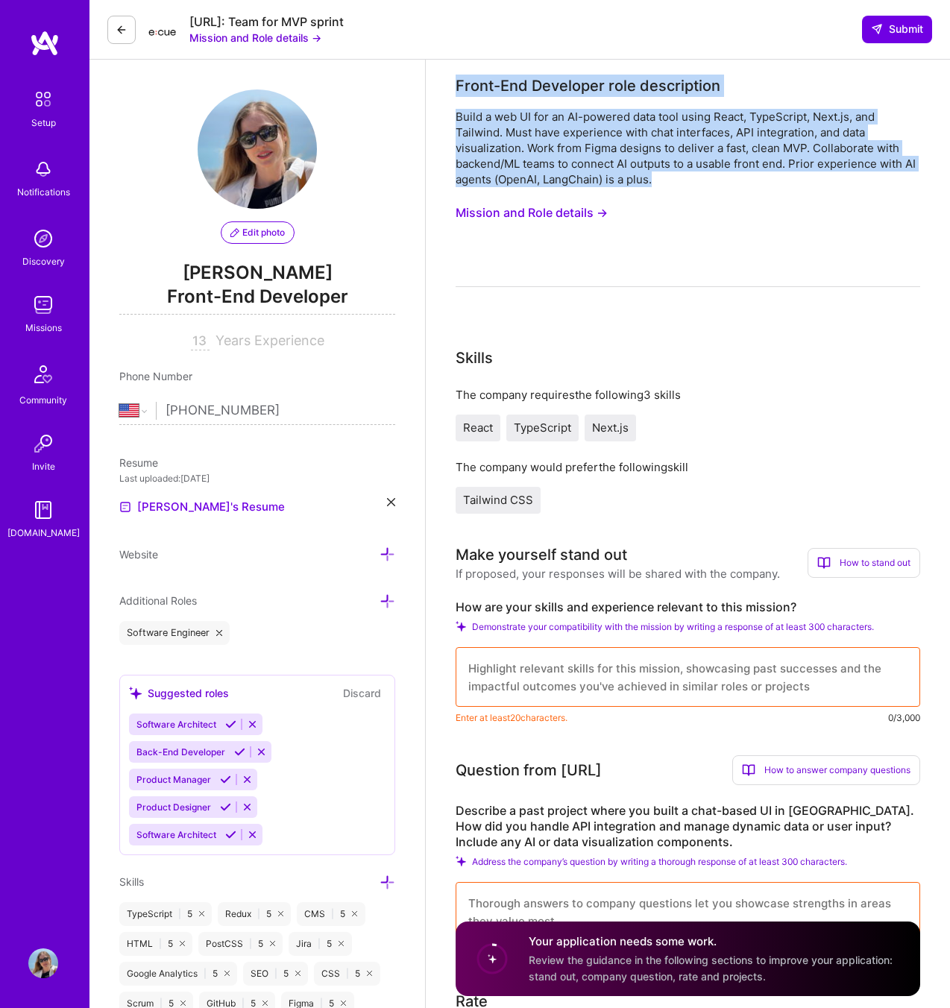
copy div "Front-End Developer role description Build a web UI for an AI-powered data tool…"
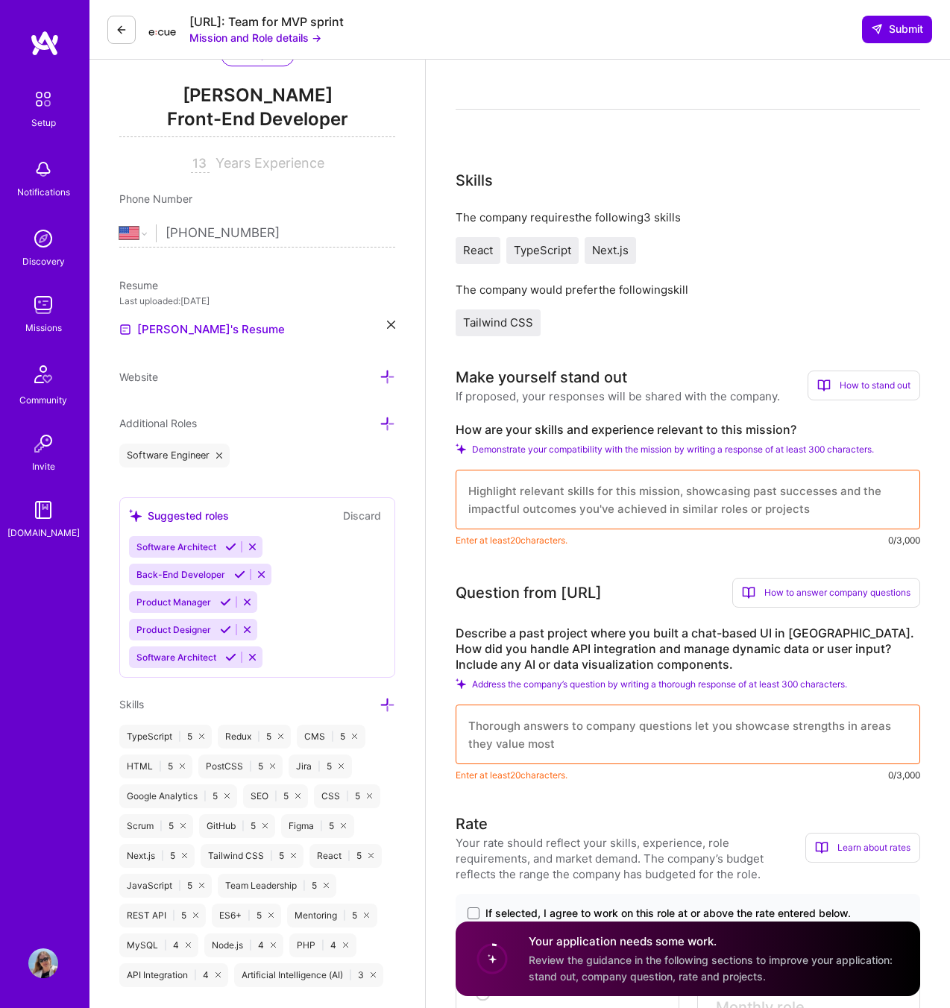
scroll to position [135, 0]
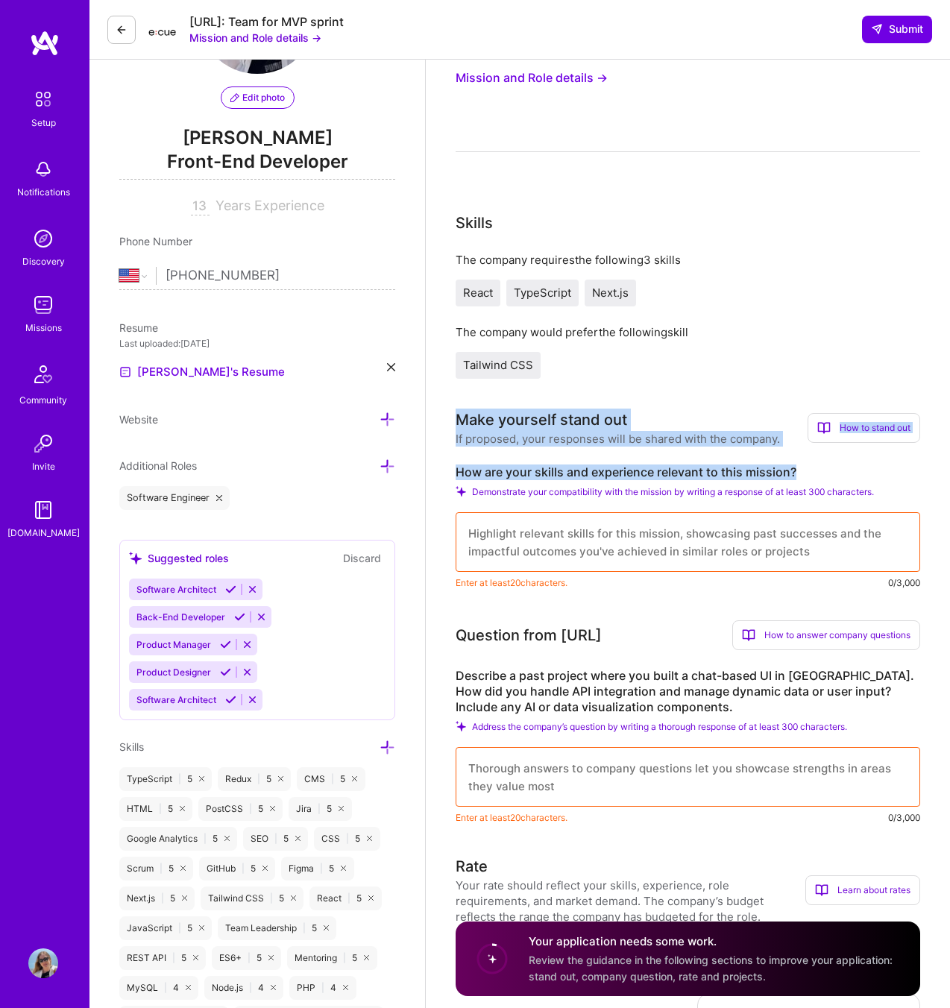
drag, startPoint x: 452, startPoint y: 418, endPoint x: 801, endPoint y: 476, distance: 354.3
copy div "Make yourself stand out If proposed, your responses will be shared with the com…"
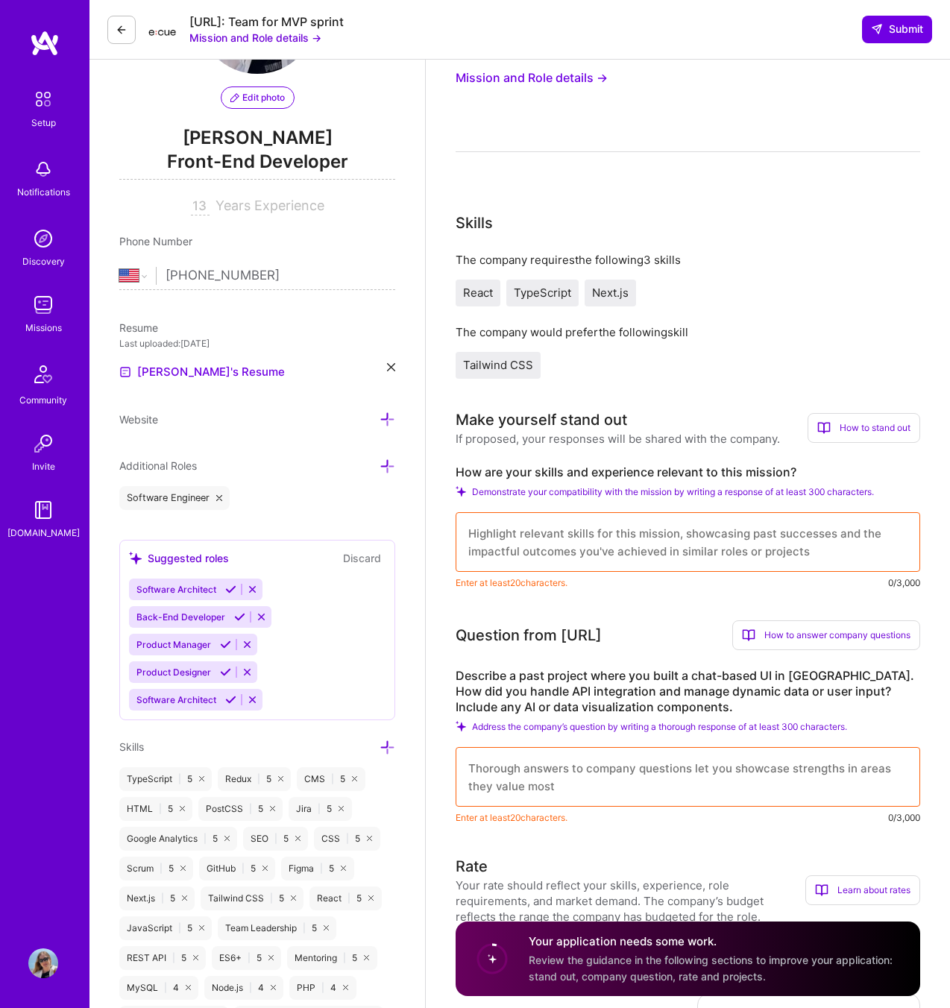
click at [520, 540] on textarea at bounding box center [687, 542] width 464 height 60
paste textarea "I have deep experience building React/TypeScript/Next.js applications with Tail…"
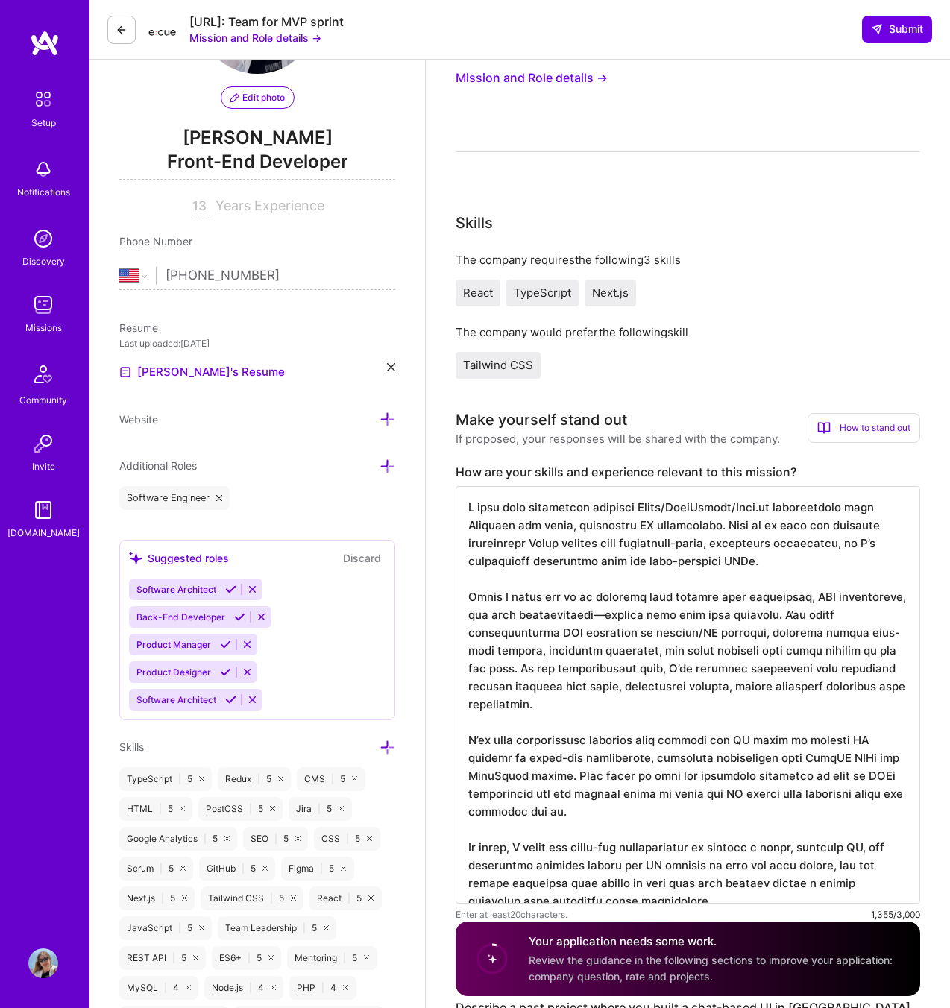
scroll to position [1, 0]
drag, startPoint x: 516, startPoint y: 827, endPoint x: 411, endPoint y: 829, distance: 105.1
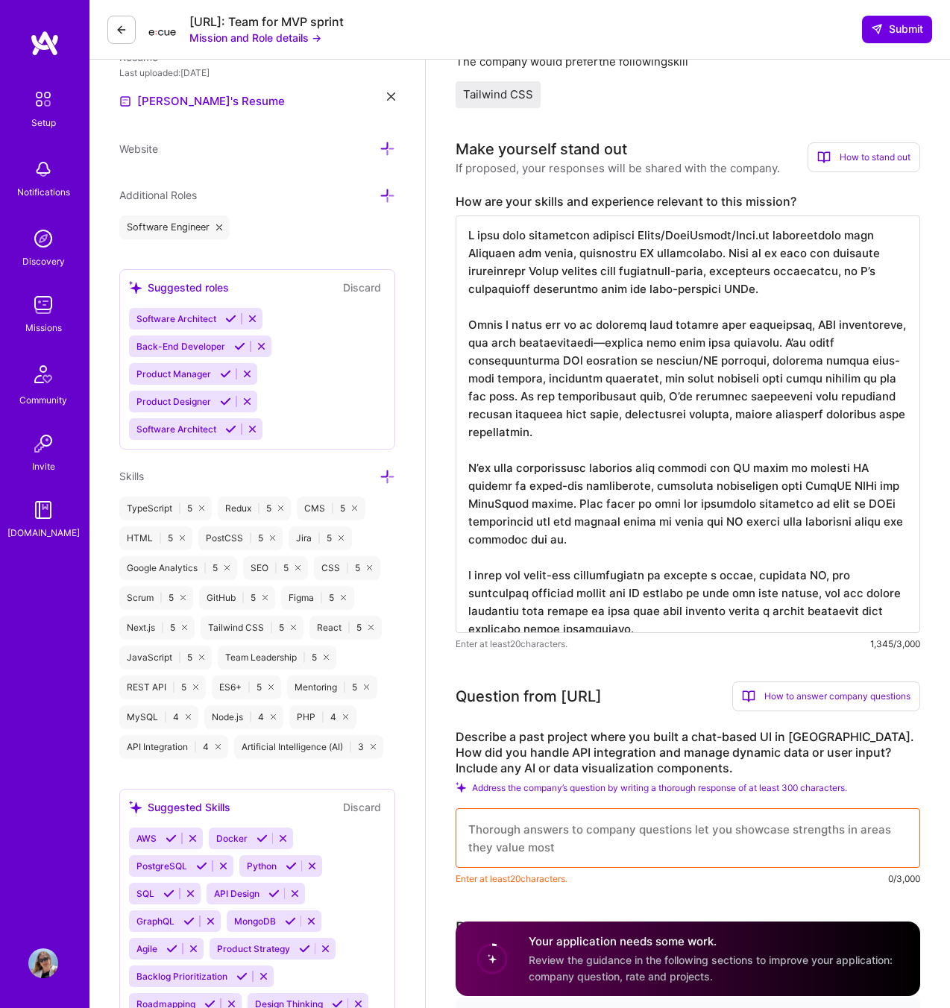
scroll to position [419, 0]
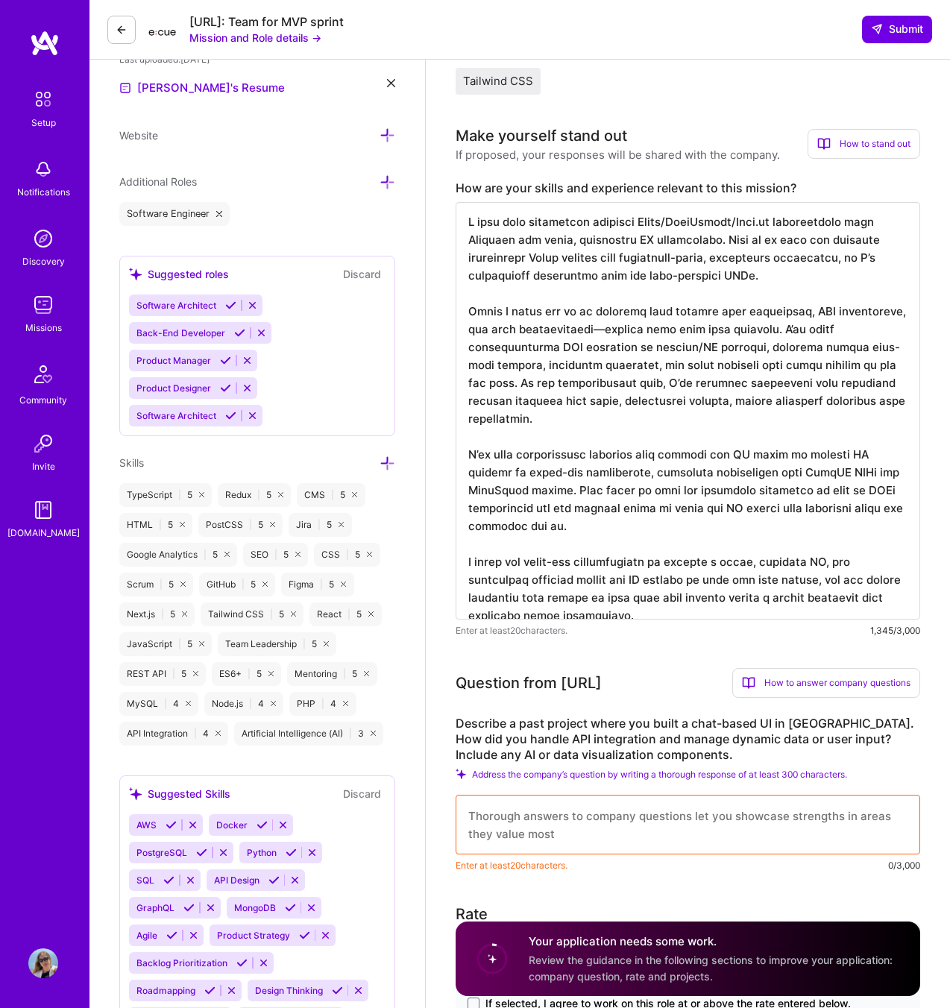
type textarea "I have deep experience building React/TypeScript/Next.js applications with Tail…"
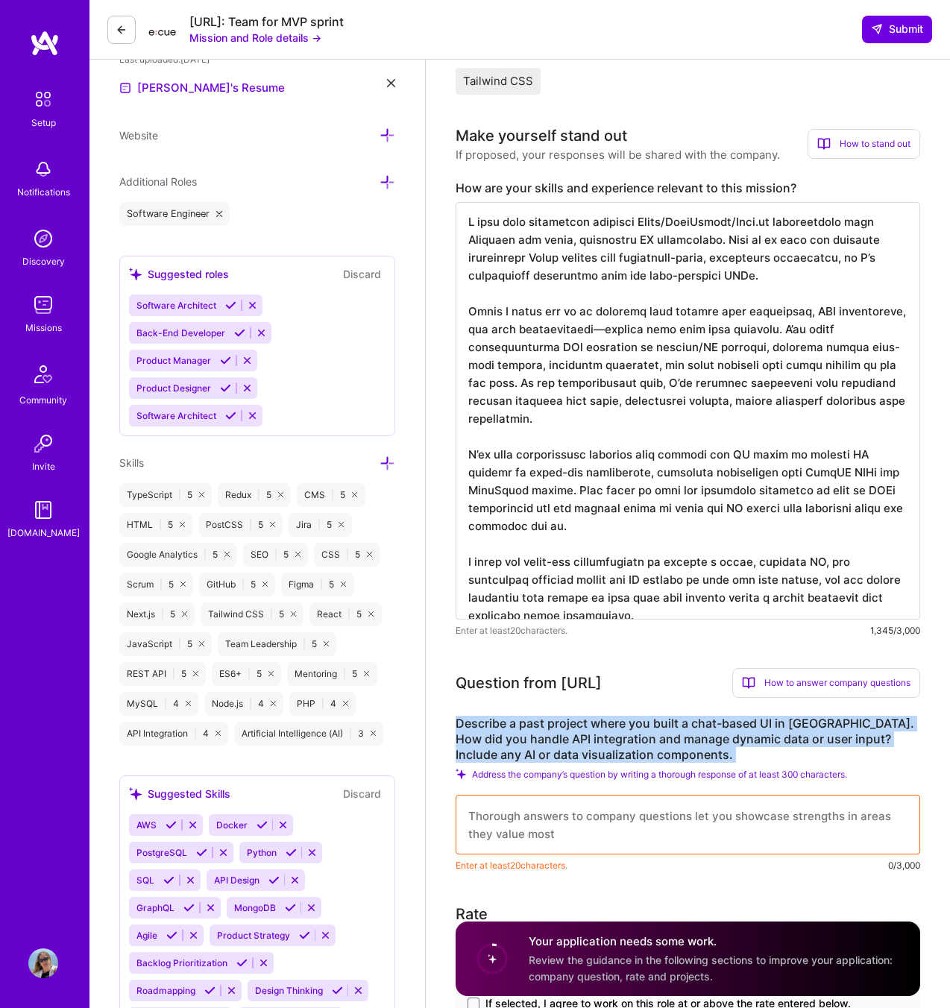
drag, startPoint x: 450, startPoint y: 720, endPoint x: 693, endPoint y: 763, distance: 246.7
copy div "Describe a past project where you built a chat-based UI in React. How did you h…"
click at [725, 817] on textarea at bounding box center [687, 825] width 464 height 60
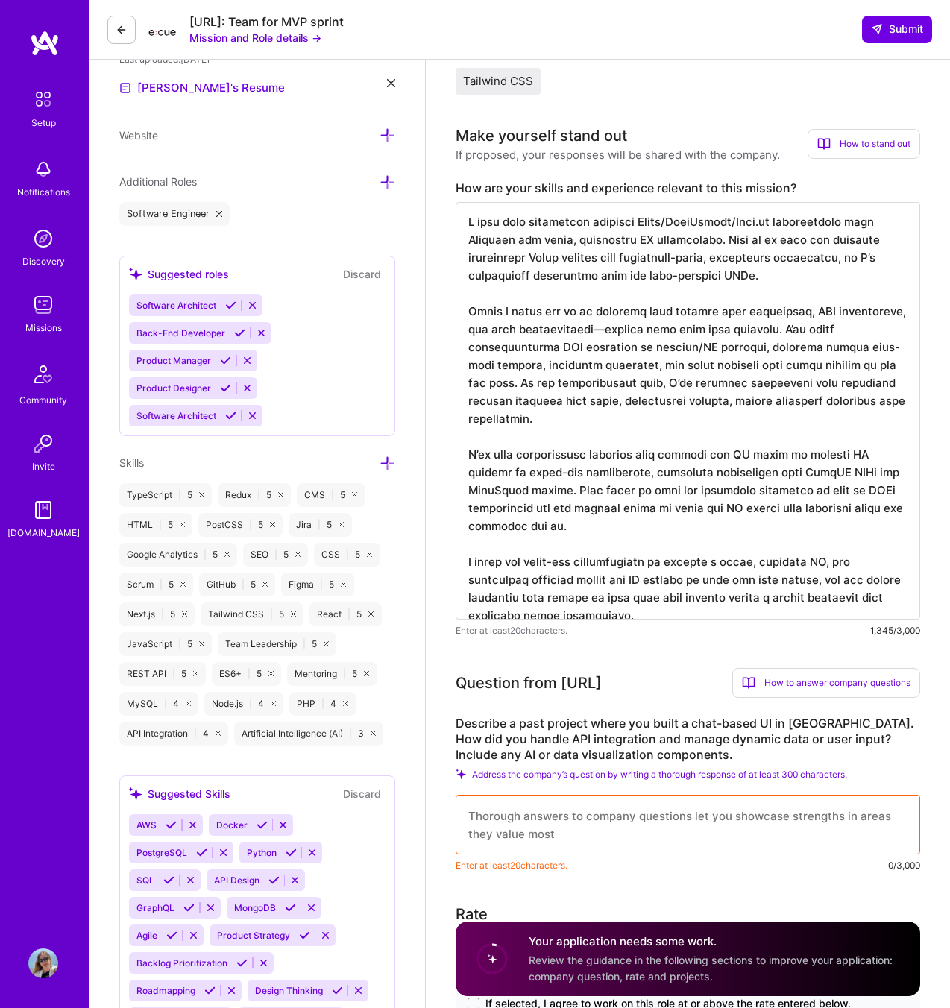
click at [725, 817] on textarea at bounding box center [687, 825] width 464 height 60
paste textarea "In a recent project, I built a chat-based UI in React and TypeScript for an AI-…"
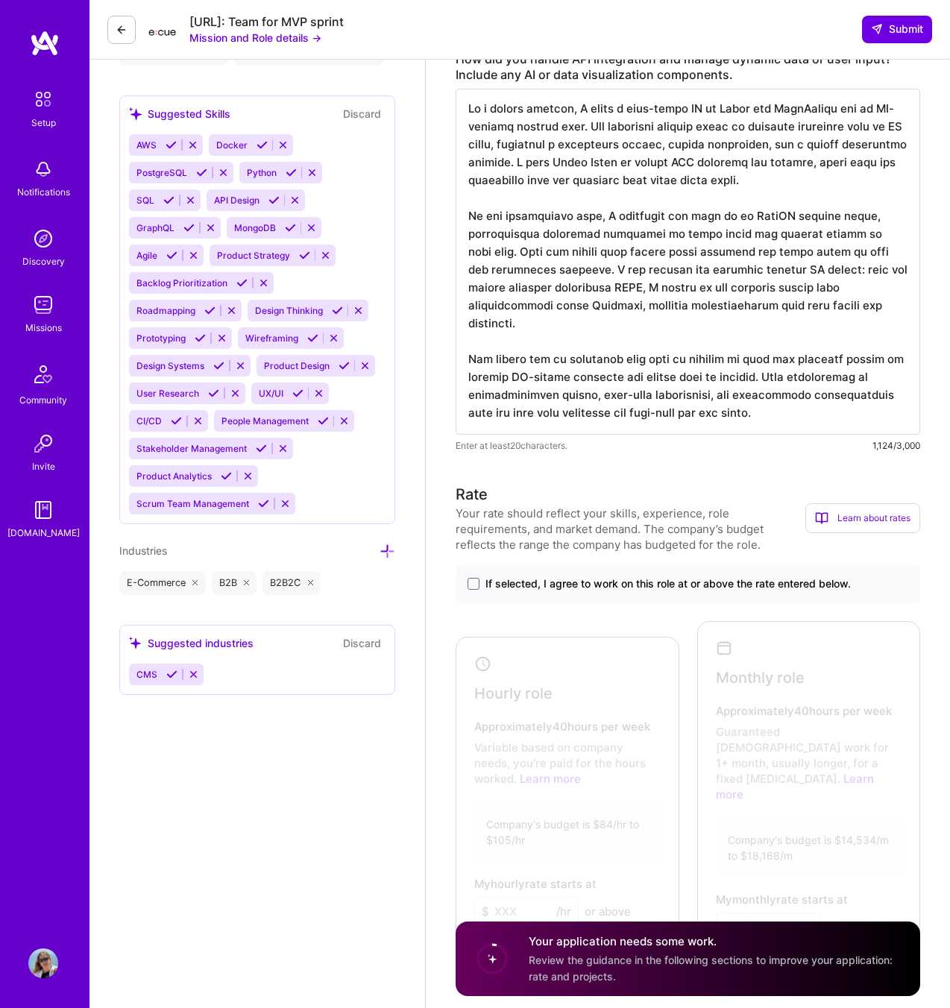
scroll to position [1100, 0]
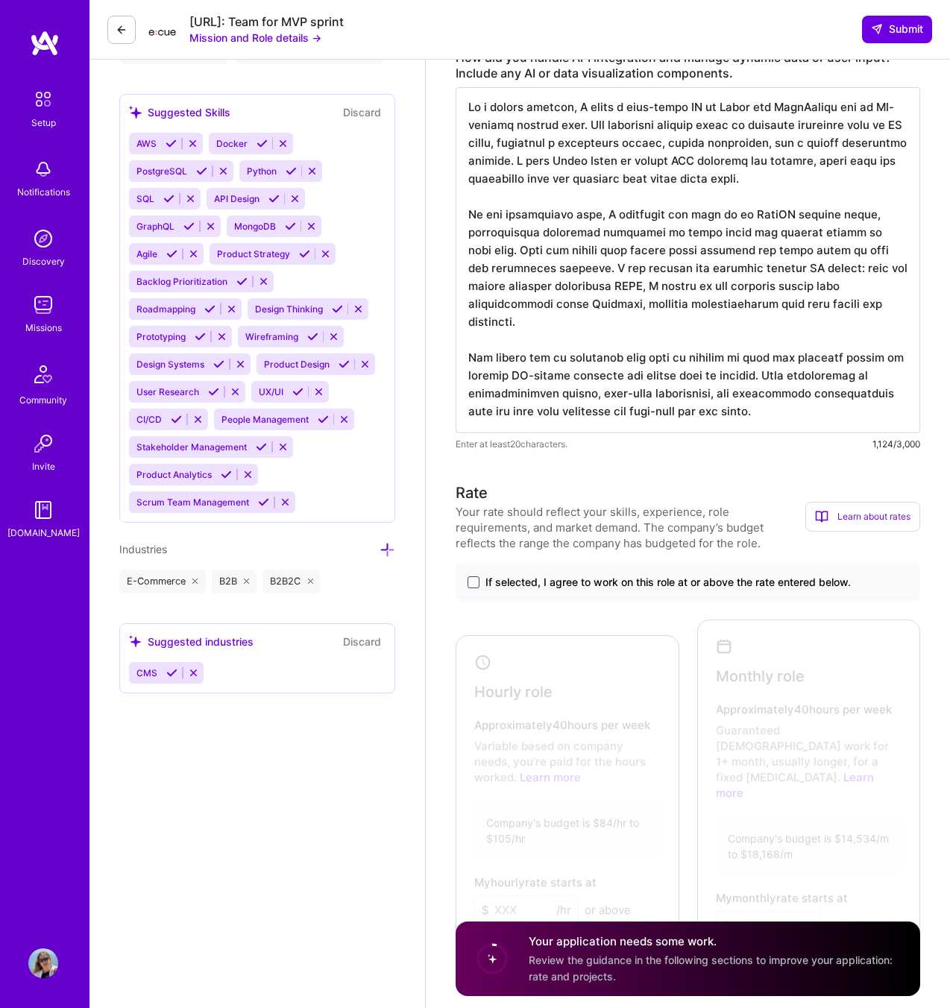
type textarea "In a recent project, I built a chat-based UI in React and TypeScript for an AI-…"
click at [473, 583] on span at bounding box center [473, 582] width 12 height 12
click at [0, 0] on input "If selected, I agree to work on this role at or above the rate entered below." at bounding box center [0, 0] width 0 height 0
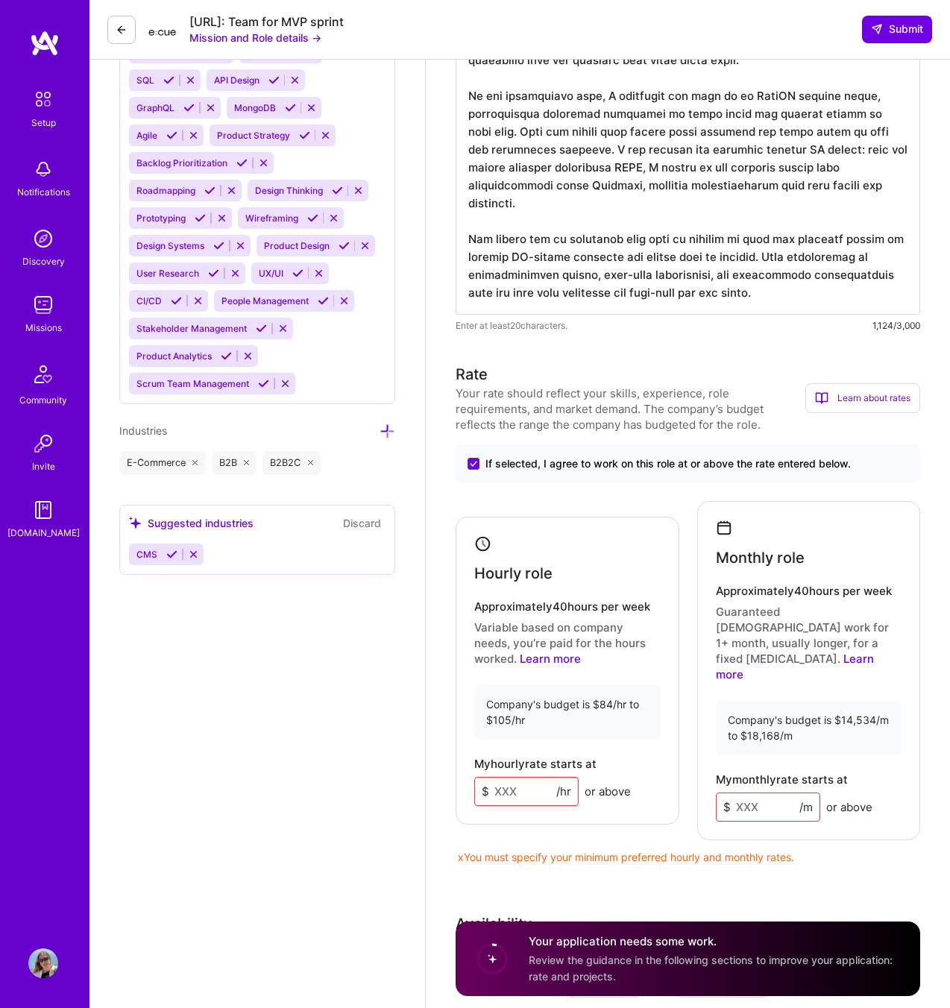
scroll to position [1220, 0]
click at [555, 775] on input at bounding box center [526, 789] width 104 height 29
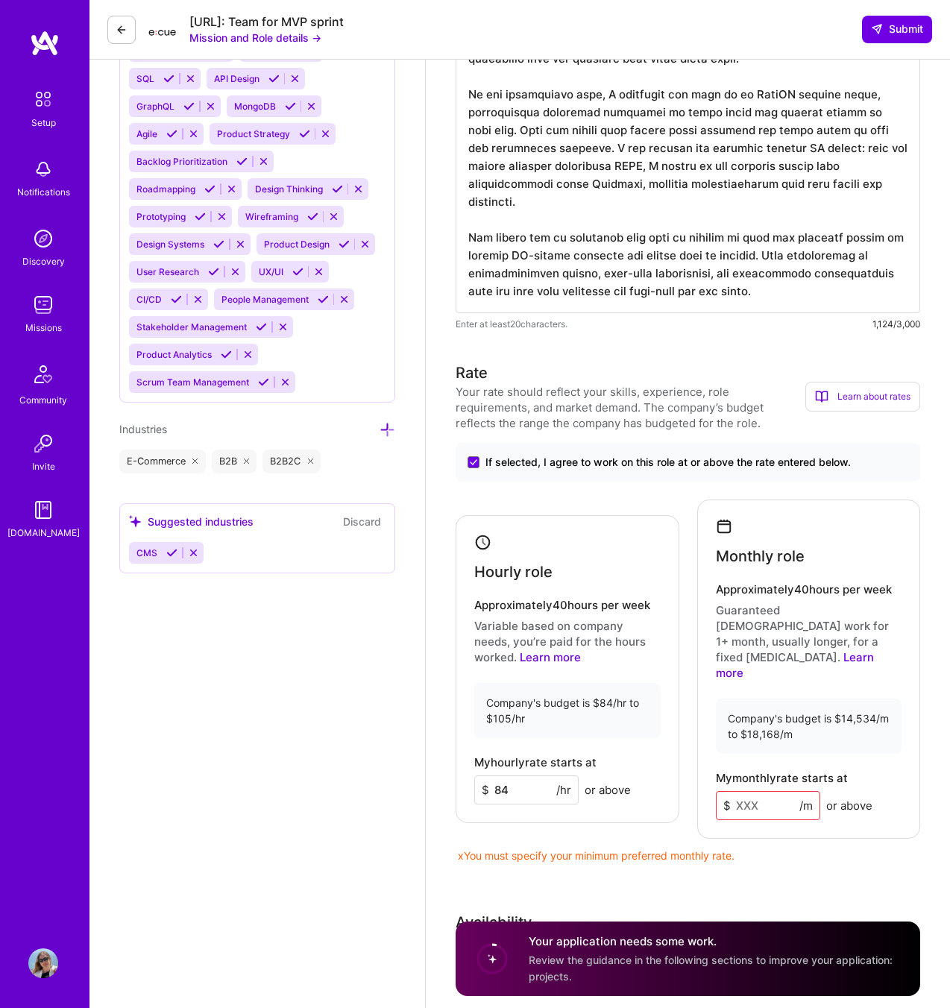
type input "84"
drag, startPoint x: 841, startPoint y: 684, endPoint x: 875, endPoint y: 681, distance: 34.4
click at [875, 699] on div "Company's budget is $14,534/m to $18,168/m" at bounding box center [809, 726] width 186 height 55
copy div "14,534"
click at [769, 791] on input at bounding box center [768, 805] width 104 height 29
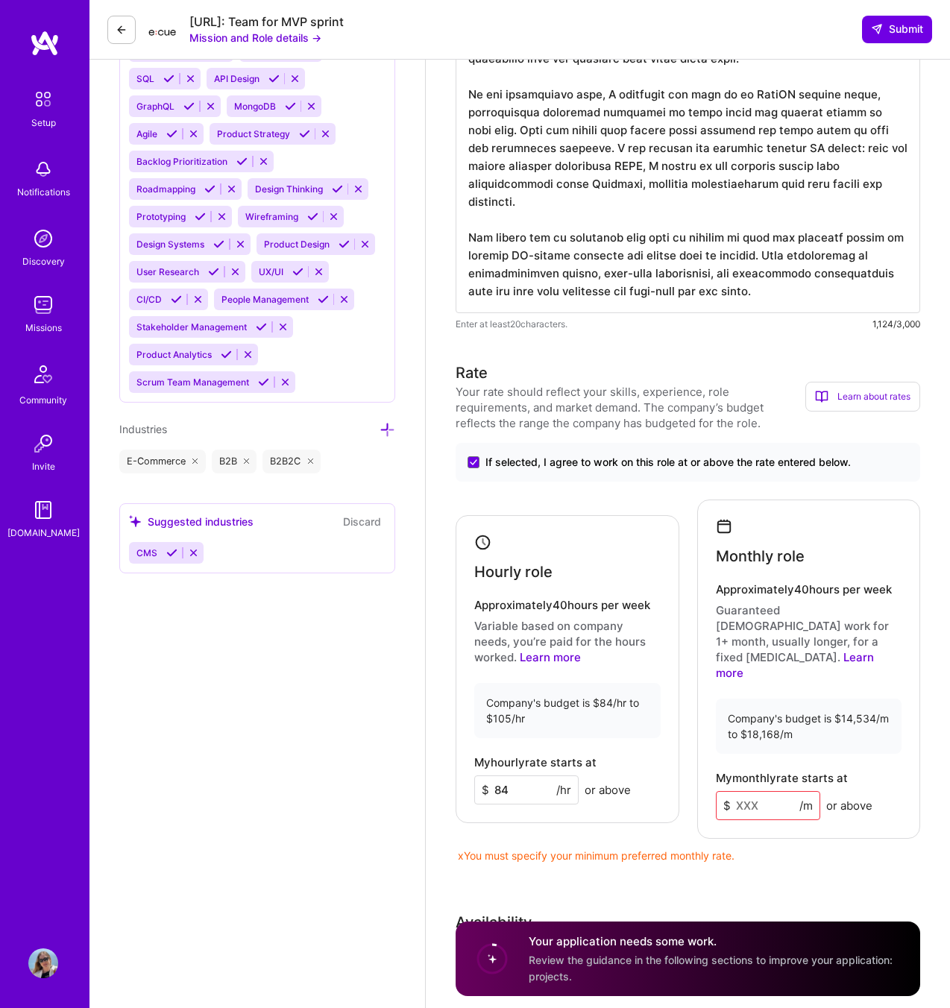
paste input
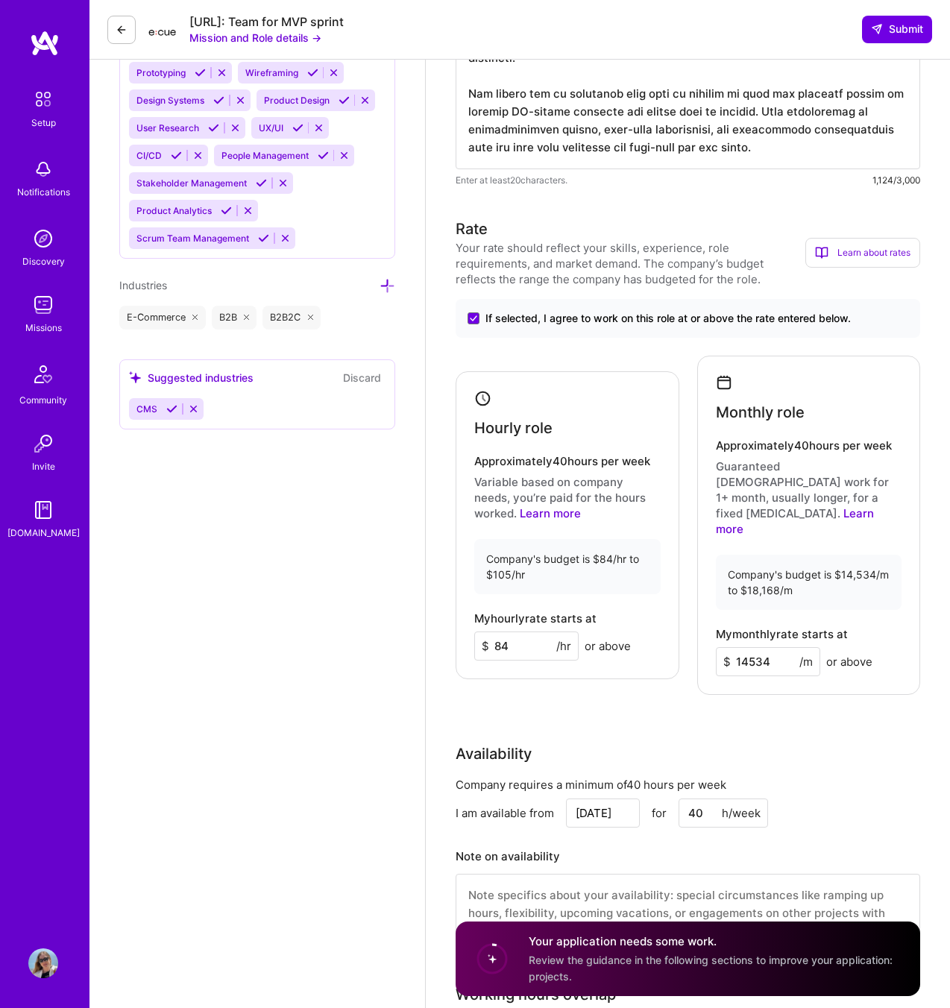
scroll to position [1372, 0]
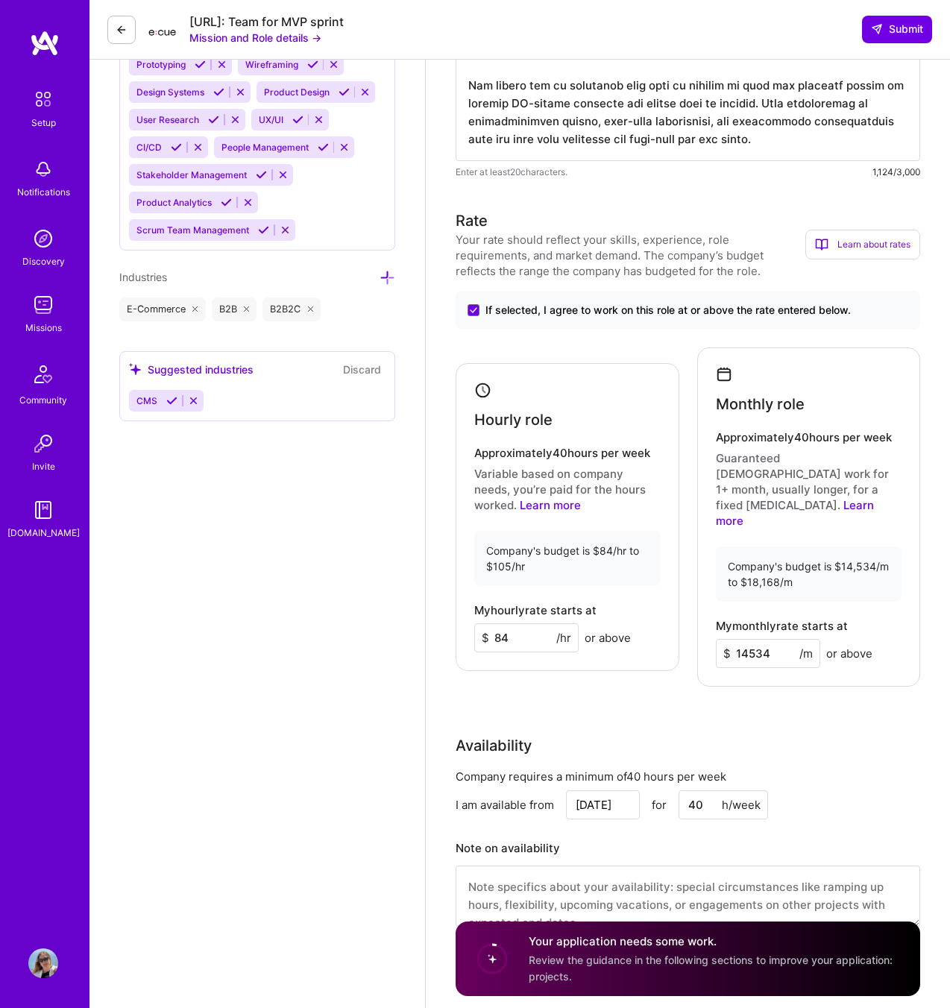
type input "14534"
click at [546, 623] on input "84" at bounding box center [526, 637] width 104 height 29
type input "85"
drag, startPoint x: 750, startPoint y: 624, endPoint x: 836, endPoint y: 623, distance: 85.7
click at [836, 639] on div "$ 14534 /m or above" at bounding box center [794, 653] width 157 height 29
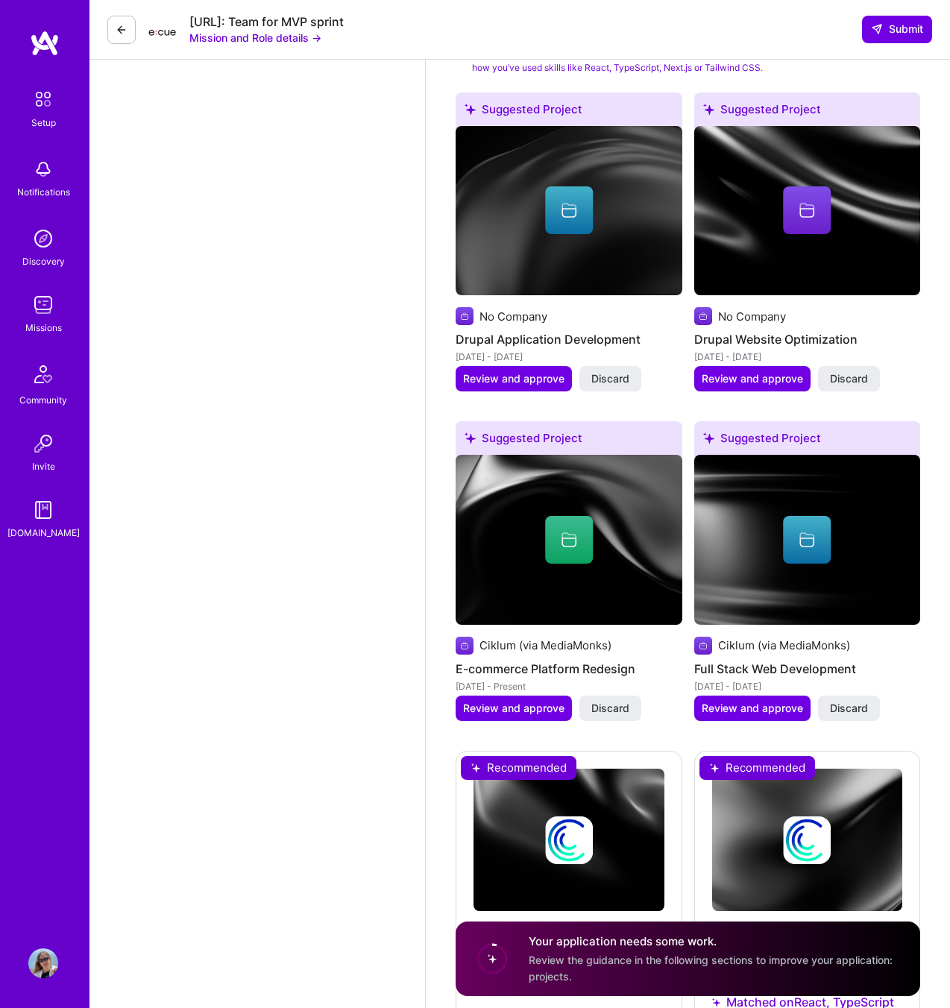
scroll to position [2571, 0]
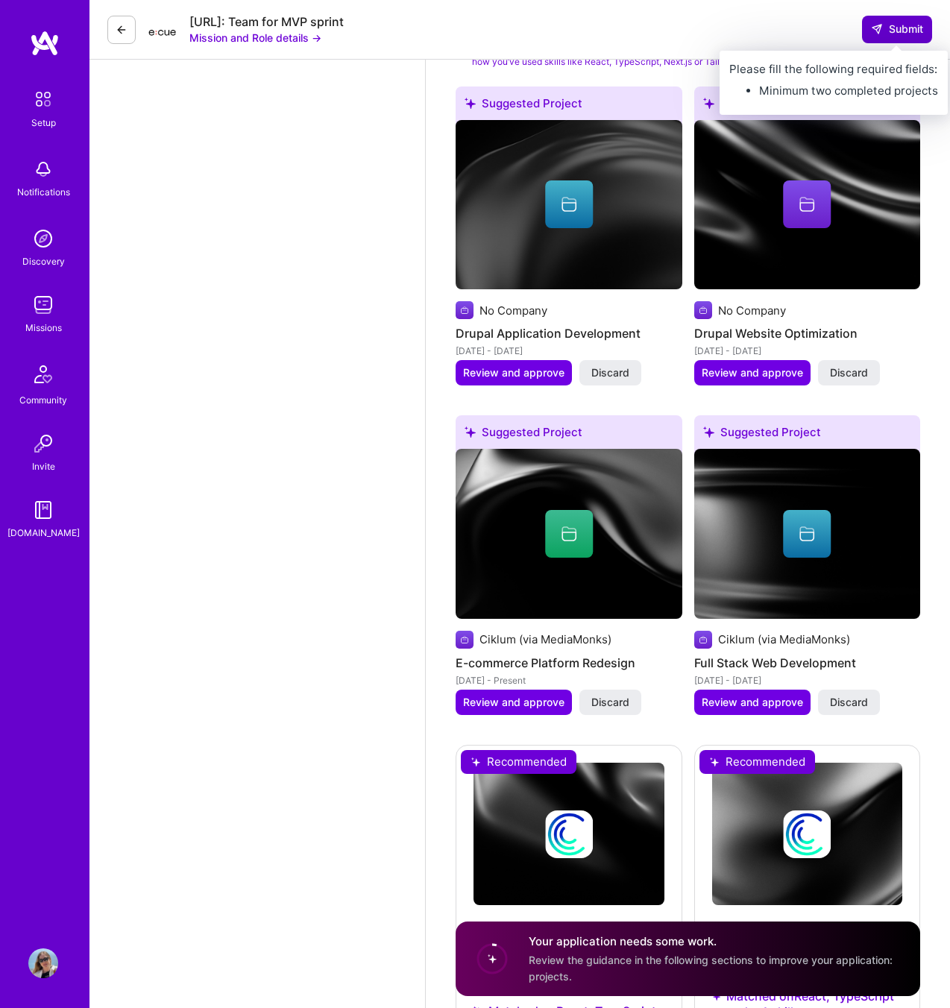
type input "14600"
click at [895, 28] on span "Submit" at bounding box center [897, 29] width 52 height 15
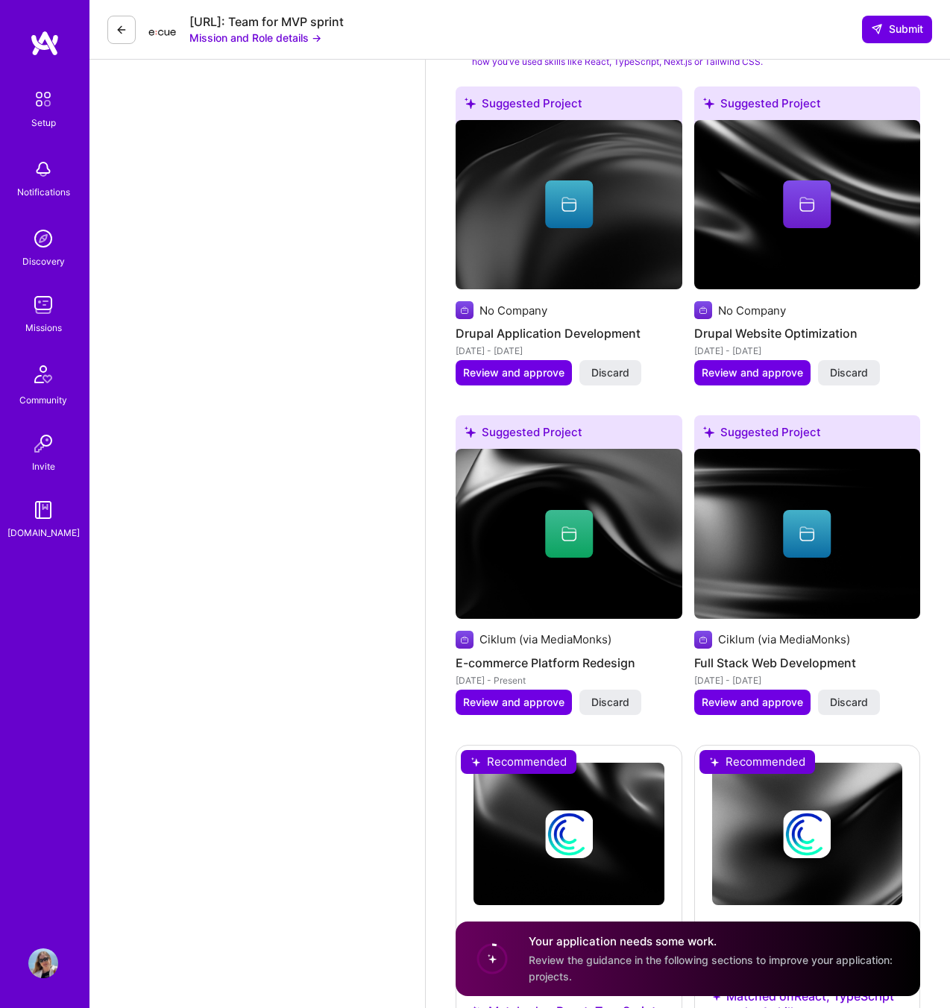
click at [485, 967] on circle at bounding box center [492, 959] width 28 height 28
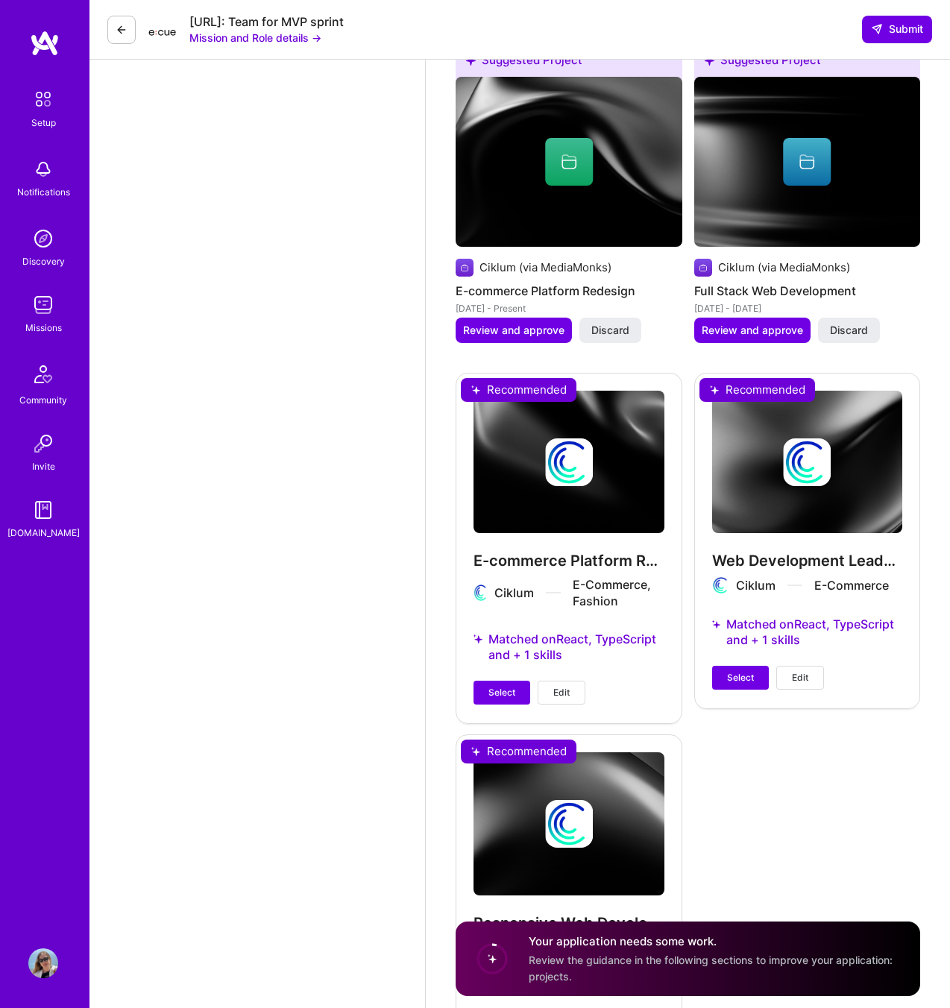
scroll to position [3077, 0]
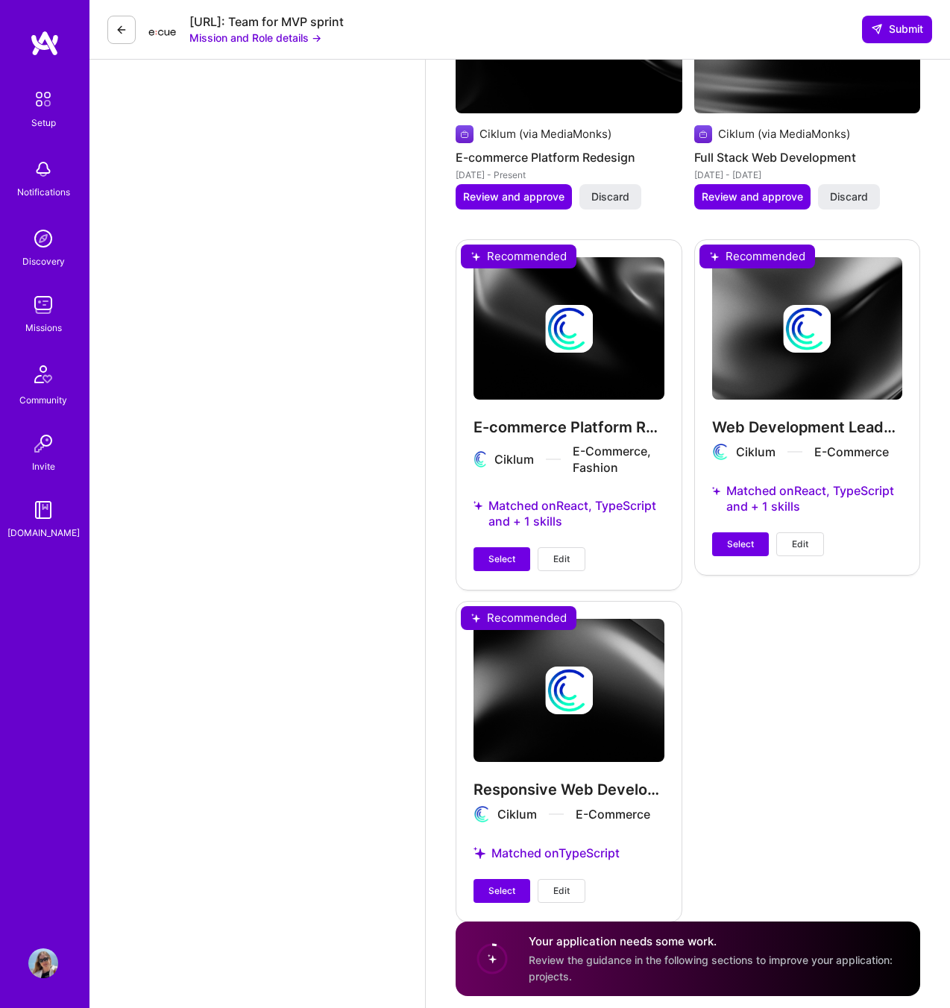
click at [45, 183] on img at bounding box center [43, 169] width 30 height 30
click at [45, 967] on img at bounding box center [43, 963] width 30 height 30
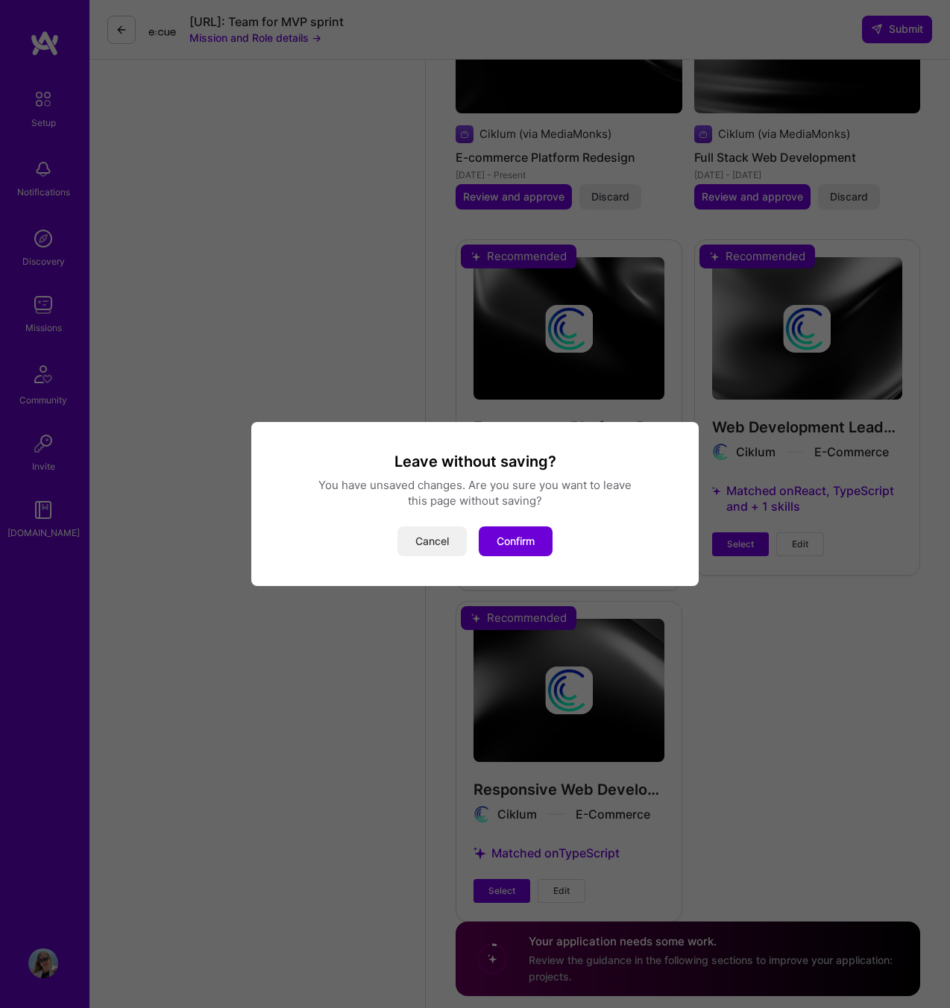
click at [424, 544] on button "Cancel" at bounding box center [431, 541] width 69 height 30
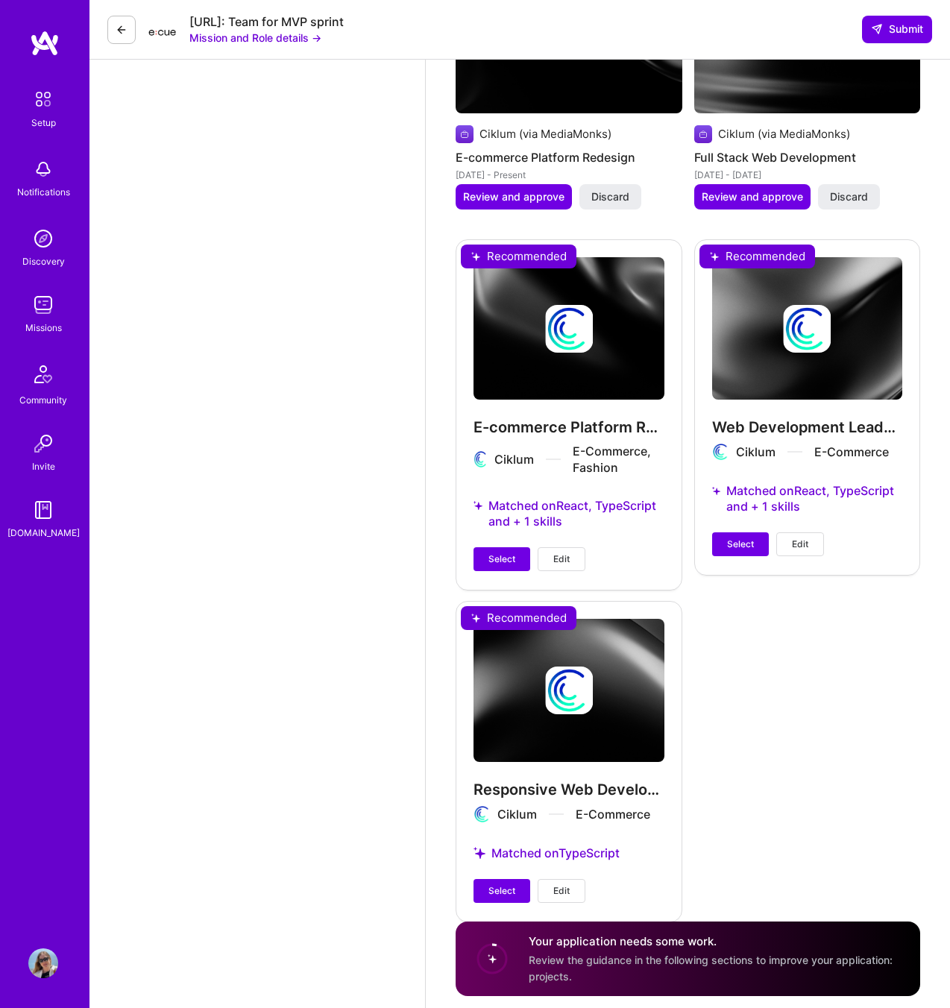
click at [645, 942] on h4 "Your application needs some work." at bounding box center [715, 942] width 373 height 16
click at [643, 940] on h4 "Your application needs some work." at bounding box center [715, 942] width 373 height 16
click at [494, 959] on circle at bounding box center [492, 959] width 28 height 28
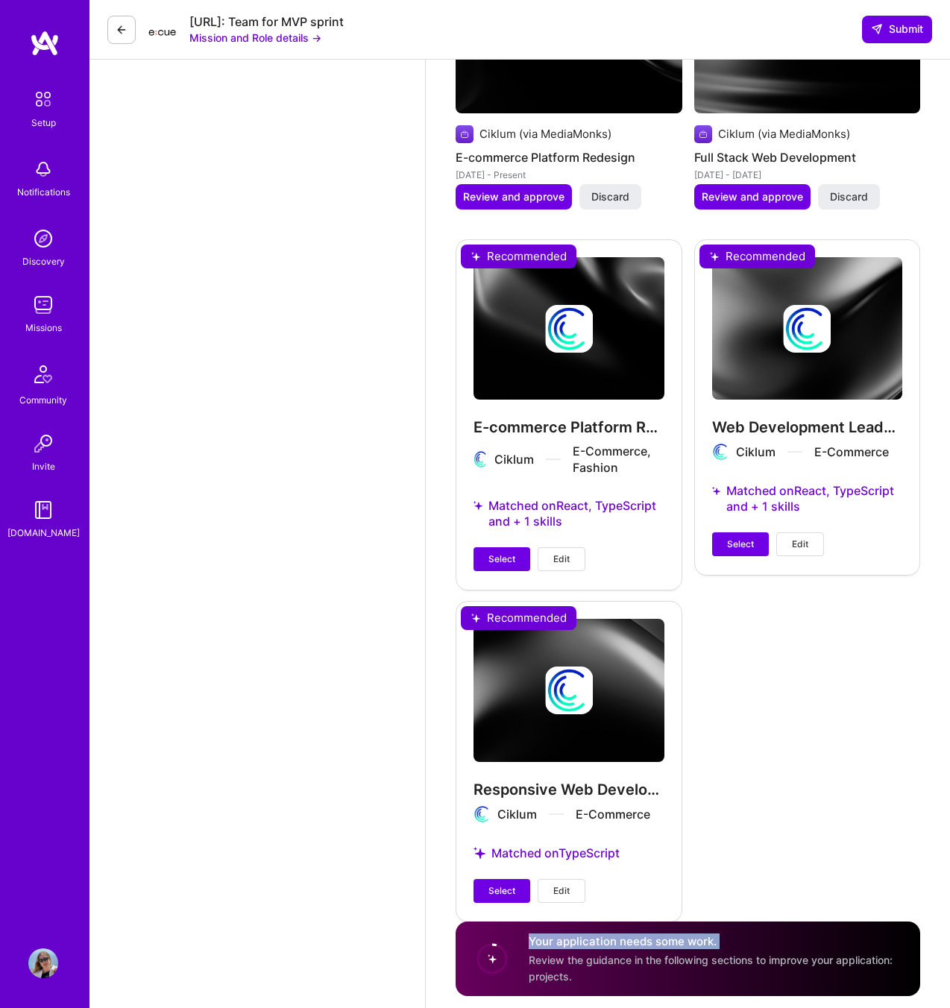
click at [494, 959] on circle at bounding box center [492, 959] width 28 height 28
click at [47, 42] on img at bounding box center [45, 43] width 30 height 27
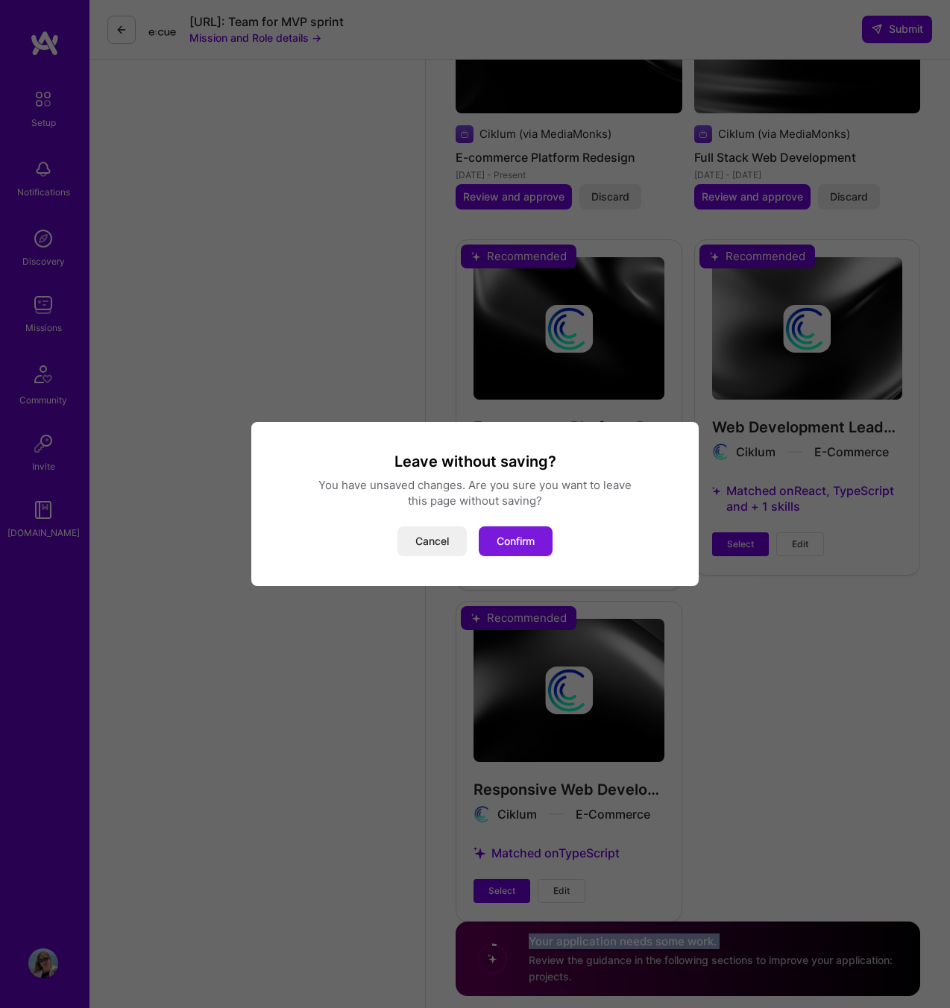
click at [529, 543] on button "Confirm" at bounding box center [516, 541] width 74 height 30
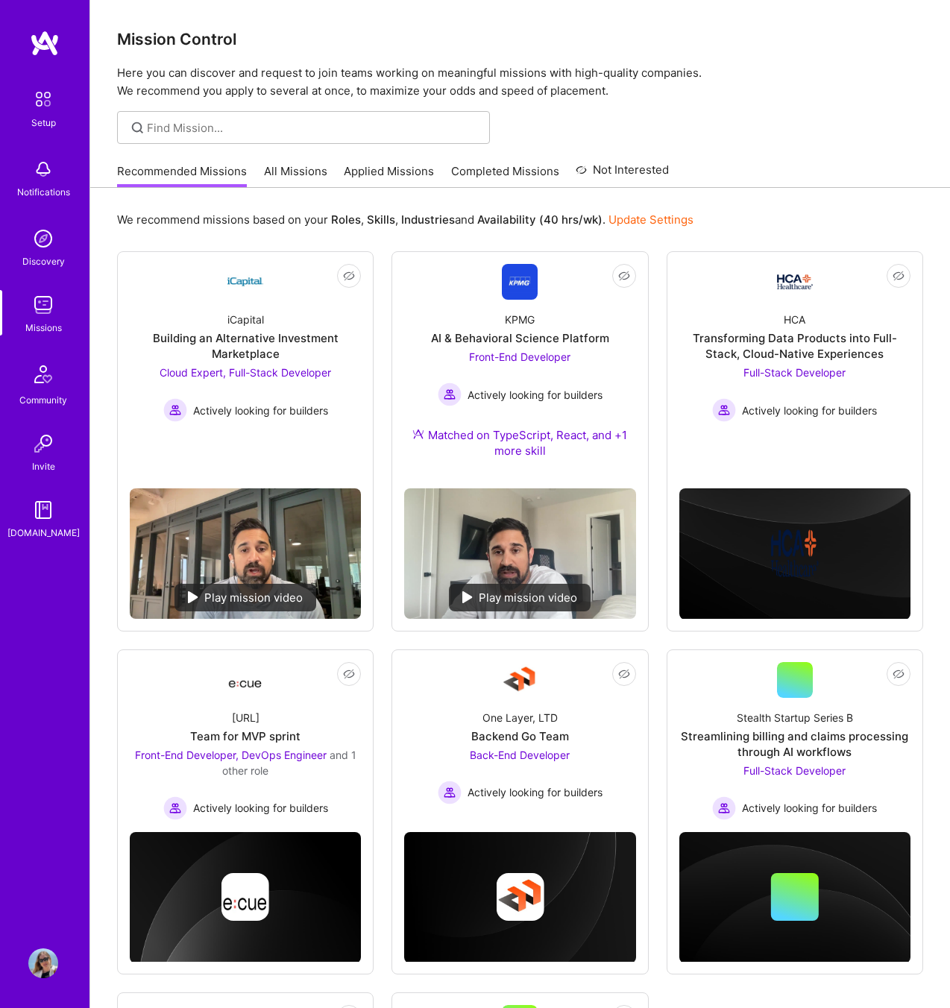
click at [43, 106] on img at bounding box center [43, 98] width 31 height 31
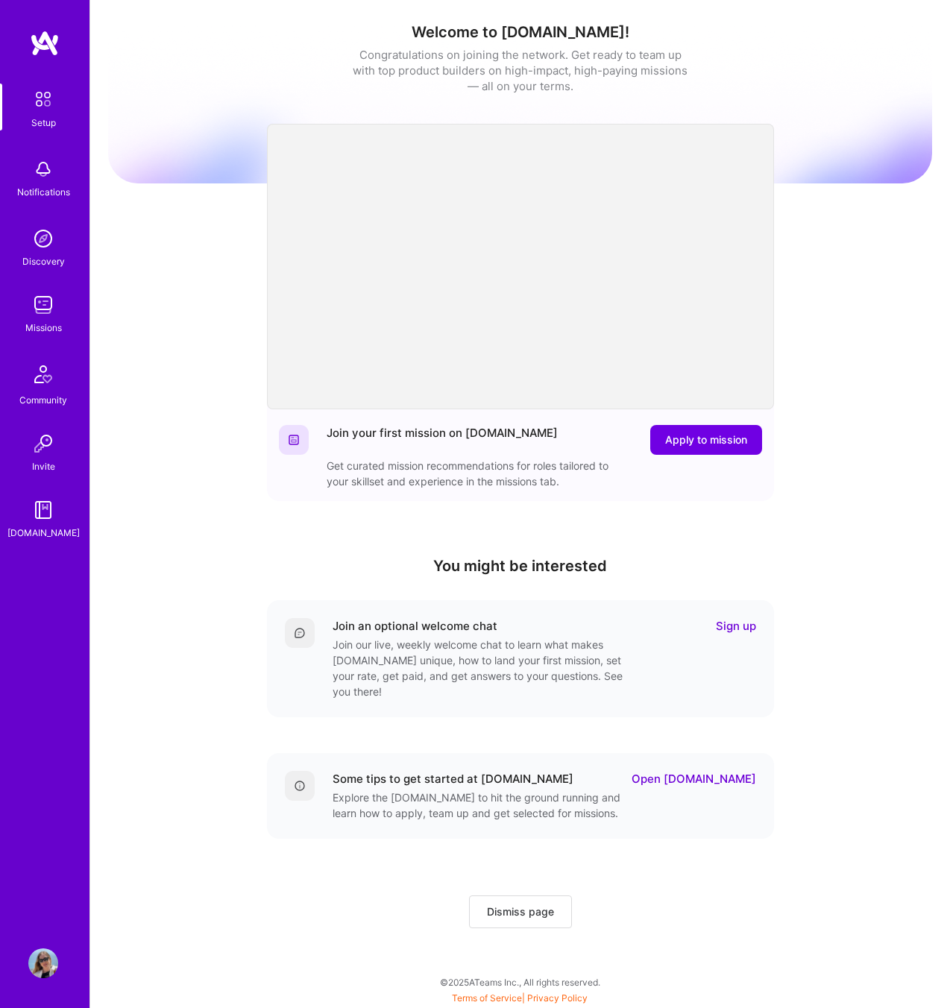
click at [48, 956] on img at bounding box center [43, 963] width 30 height 30
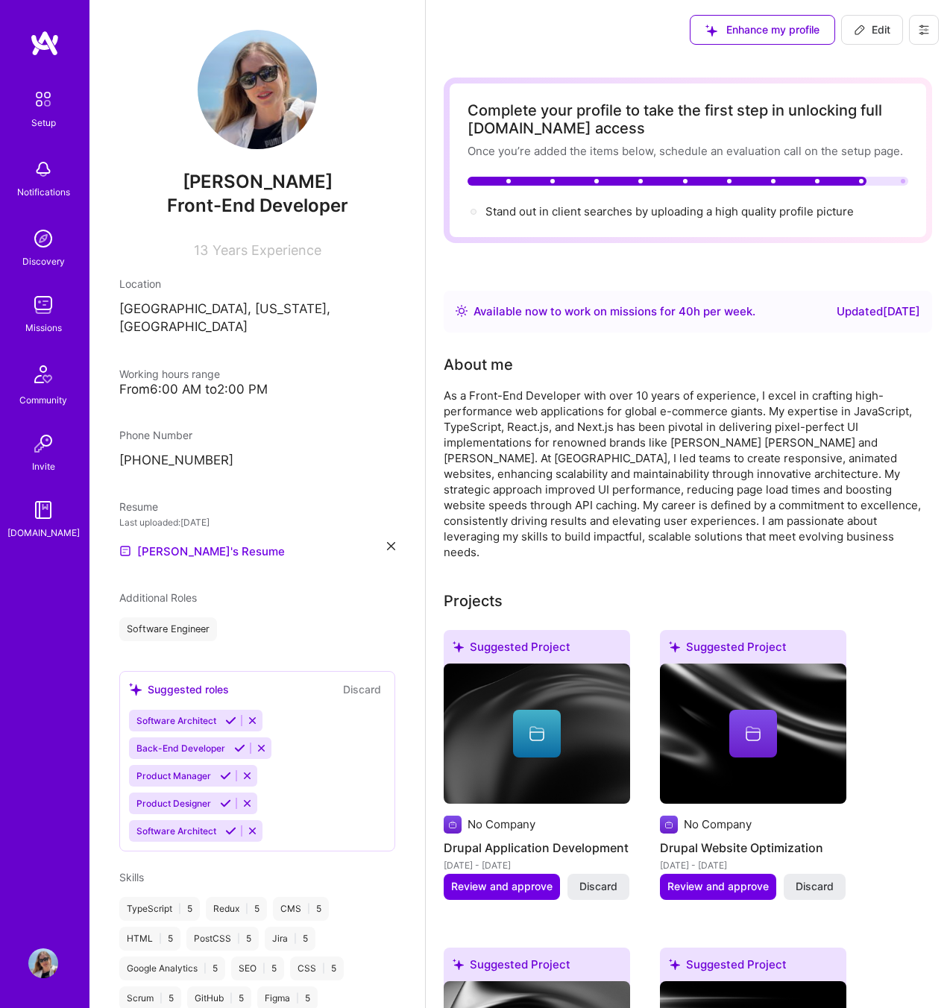
click at [745, 28] on span "Enhance my profile" at bounding box center [762, 29] width 114 height 15
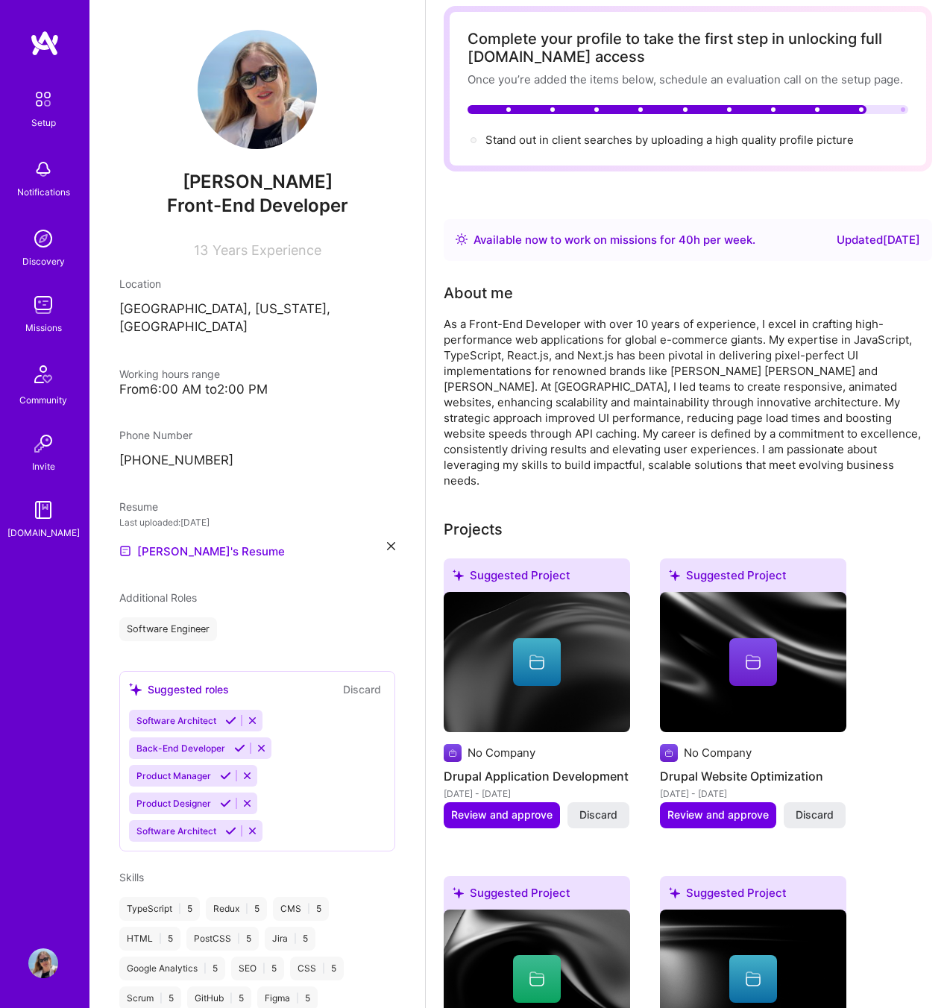
scroll to position [74, 0]
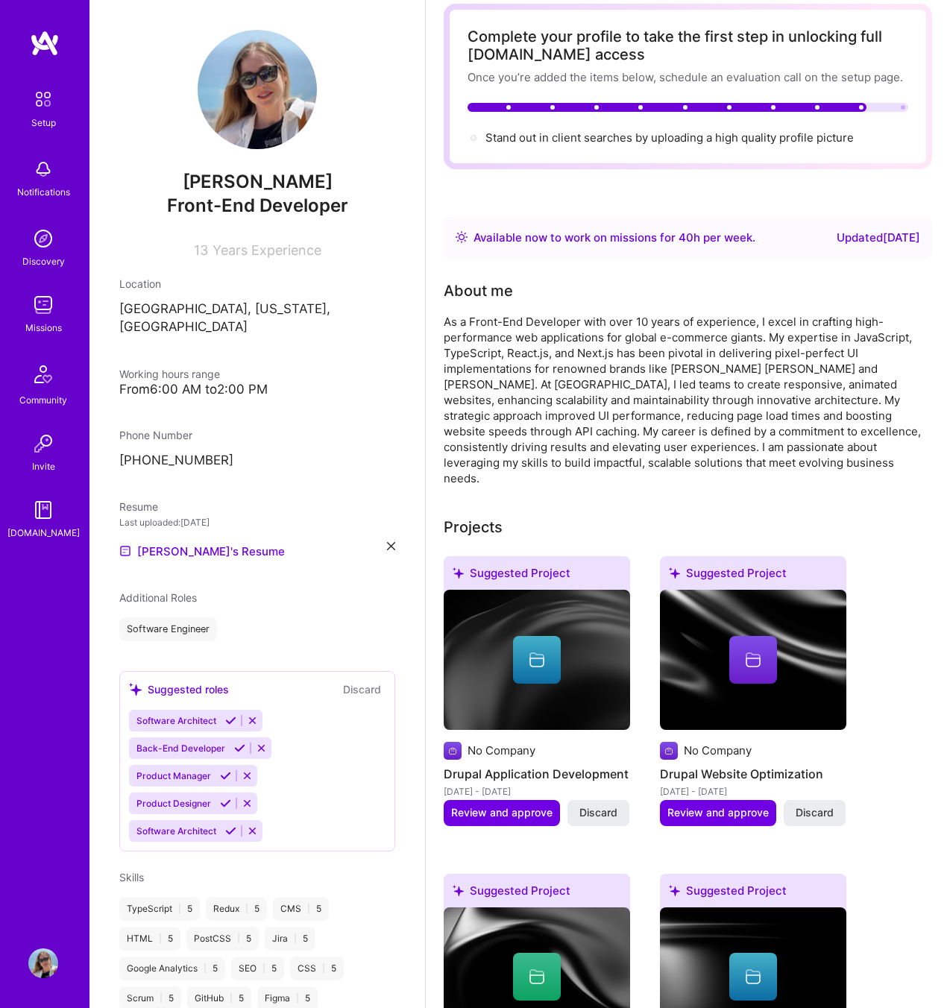
click at [280, 83] on img at bounding box center [257, 89] width 119 height 119
click at [253, 88] on img at bounding box center [257, 89] width 119 height 119
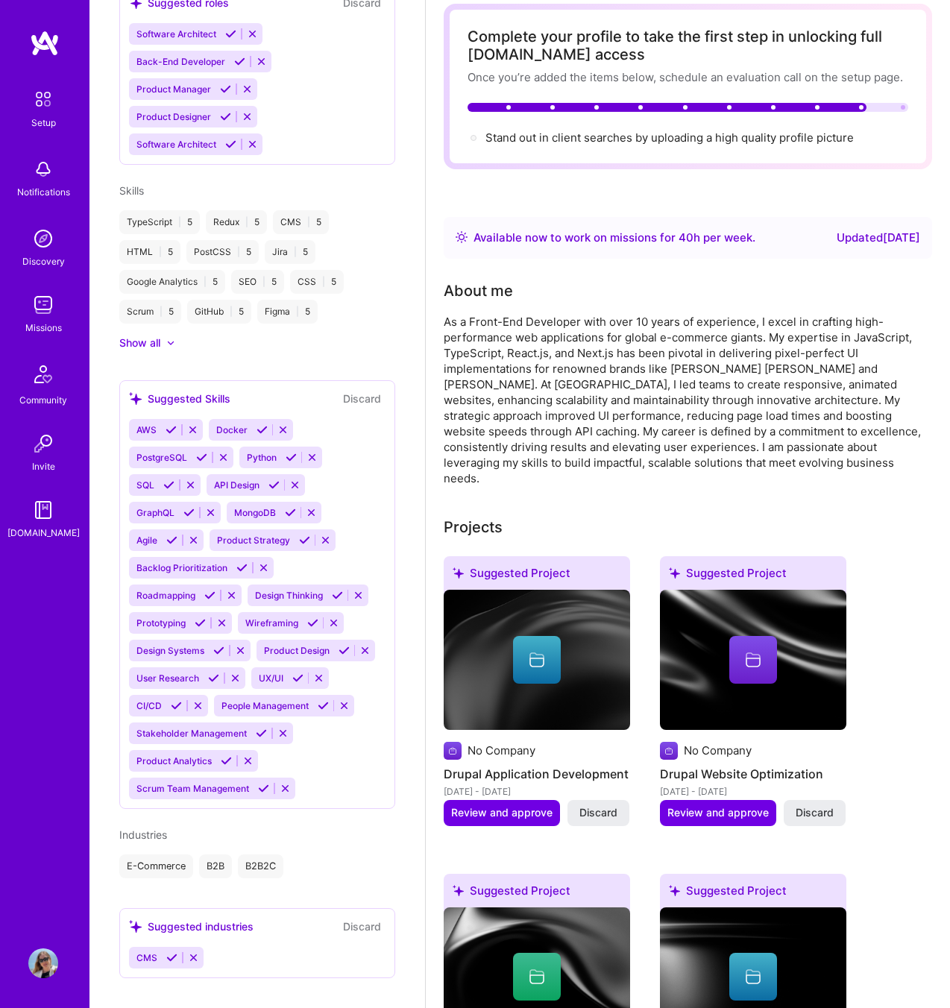
scroll to position [0, 0]
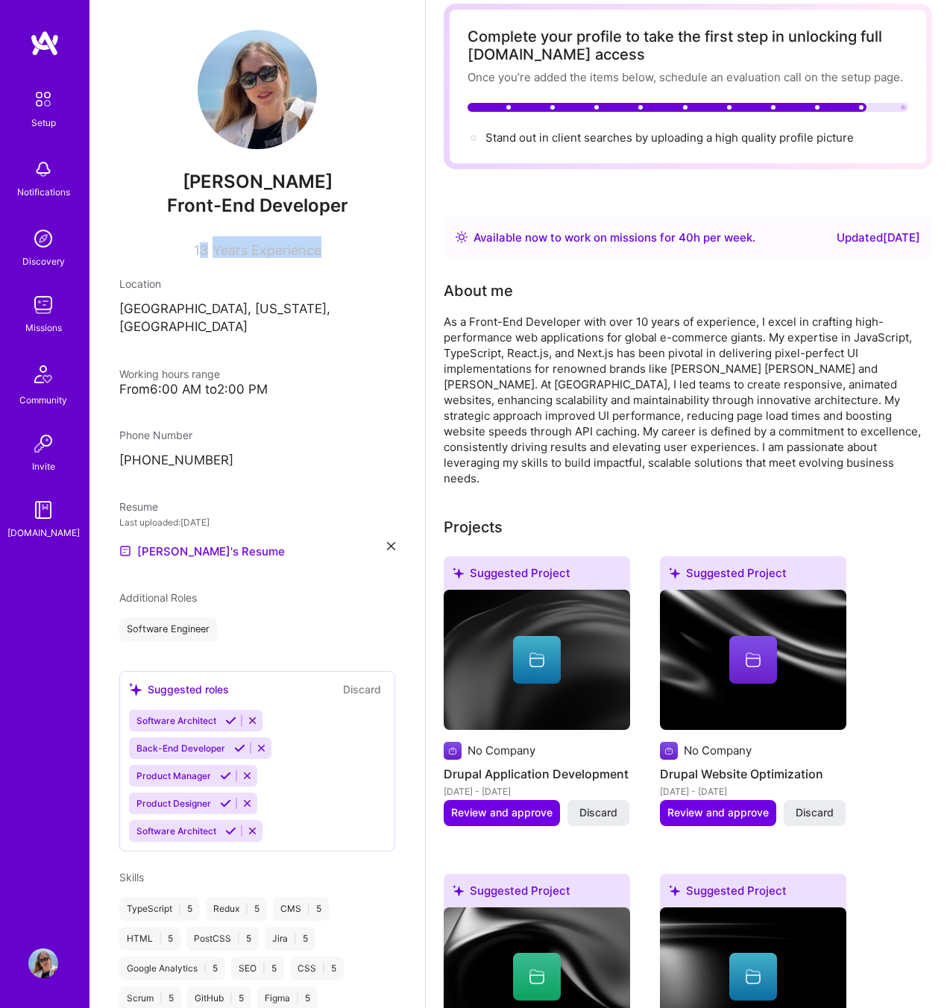
drag, startPoint x: 203, startPoint y: 252, endPoint x: 424, endPoint y: 253, distance: 221.4
click at [424, 253] on div "Olena Pashchenko Front-End Developer 13 Years Experience Location Santa Clara, …" at bounding box center [256, 504] width 335 height 1008
click at [649, 236] on div "Available now to work on missions for 40 h per week ." at bounding box center [614, 238] width 282 height 18
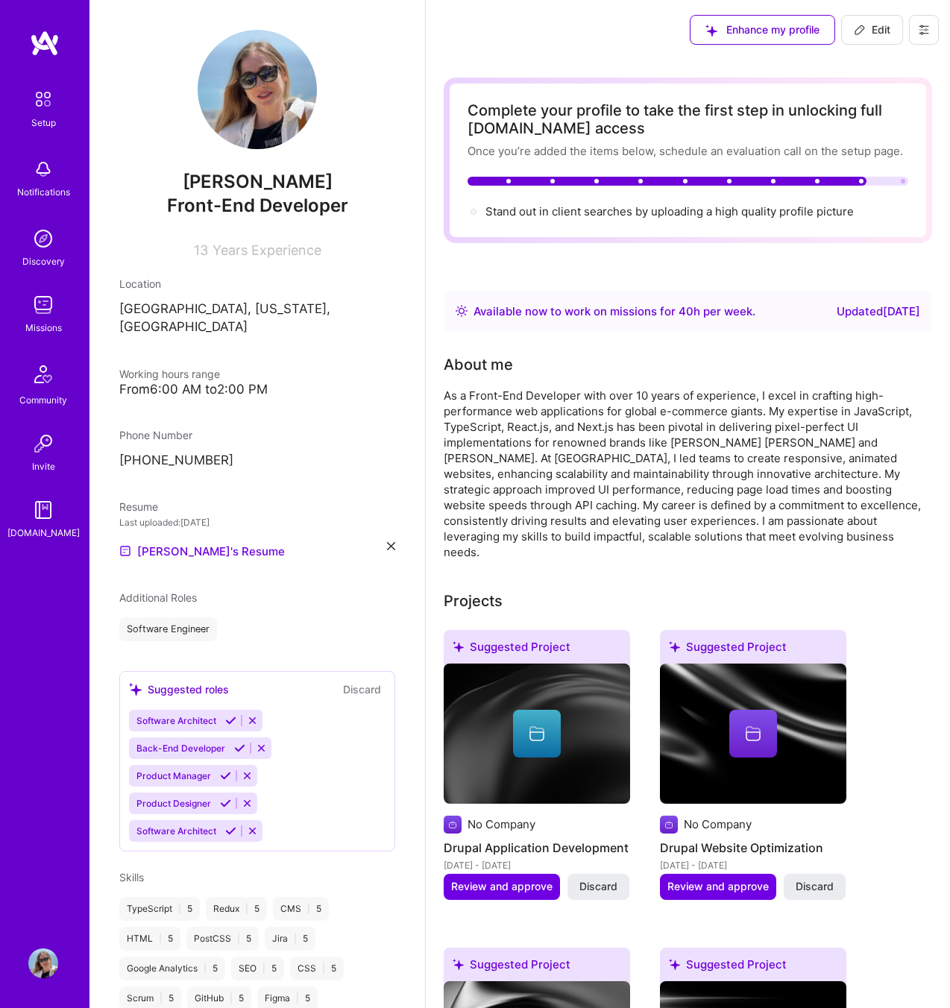
click at [479, 132] on div "Complete your profile to take the first step in unlocking full A.Team access" at bounding box center [687, 119] width 441 height 36
click at [479, 130] on div "Complete your profile to take the first step in unlocking full A.Team access" at bounding box center [687, 119] width 441 height 36
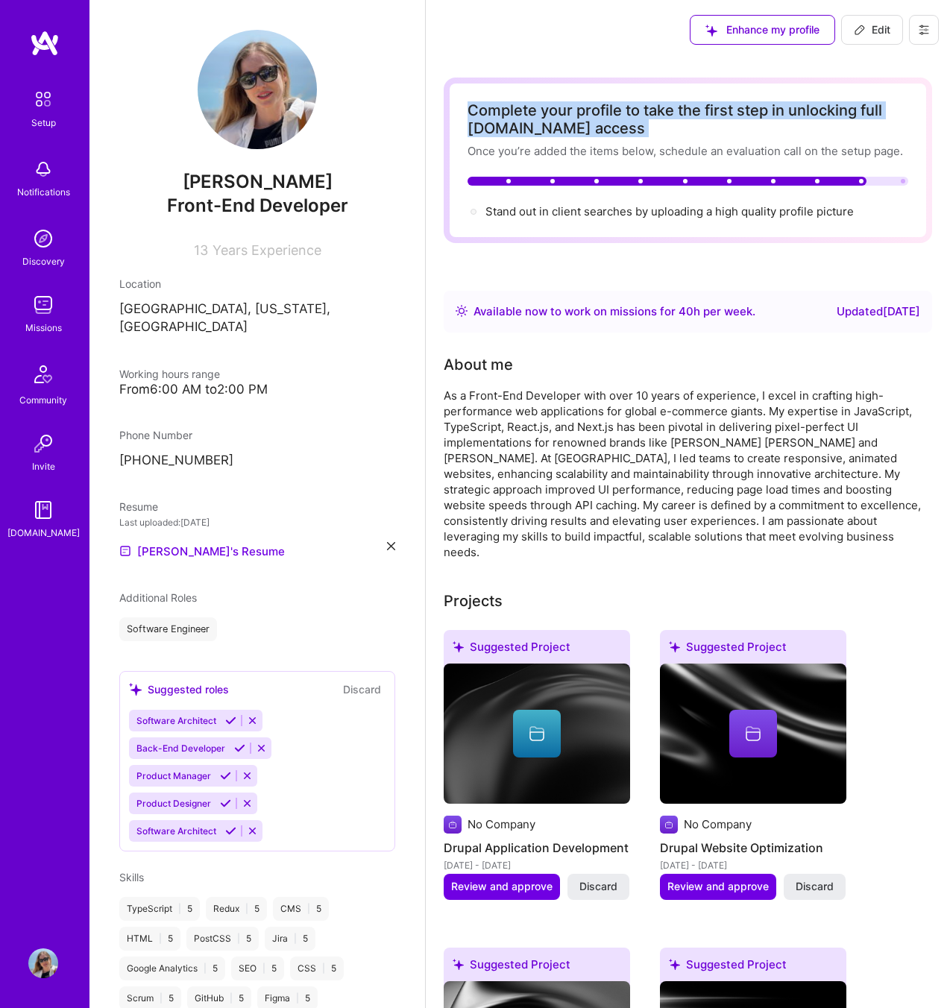
click at [479, 130] on div "Complete your profile to take the first step in unlocking full A.Team access" at bounding box center [687, 119] width 441 height 36
click at [869, 31] on span "Edit" at bounding box center [872, 29] width 37 height 15
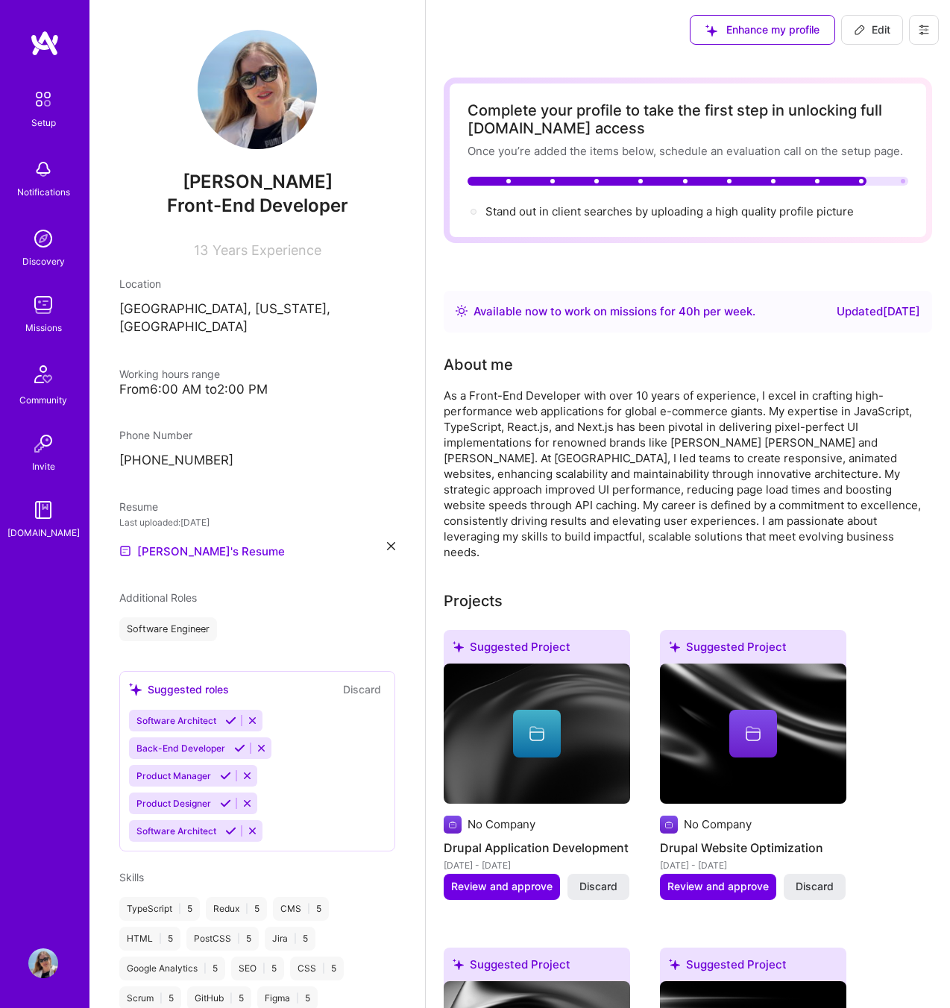
select select "US"
select select "Right Now"
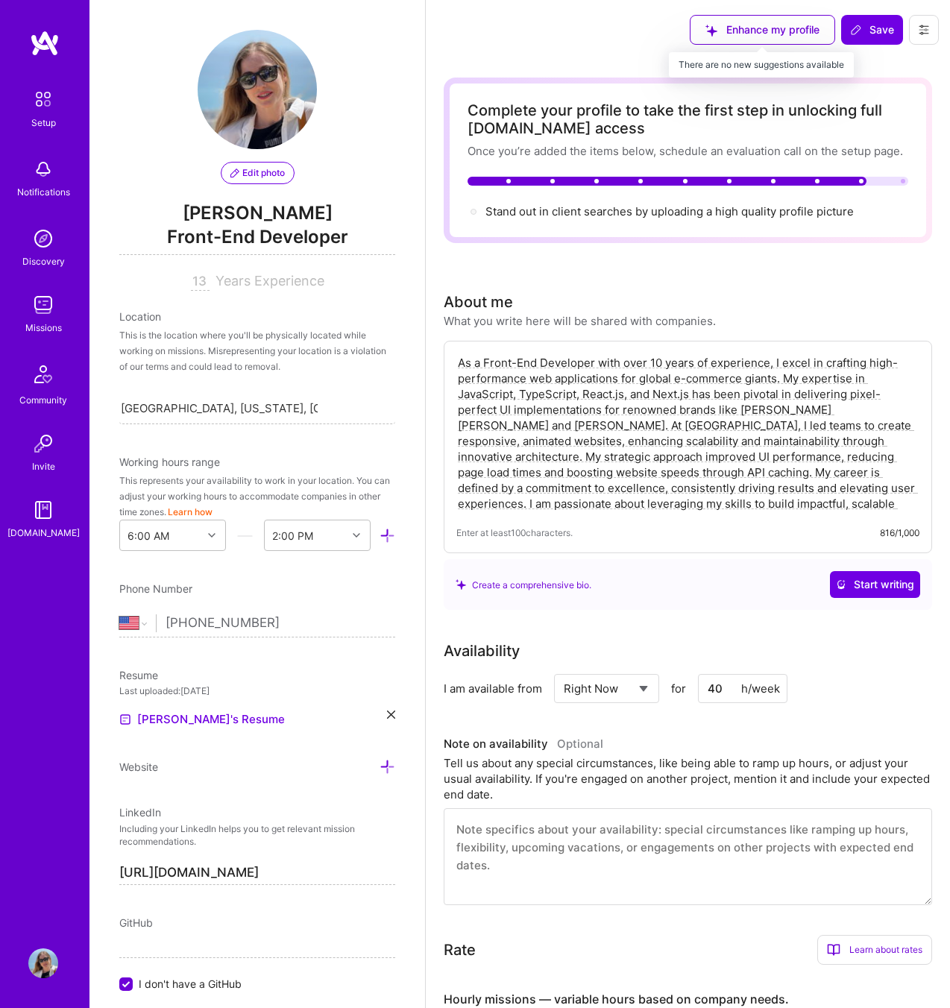
click at [795, 40] on div "Enhance my profile" at bounding box center [762, 30] width 145 height 30
click at [278, 179] on button "Edit photo" at bounding box center [258, 173] width 74 height 22
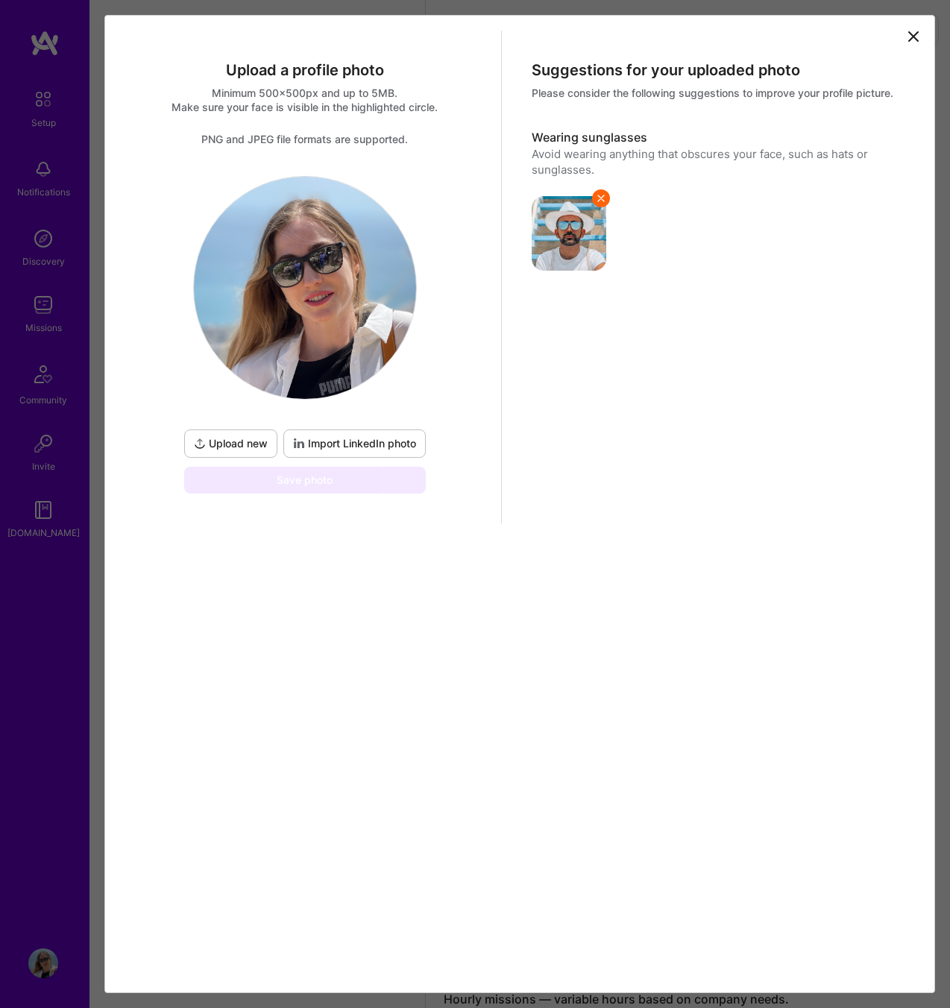
click at [246, 448] on span "Upload new" at bounding box center [231, 443] width 74 height 15
click at [224, 441] on span "Upload new" at bounding box center [231, 443] width 74 height 15
click at [258, 441] on span "Upload new" at bounding box center [231, 443] width 74 height 15
click at [912, 39] on icon at bounding box center [913, 37] width 18 height 18
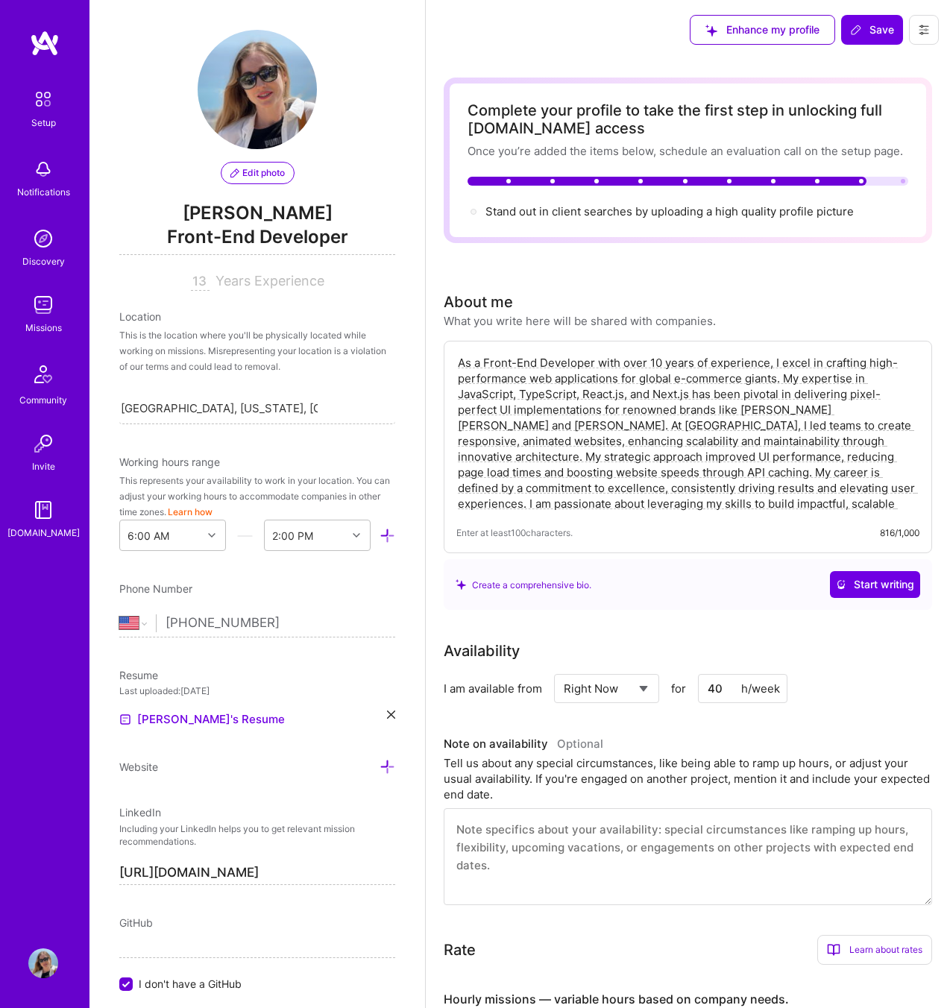
click at [267, 177] on span "Edit photo" at bounding box center [257, 172] width 54 height 13
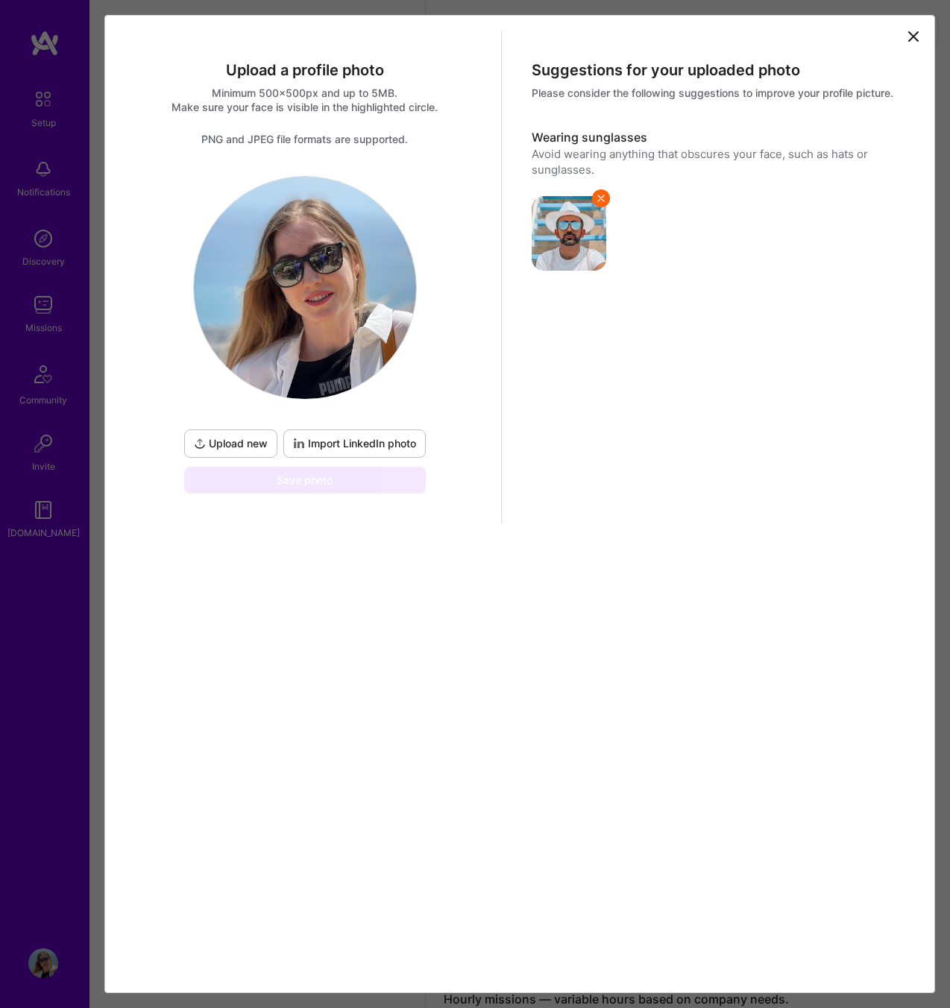
click at [246, 446] on span "Upload new" at bounding box center [231, 443] width 74 height 15
click at [334, 250] on img at bounding box center [305, 288] width 222 height 222
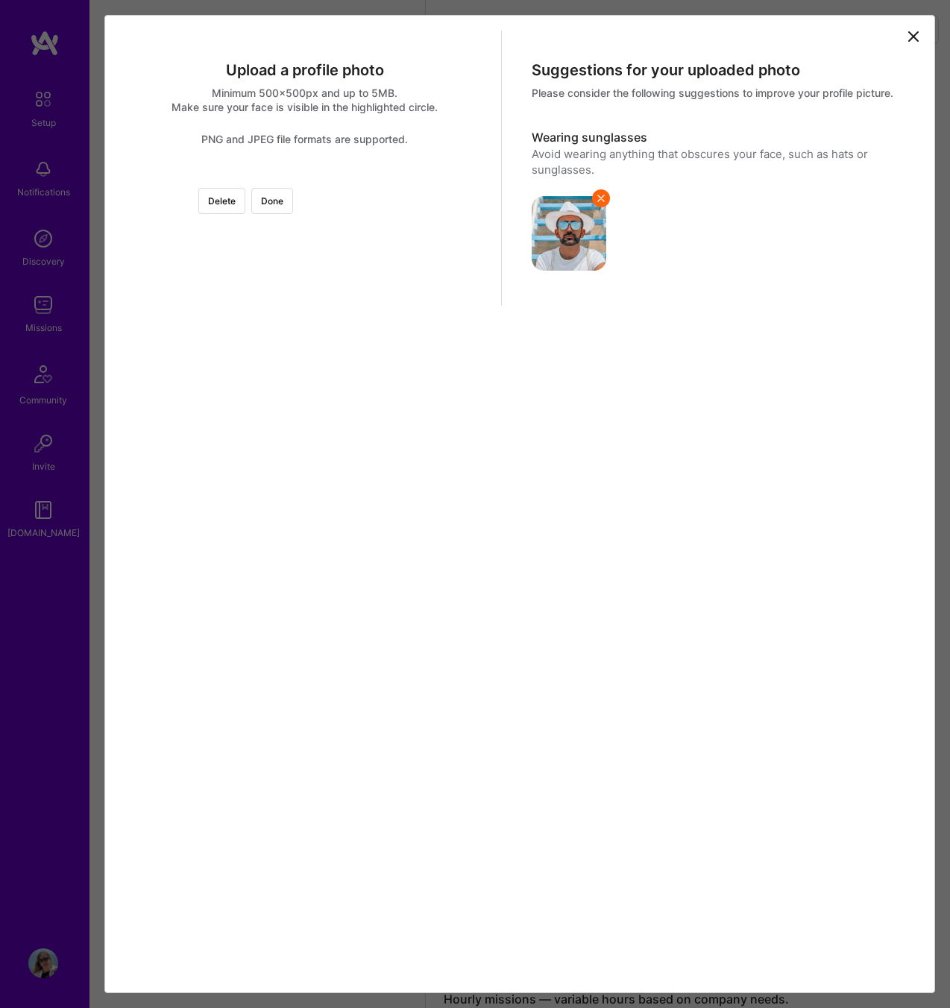
click at [397, 453] on div at bounding box center [472, 397] width 335 height 335
click at [915, 34] on icon at bounding box center [913, 36] width 9 height 9
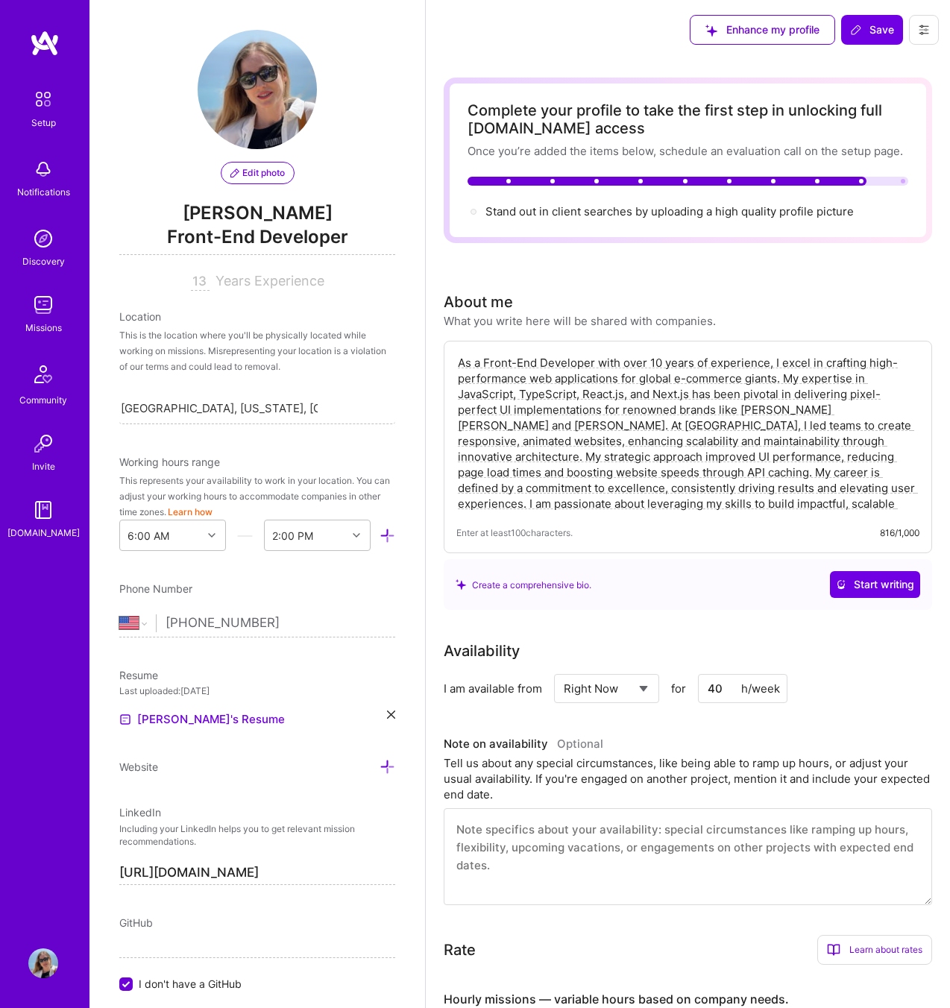
click at [278, 166] on span "Edit photo" at bounding box center [257, 172] width 54 height 13
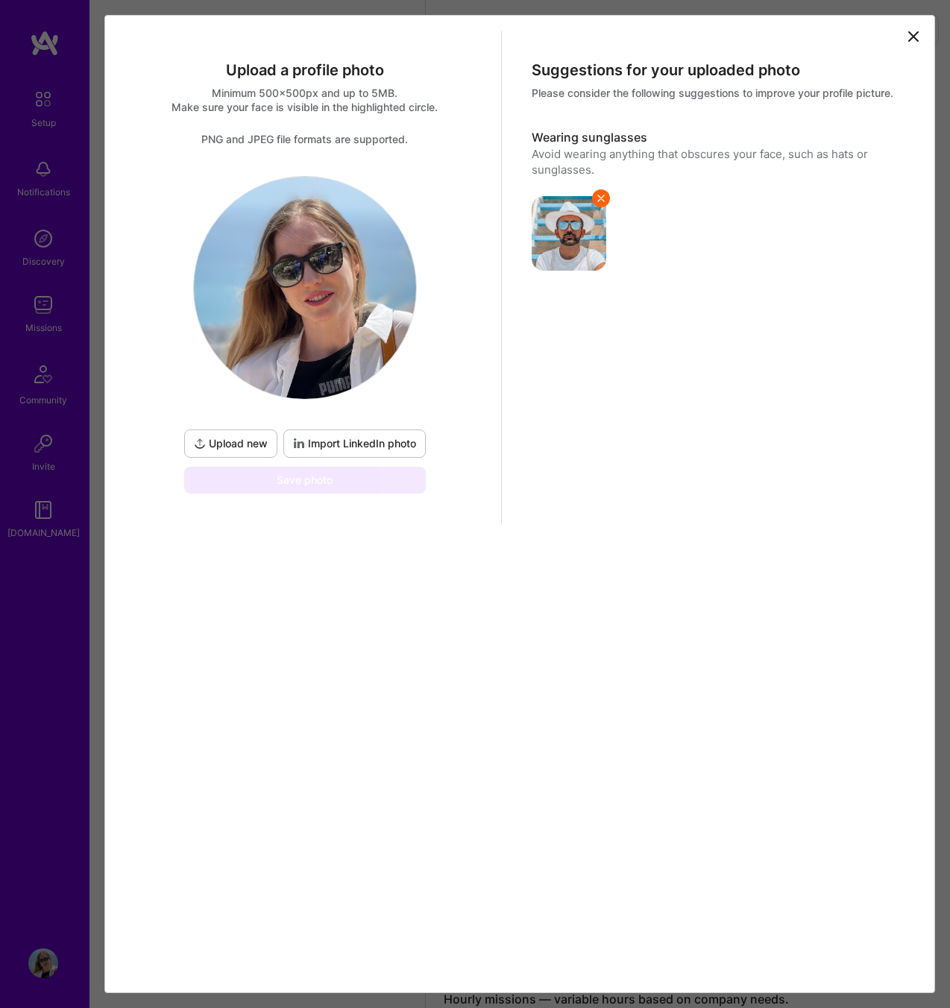
click at [245, 449] on span "Upload new" at bounding box center [231, 443] width 74 height 15
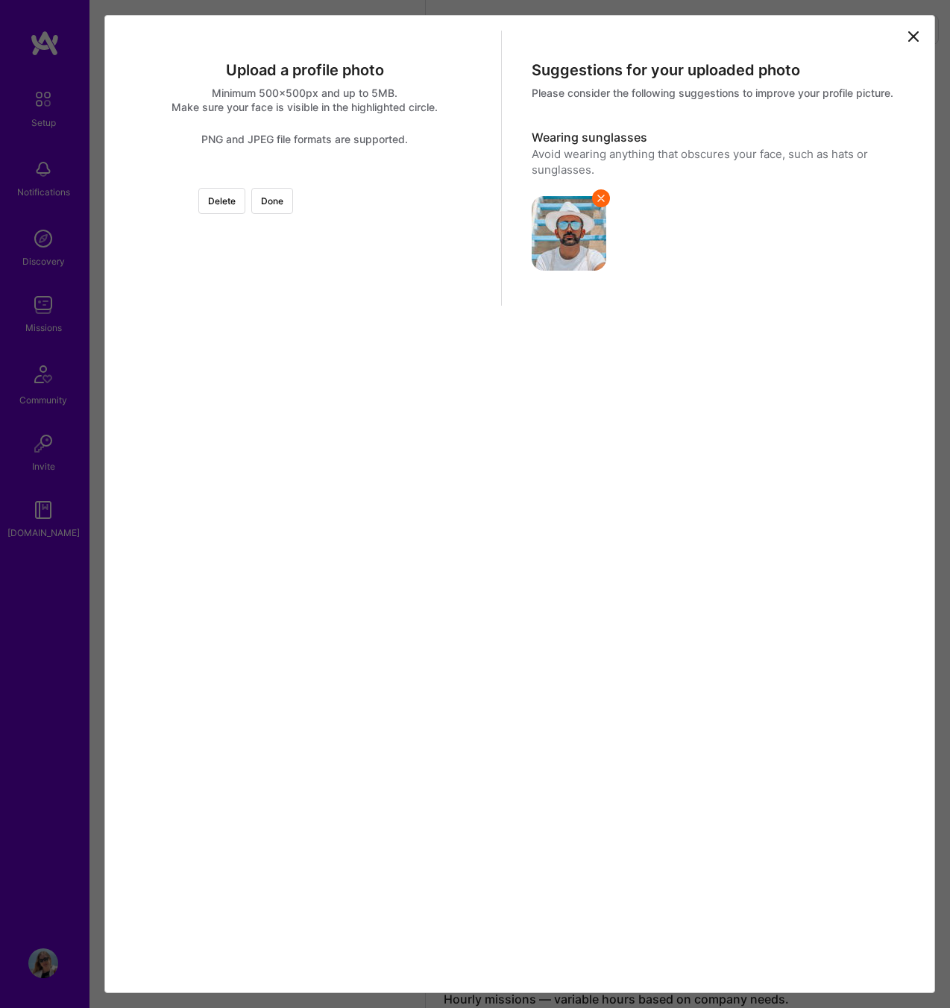
click at [403, 434] on div at bounding box center [472, 396] width 335 height 335
click at [293, 197] on button "Done" at bounding box center [272, 201] width 42 height 26
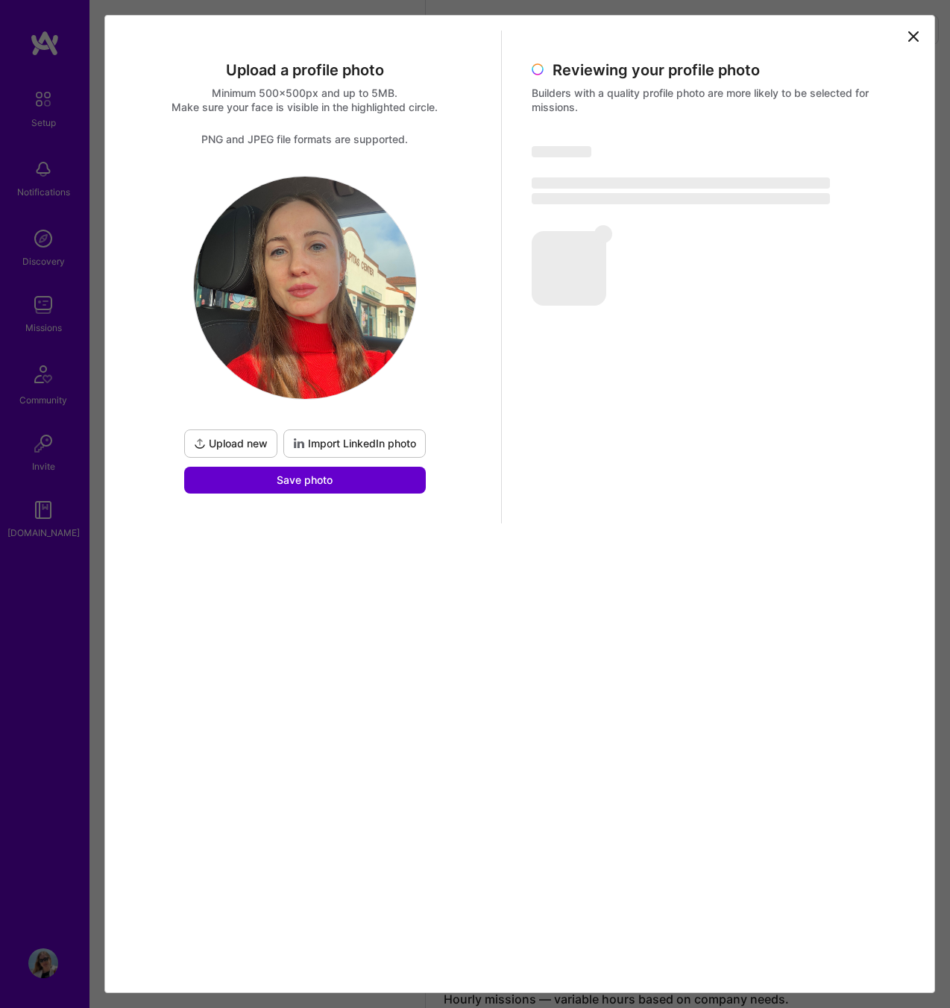
click at [356, 488] on button "Save photo" at bounding box center [305, 480] width 242 height 27
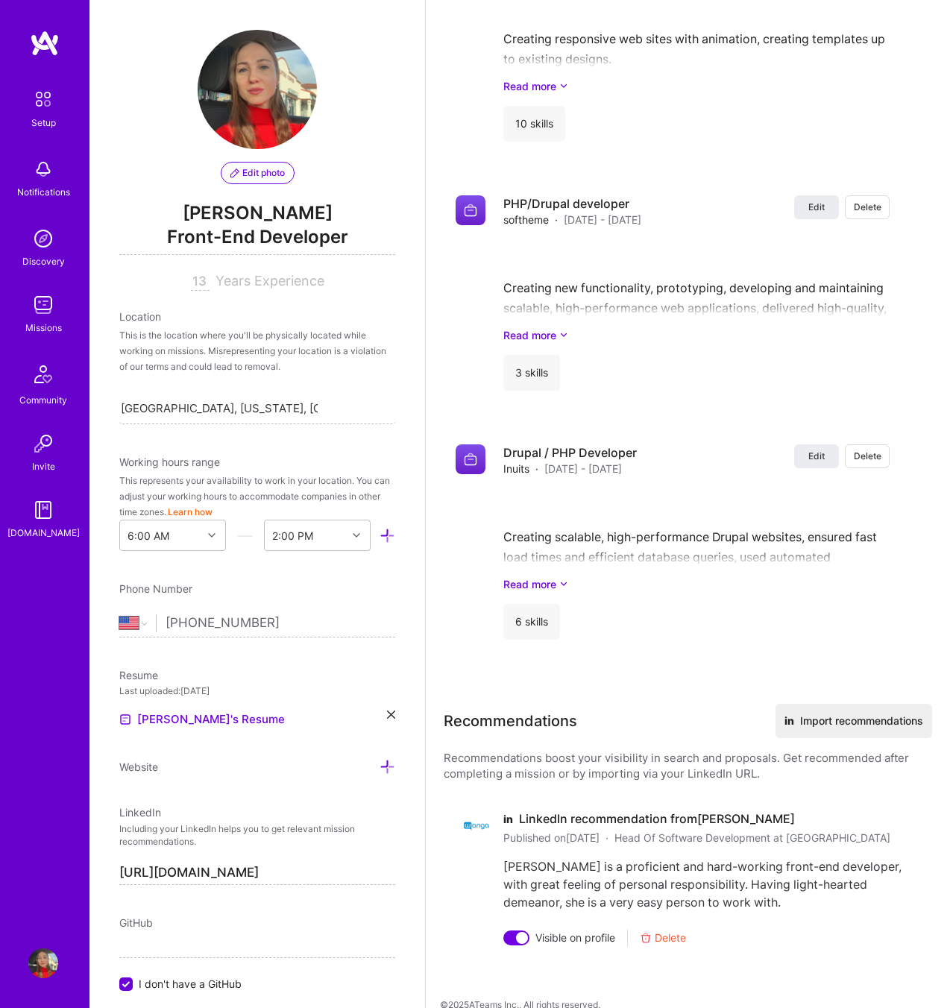
scroll to position [2860, 0]
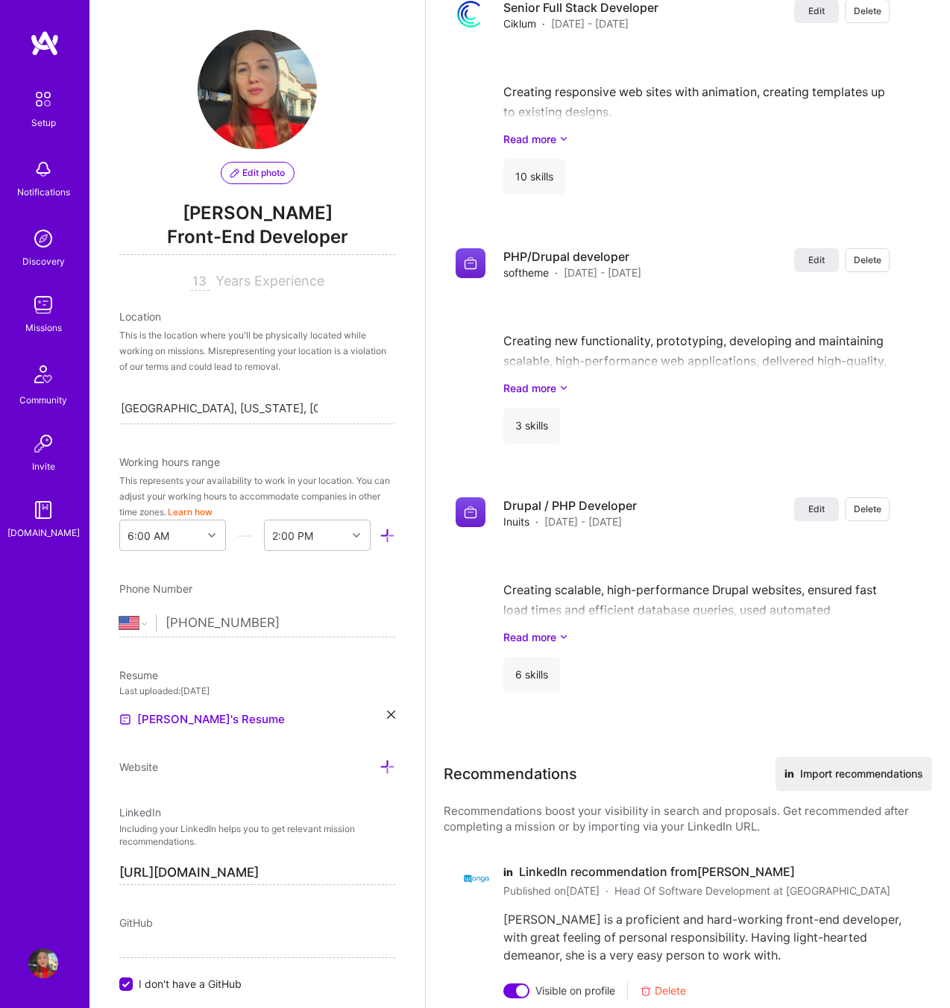
click at [132, 984] on input "I don't have a GitHub" at bounding box center [127, 984] width 13 height 13
paste input "https://github.com/elena-romanets"
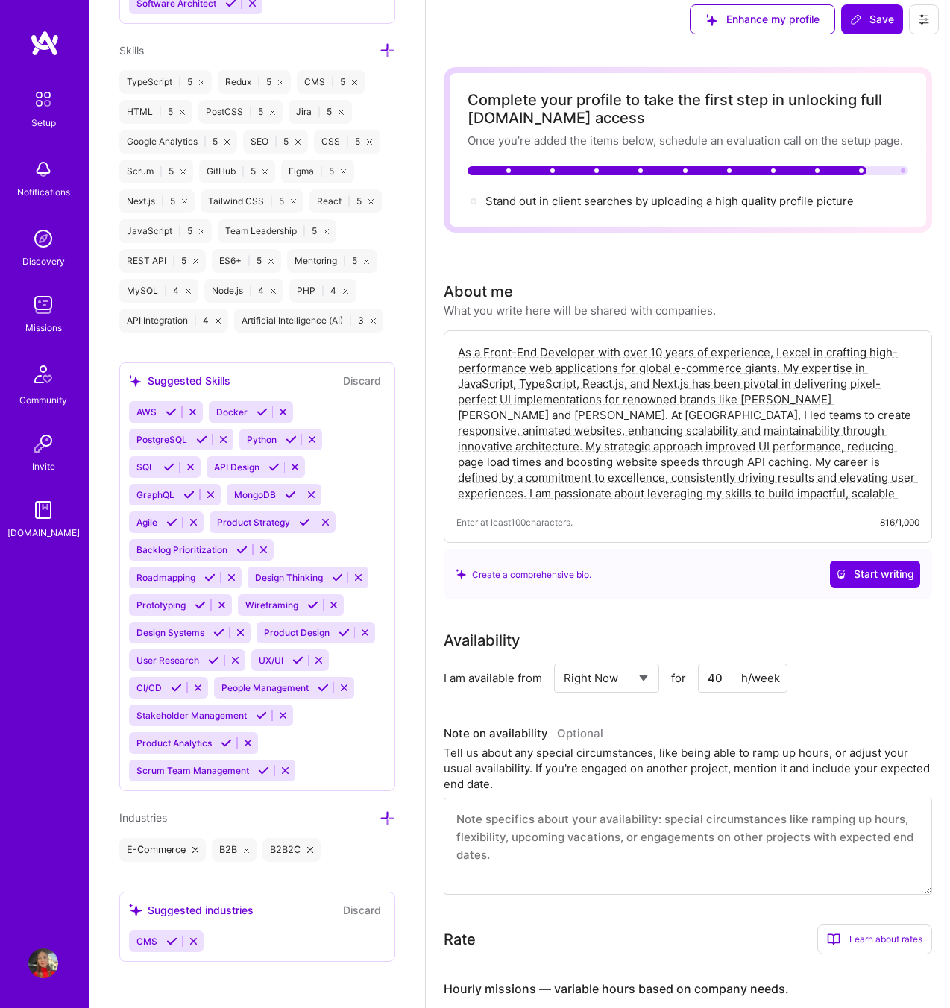
scroll to position [0, 0]
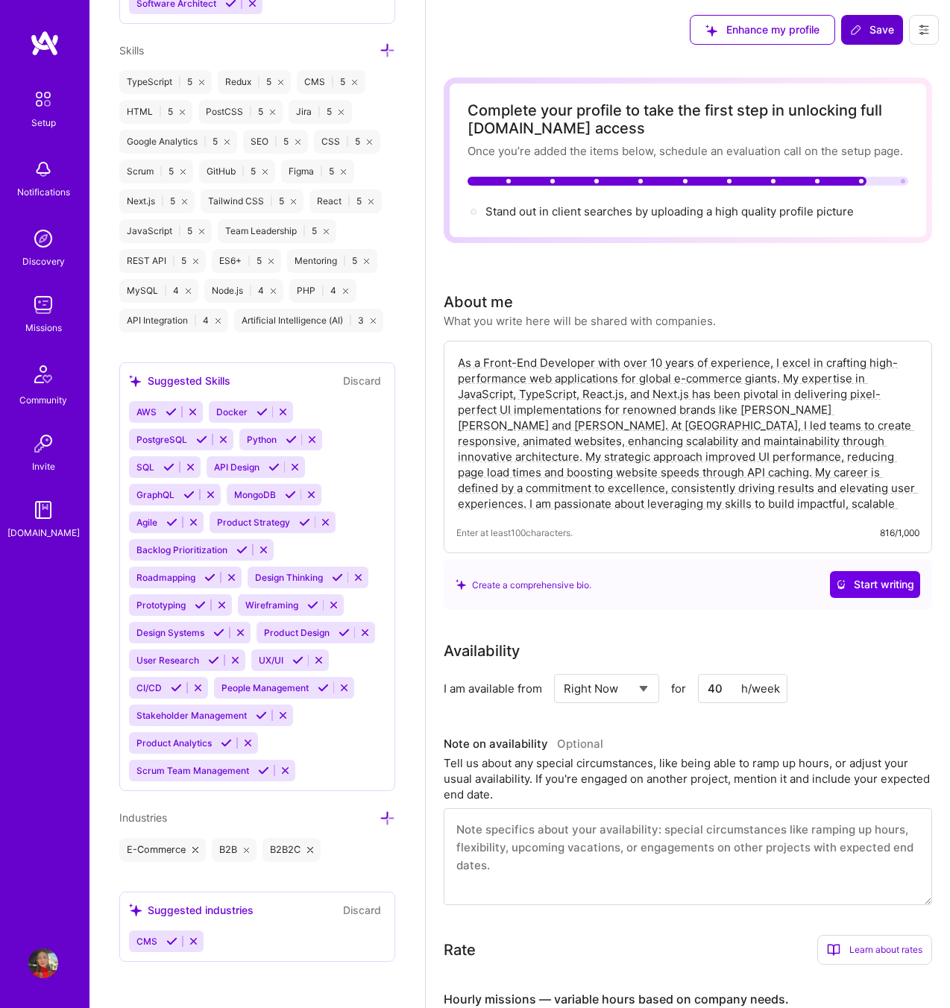
type input "https://github.com/elena-romanets"
click at [884, 28] on span "Save" at bounding box center [872, 29] width 44 height 15
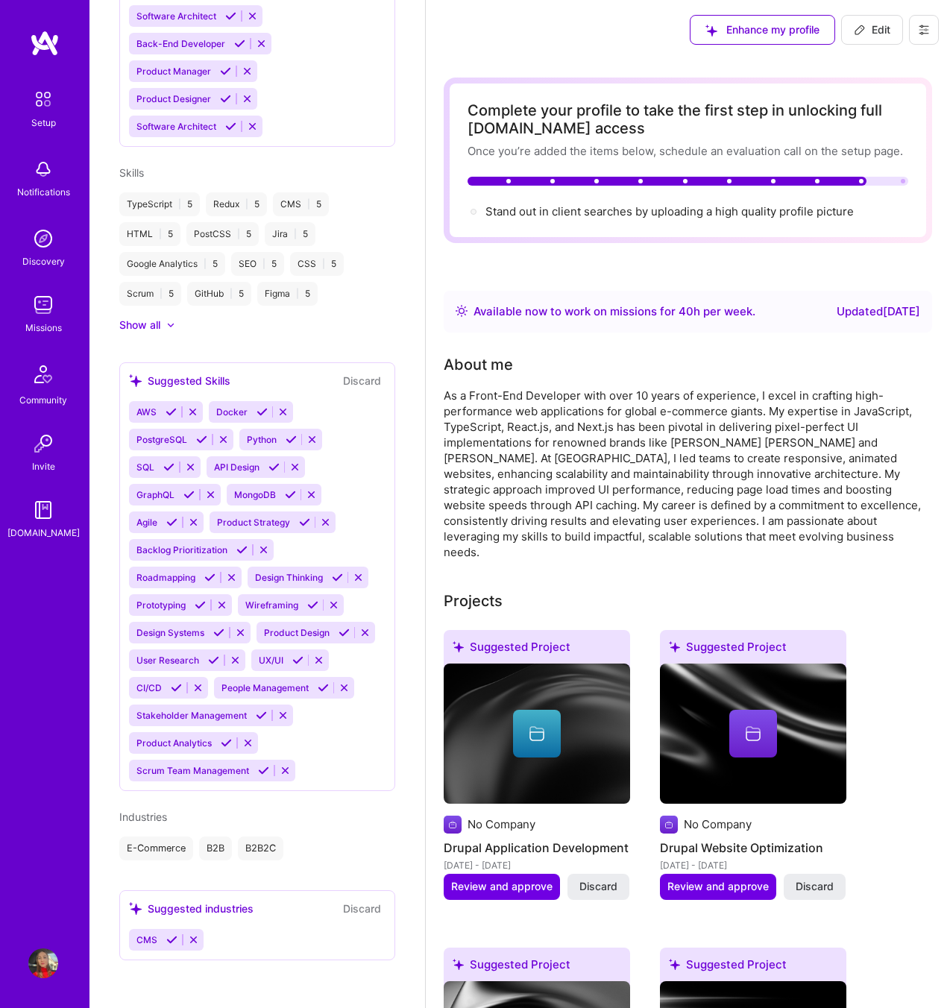
scroll to position [687, 0]
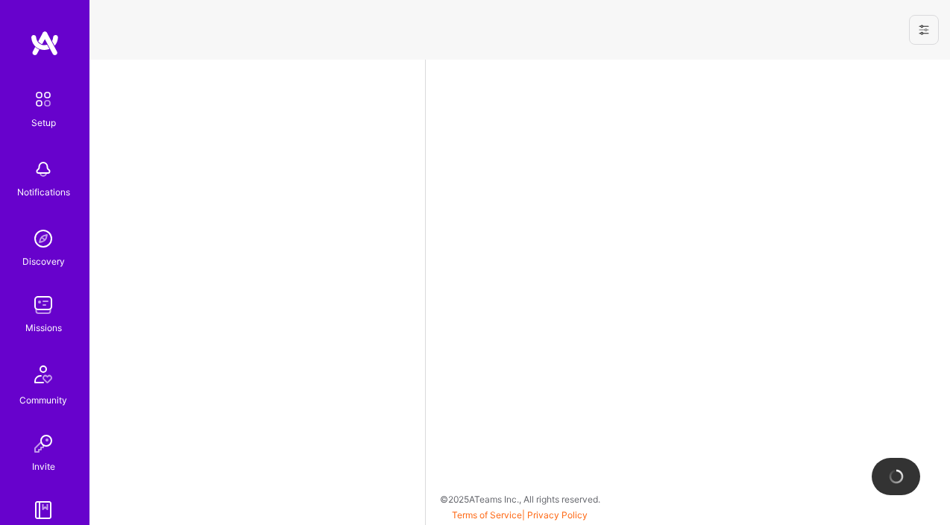
select select "US"
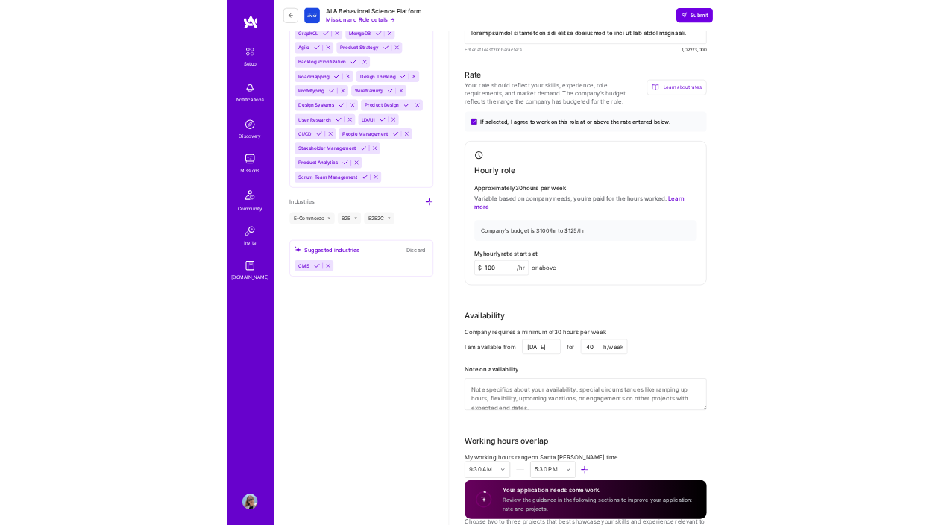
scroll to position [1264, 0]
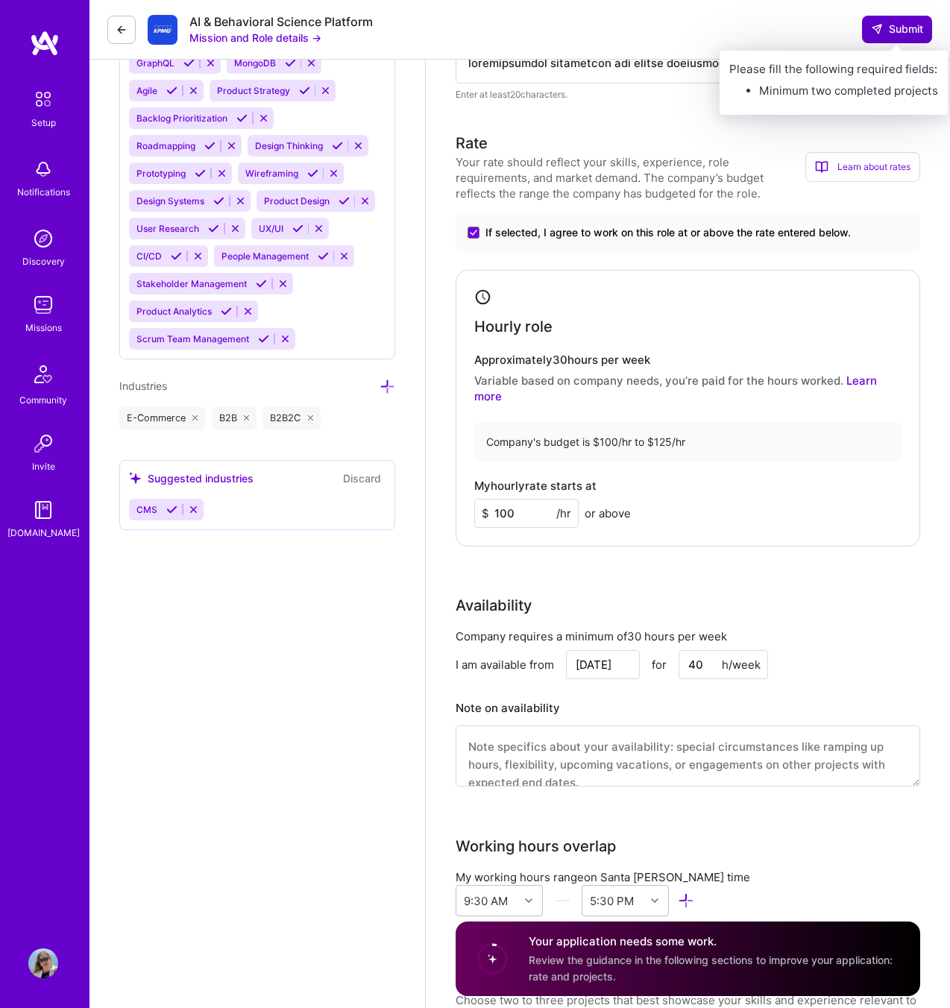
click at [906, 26] on span "Submit" at bounding box center [897, 29] width 52 height 15
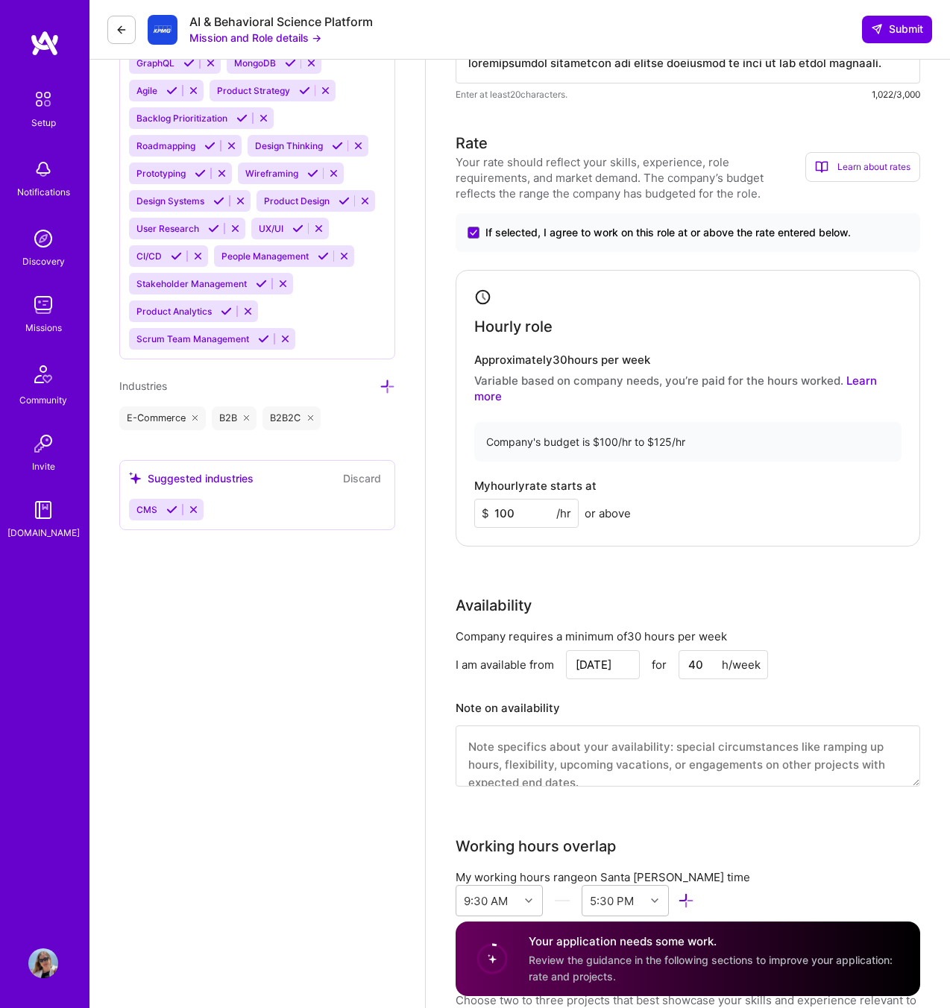
click at [652, 524] on div "Your application needs some work. Review the guidance in the following sections…" at bounding box center [715, 959] width 373 height 50
click at [631, 524] on h4 "Your application needs some work." at bounding box center [715, 942] width 373 height 16
click at [499, 524] on circle at bounding box center [492, 959] width 28 height 28
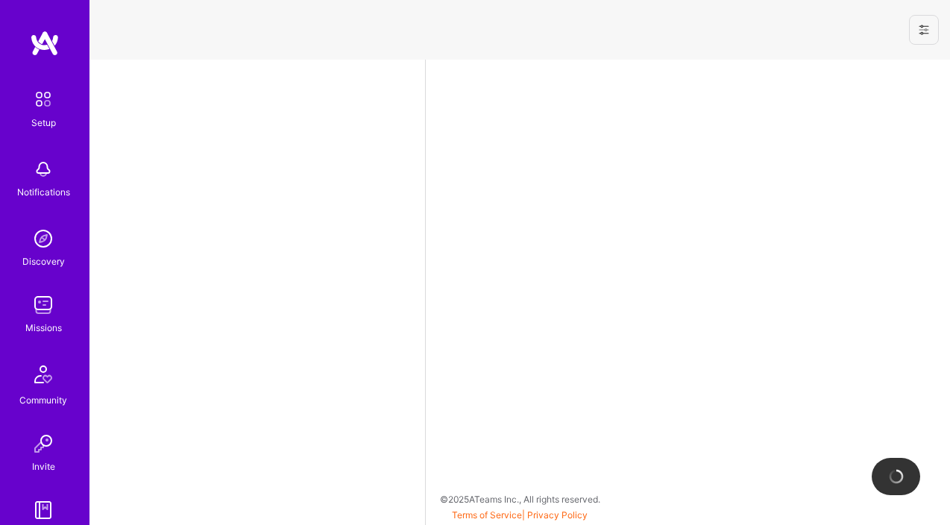
select select "US"
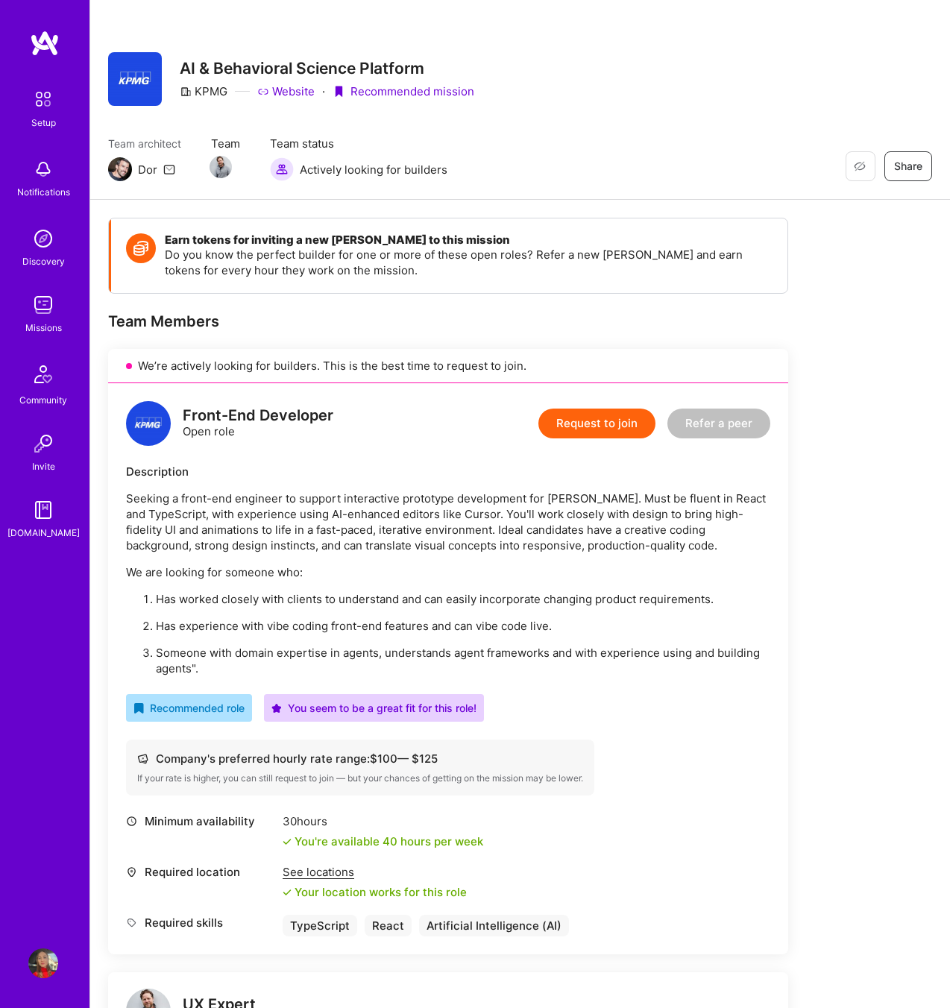
click at [596, 424] on button "Request to join" at bounding box center [596, 424] width 117 height 30
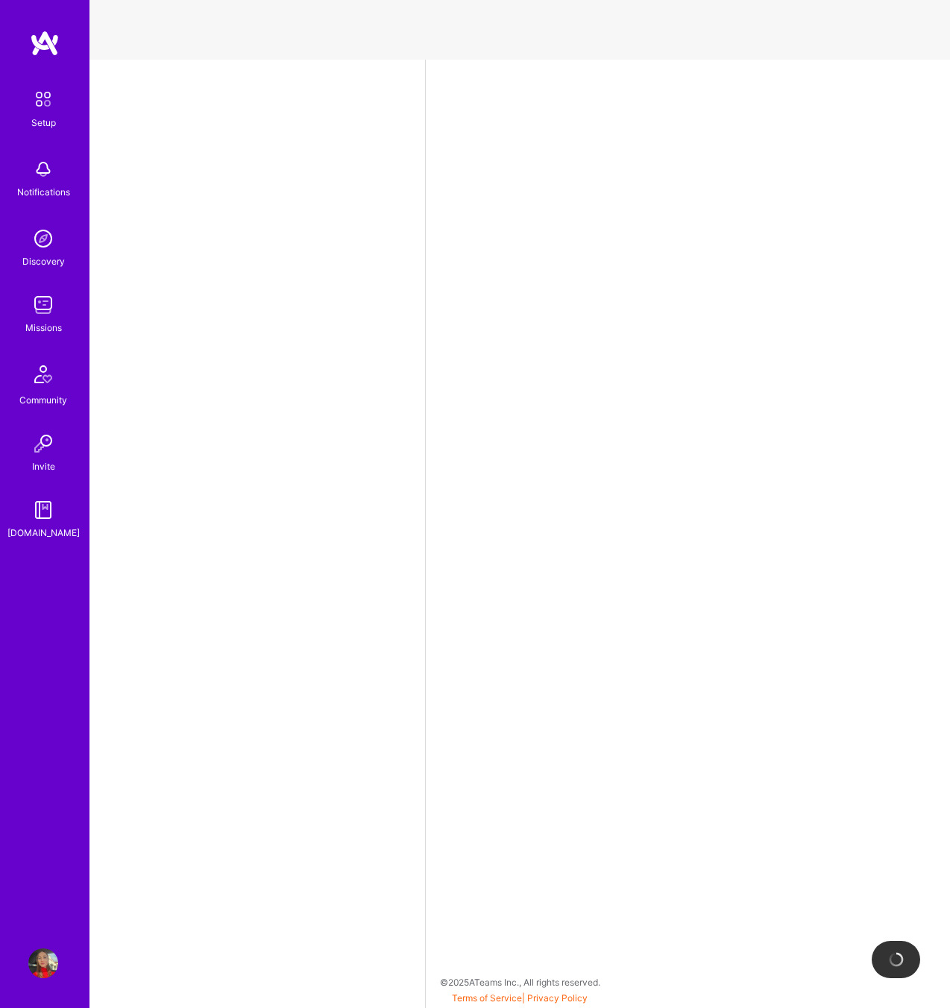
select select "US"
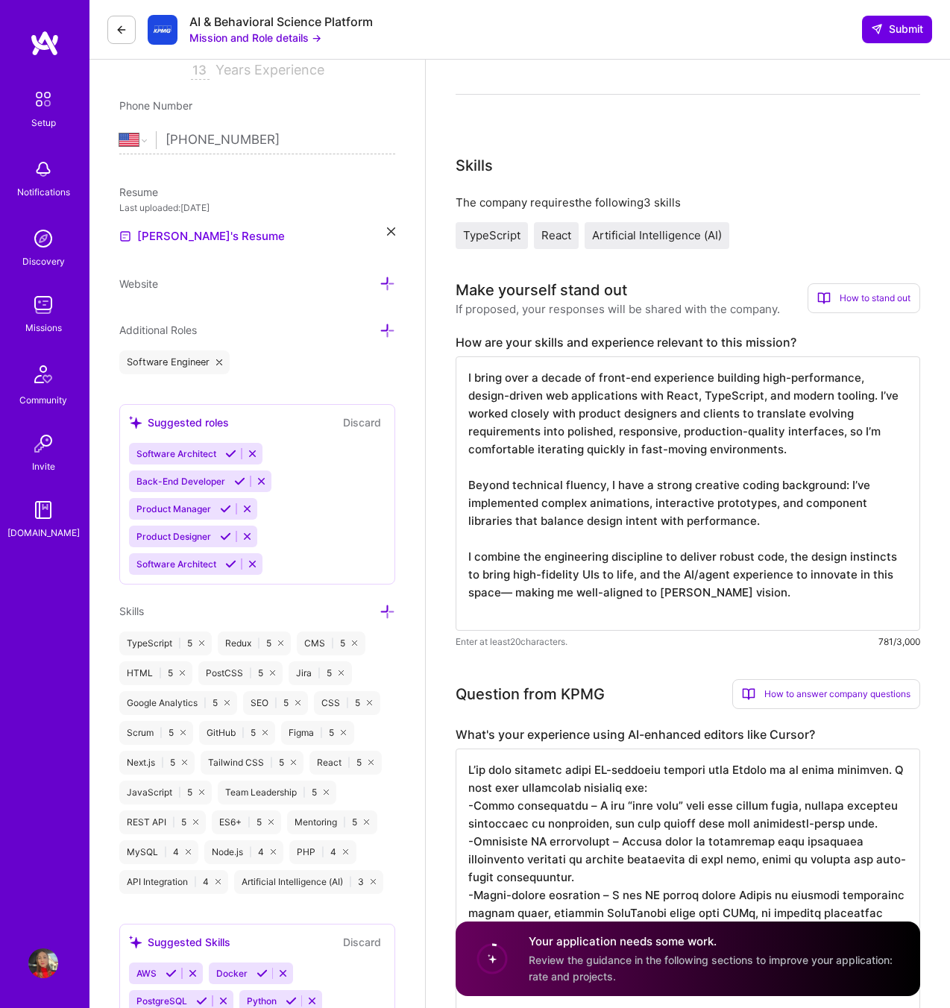
scroll to position [295, 0]
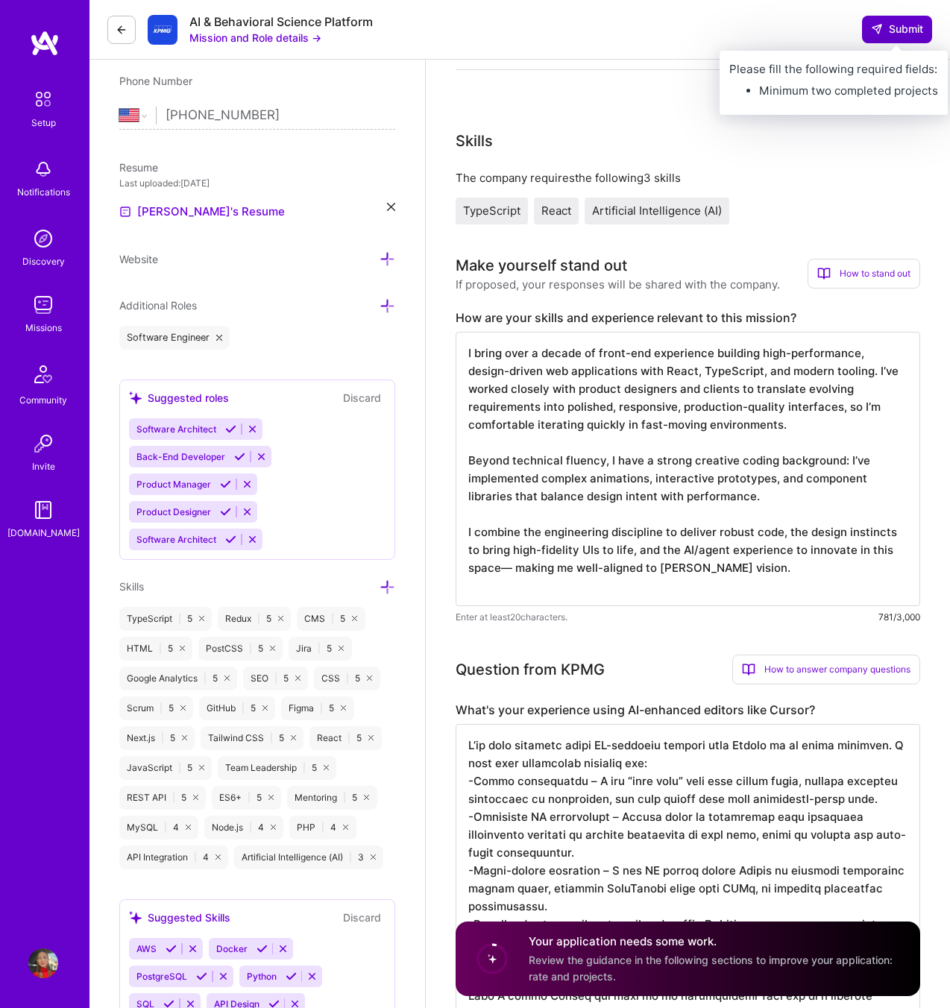
click at [898, 34] on span "Submit" at bounding box center [897, 29] width 52 height 15
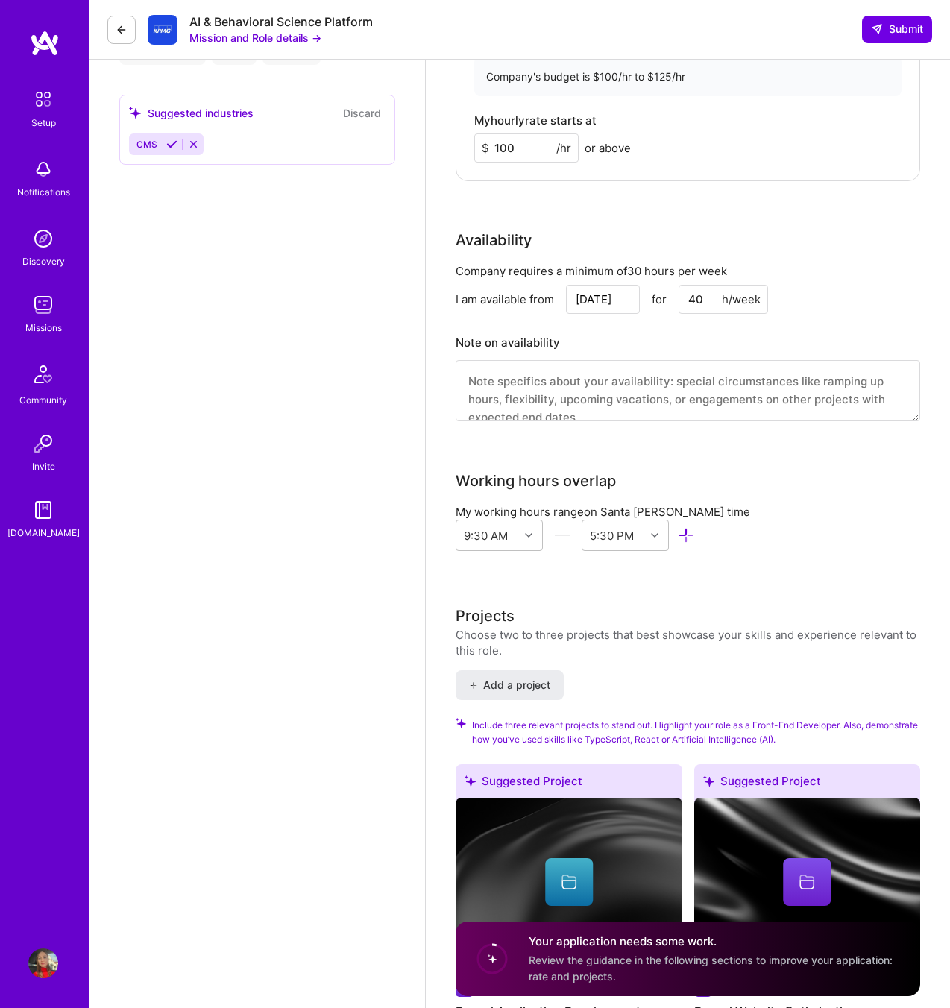
scroll to position [1627, 0]
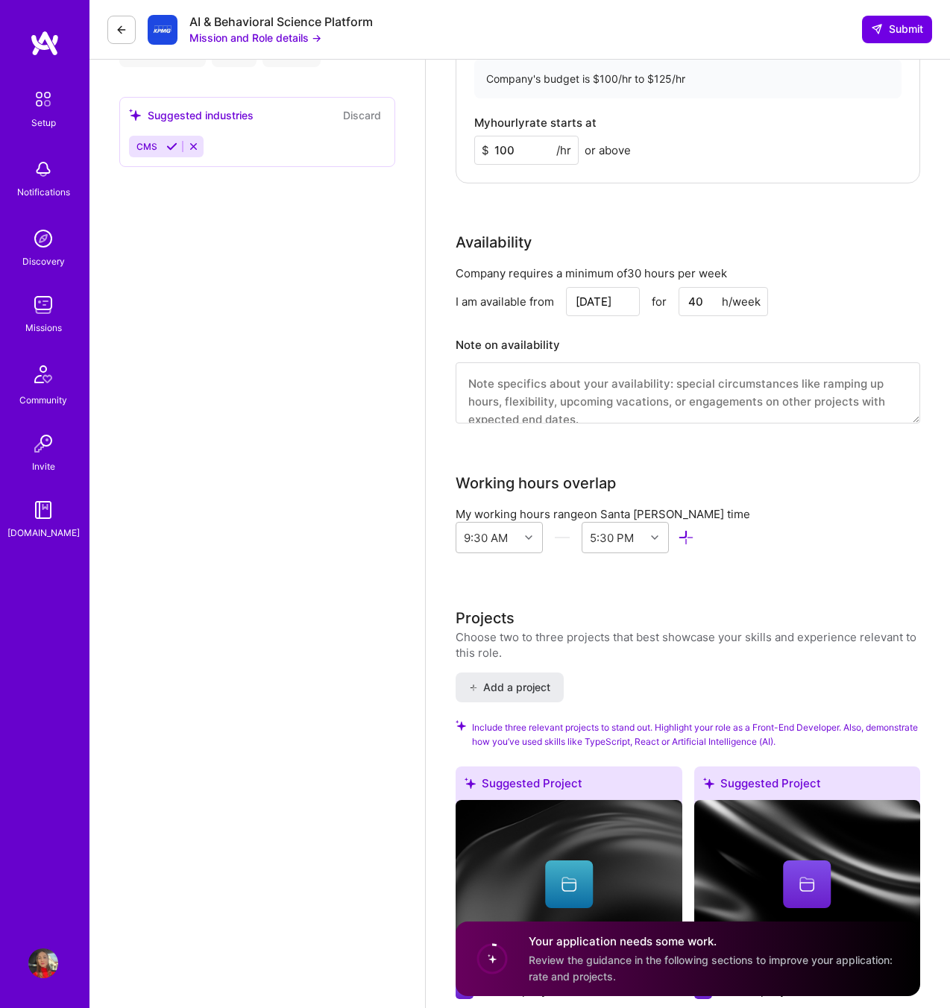
click at [623, 956] on span "Review the guidance in the following sections to improve your application: rate…" at bounding box center [711, 968] width 364 height 28
click at [491, 955] on circle at bounding box center [492, 959] width 28 height 28
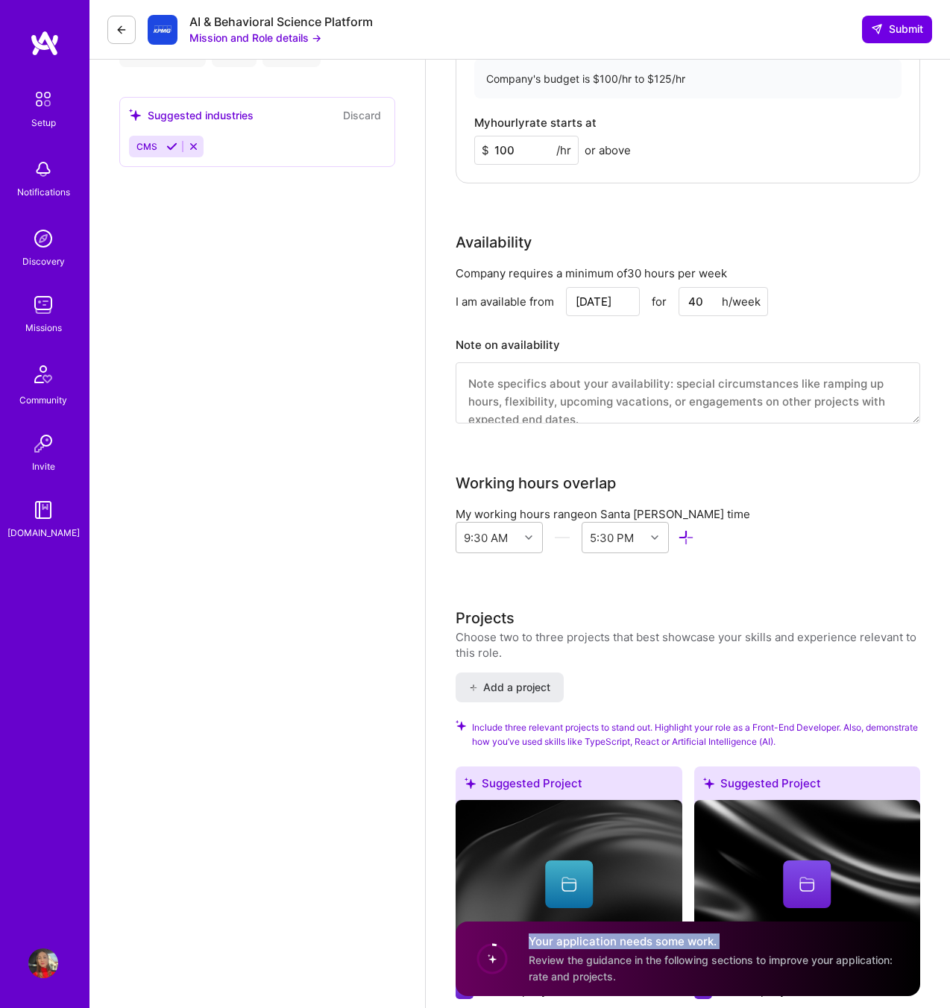
click at [491, 954] on circle at bounding box center [492, 959] width 28 height 28
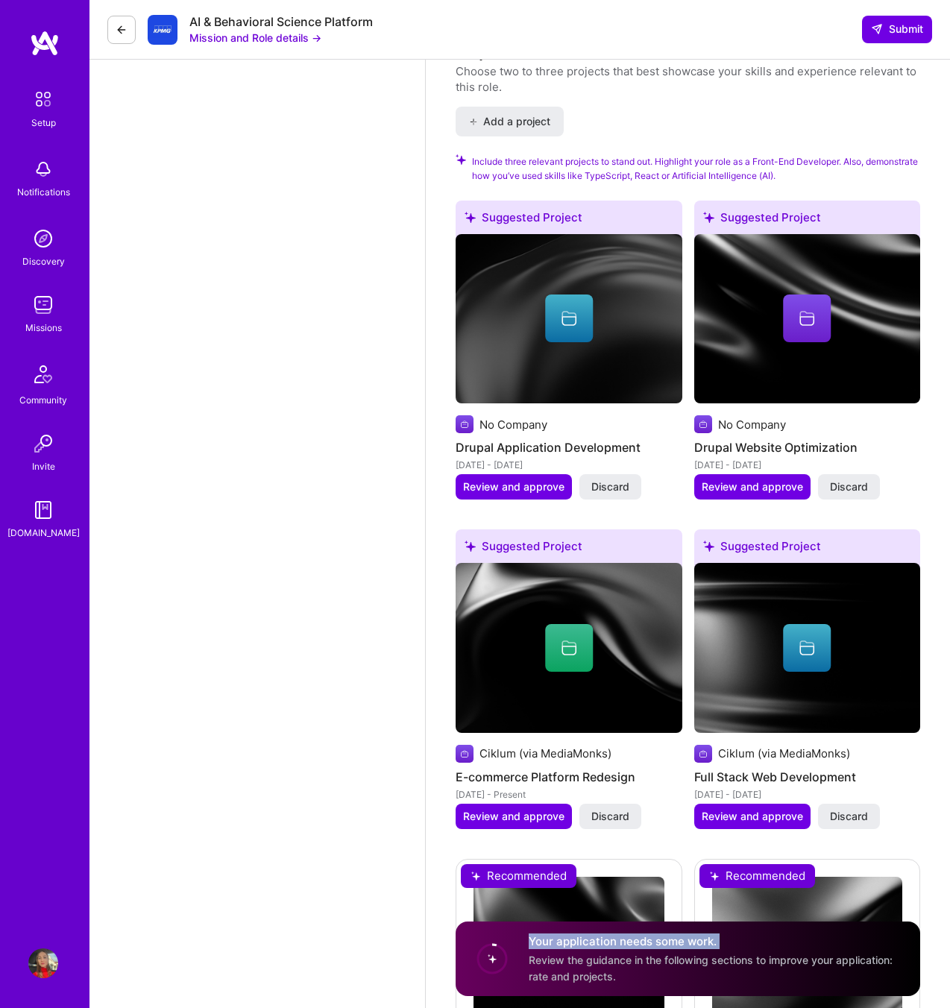
scroll to position [2843, 0]
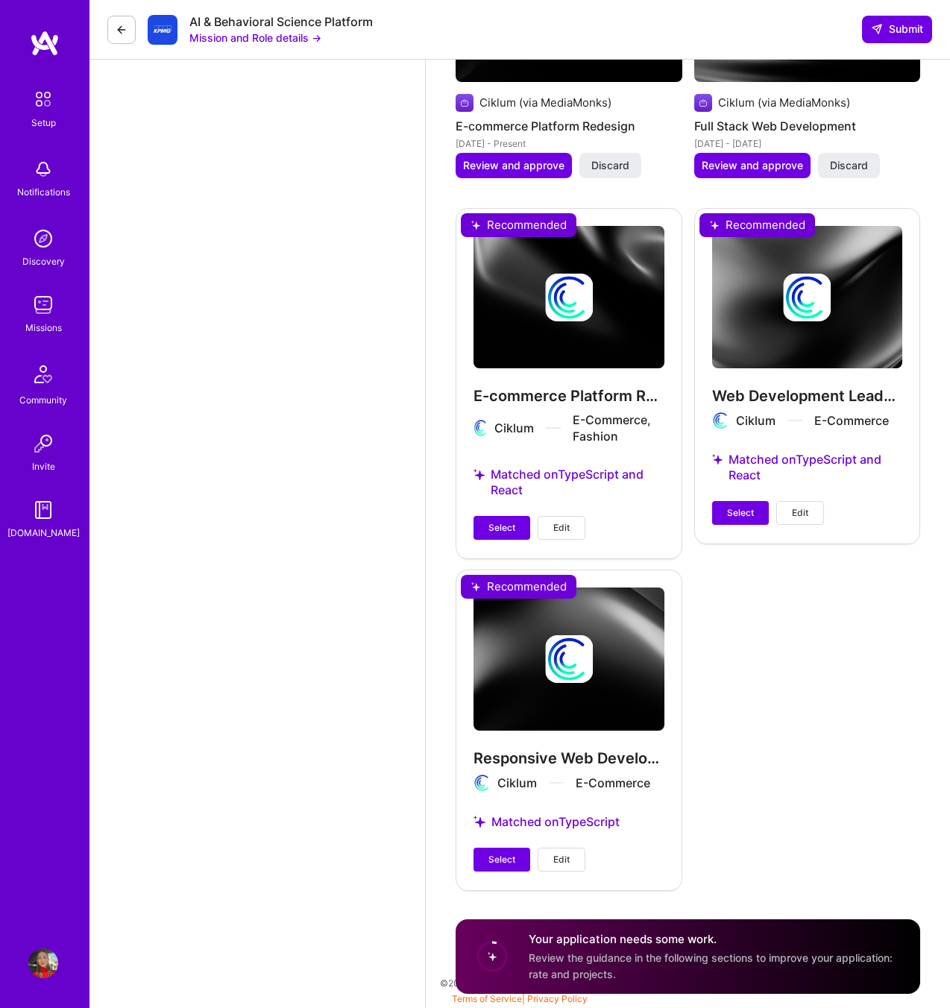
click at [494, 959] on circle at bounding box center [492, 956] width 28 height 28
click at [552, 953] on span "Review the guidance in the following sections to improve your application: rate…" at bounding box center [711, 965] width 364 height 28
click at [552, 961] on span "Review the guidance in the following sections to improve your application: rate…" at bounding box center [711, 965] width 364 height 28
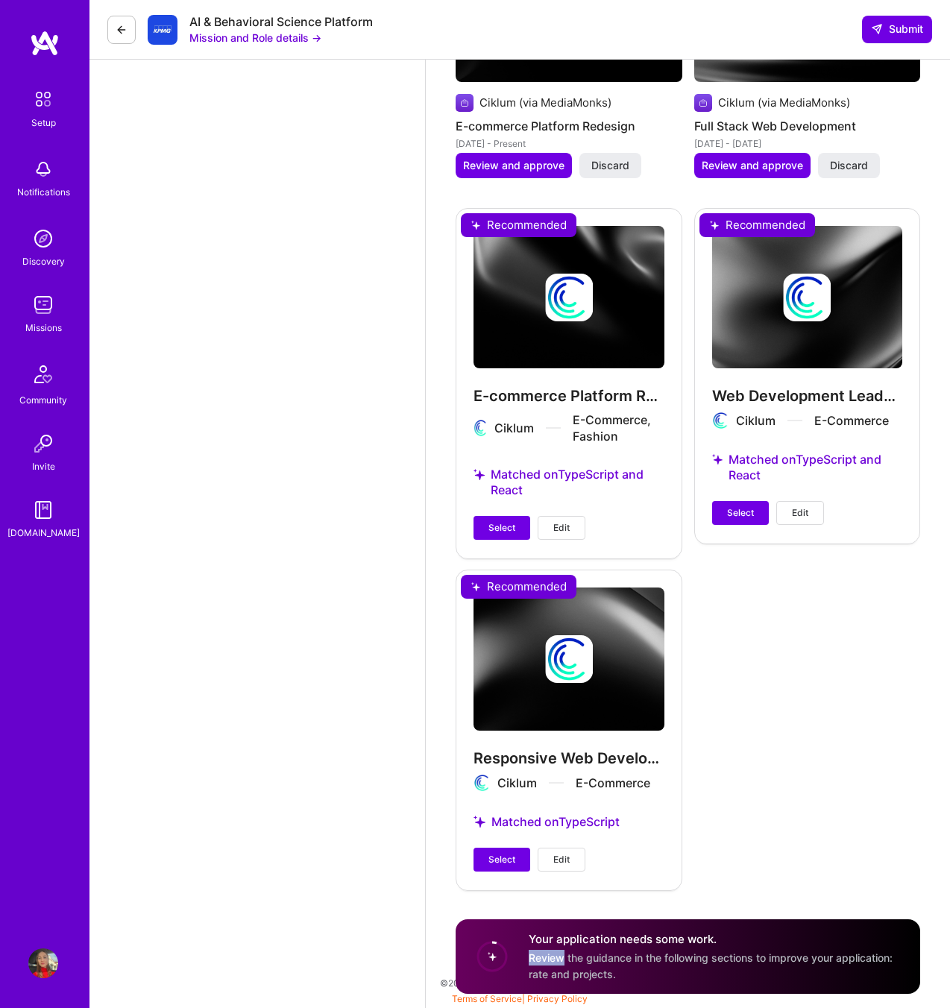
click at [552, 960] on span "Review the guidance in the following sections to improve your application: rate…" at bounding box center [711, 965] width 364 height 28
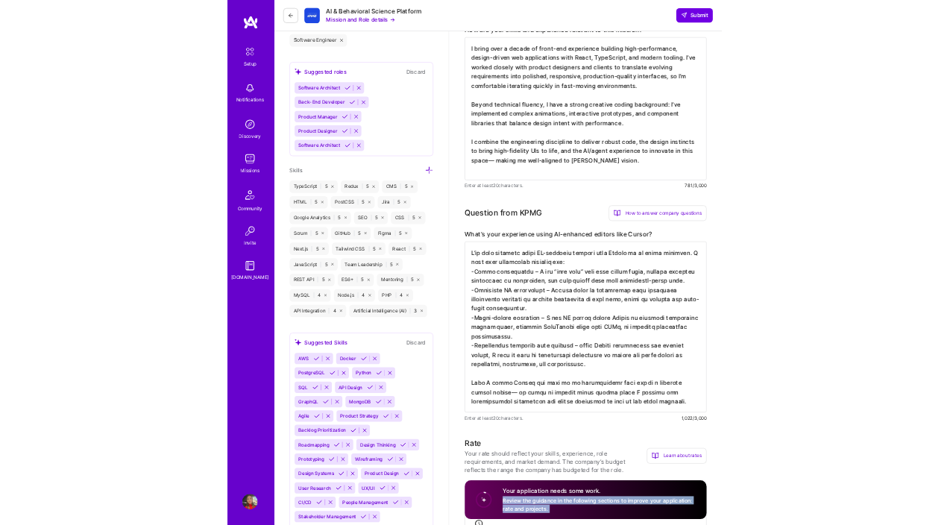
scroll to position [0, 0]
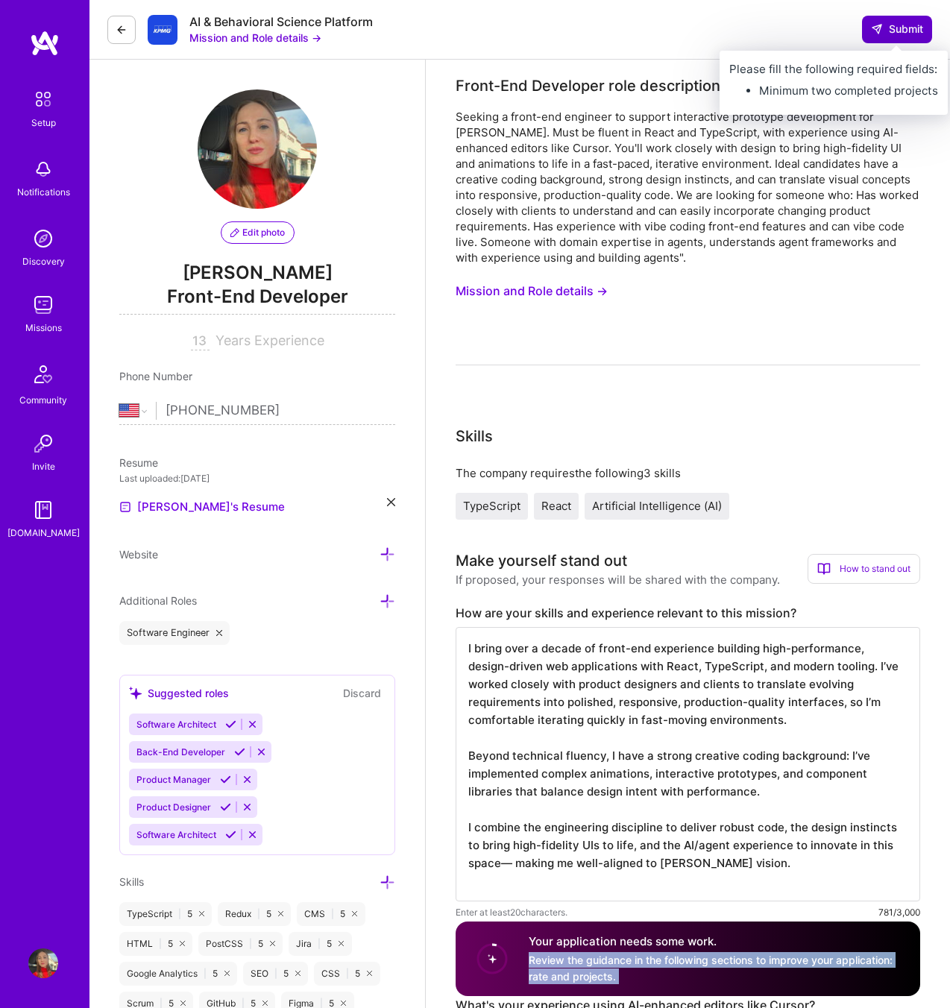
click at [904, 31] on span "Submit" at bounding box center [897, 29] width 52 height 15
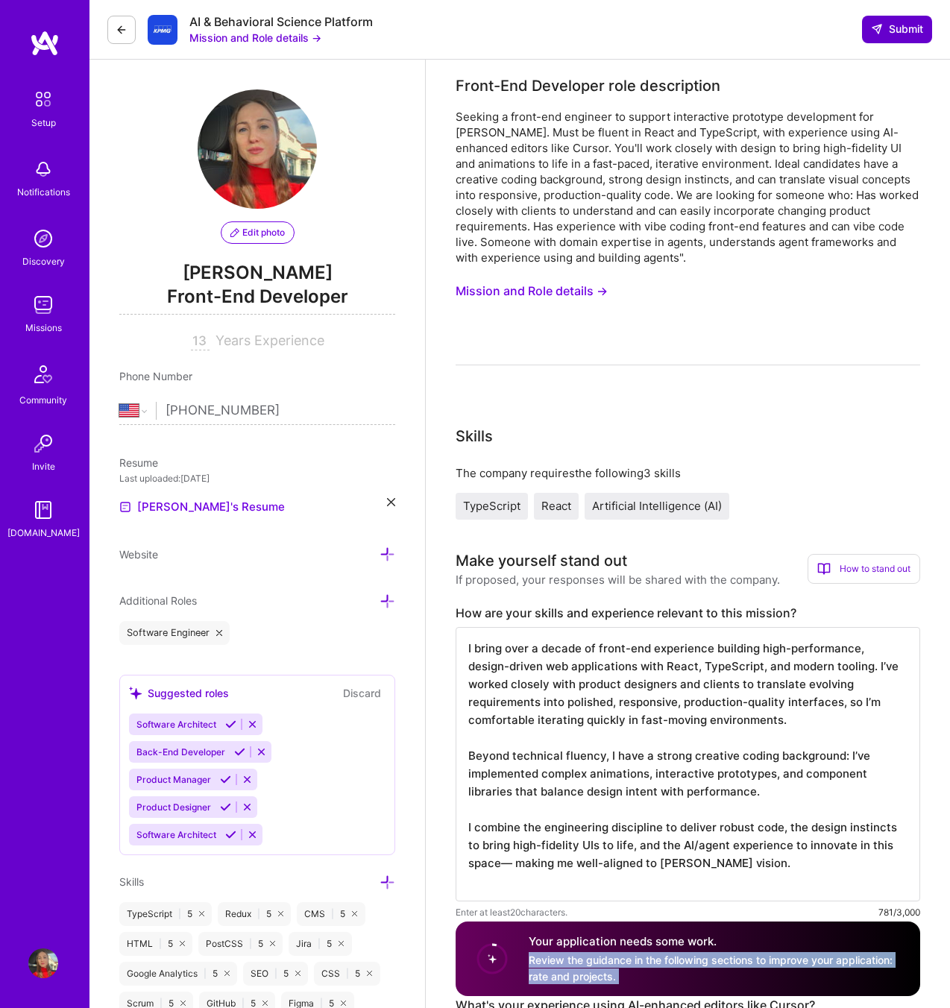
click at [904, 31] on span "Submit" at bounding box center [897, 29] width 52 height 15
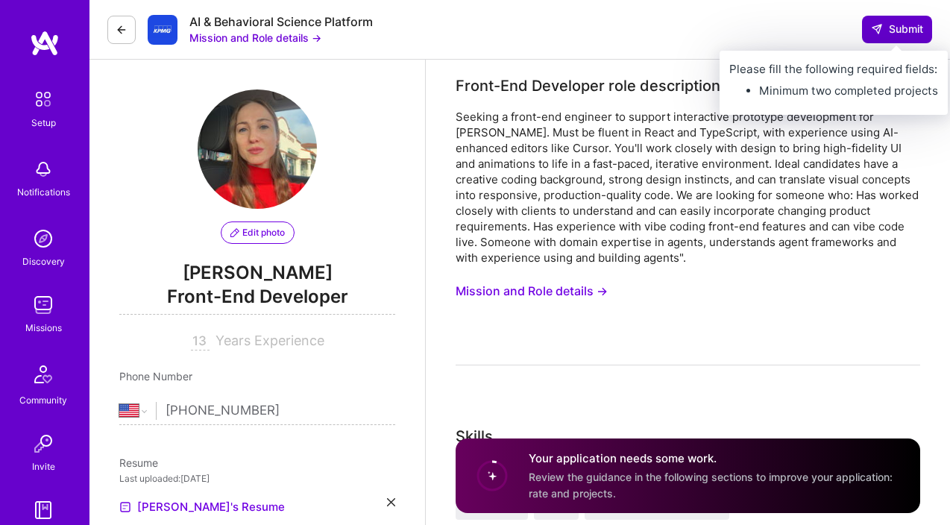
click at [899, 26] on span "Submit" at bounding box center [897, 29] width 52 height 15
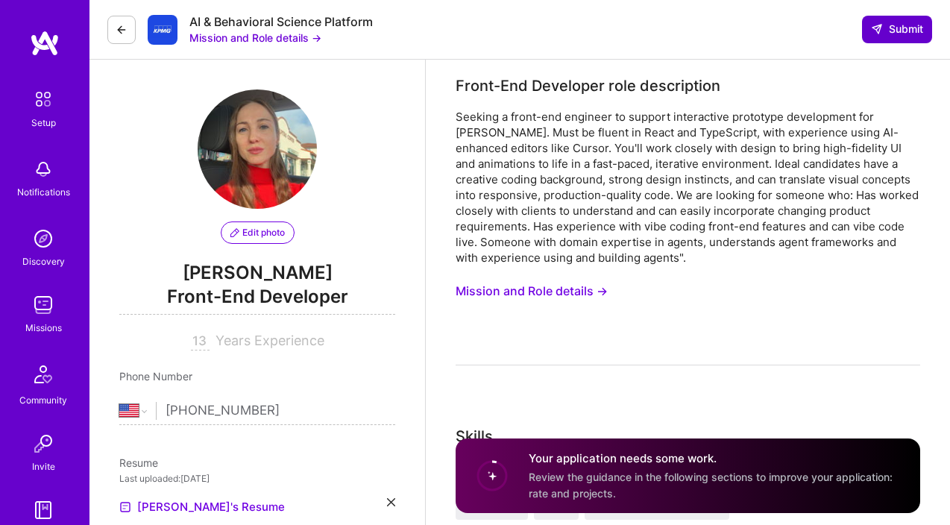
click at [899, 26] on span "Submit" at bounding box center [897, 29] width 52 height 15
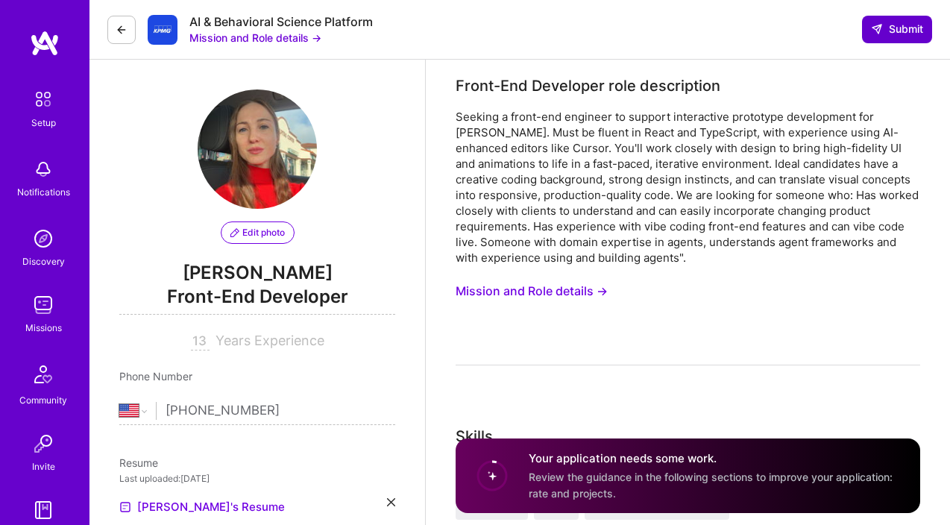
click at [899, 26] on span "Submit" at bounding box center [897, 29] width 52 height 15
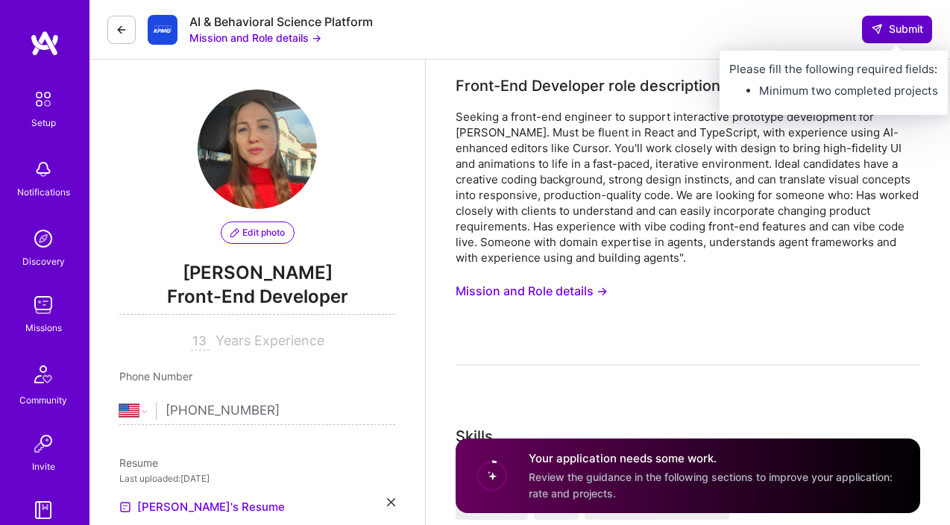
click at [907, 32] on span "Submit" at bounding box center [897, 29] width 52 height 15
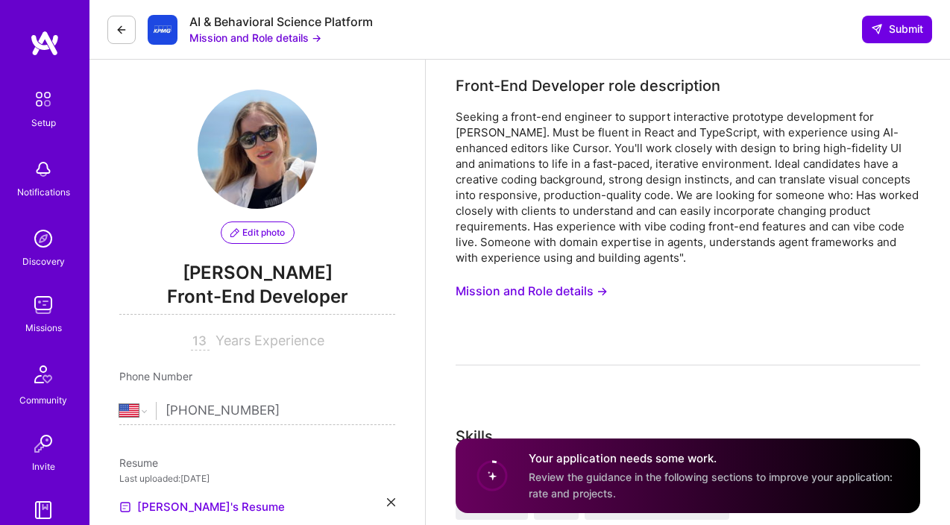
select select "US"
